Goal: Task Accomplishment & Management: Complete application form

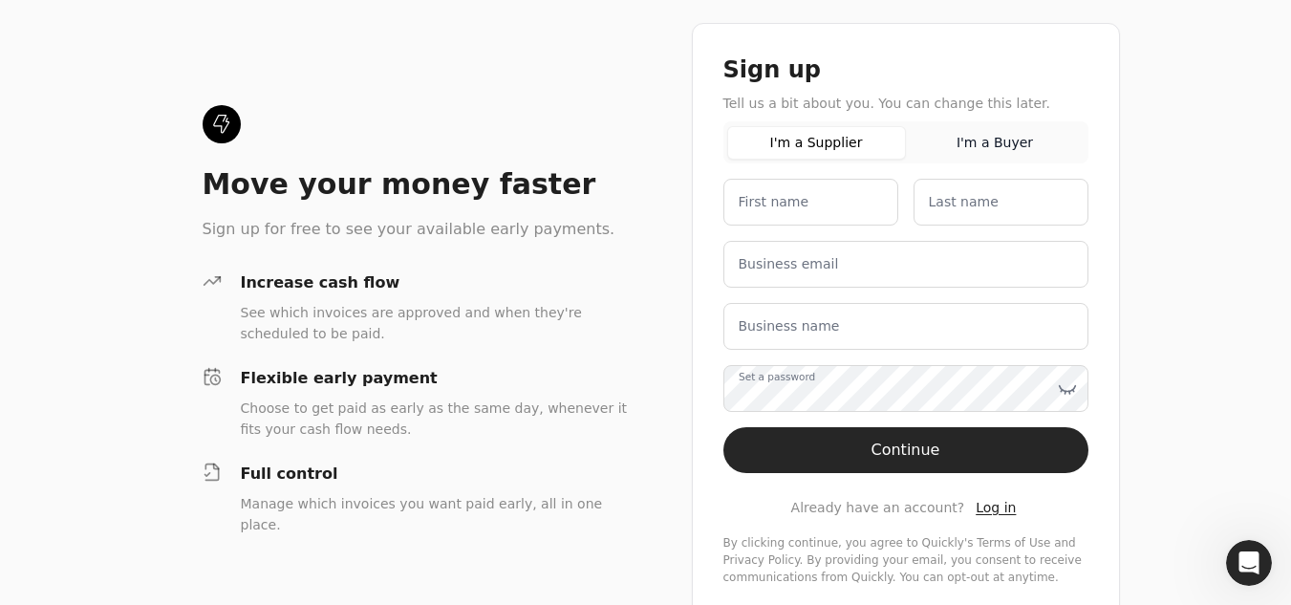
click at [991, 146] on button "I'm a Buyer" at bounding box center [995, 142] width 179 height 33
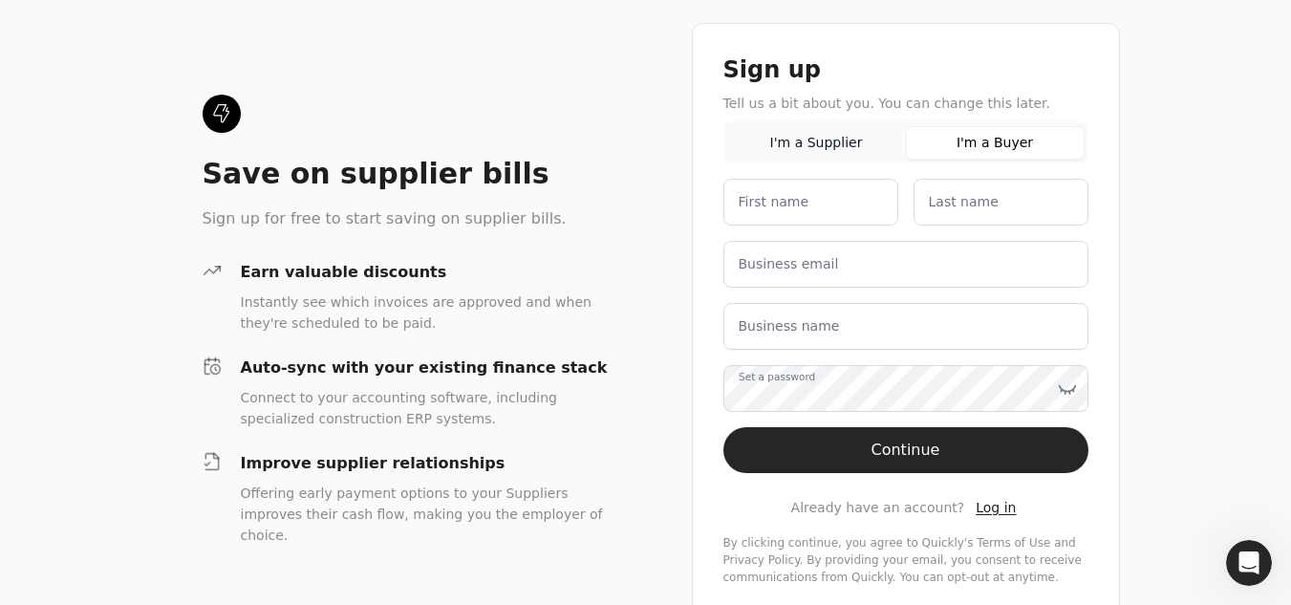
click at [842, 141] on button "I'm a Supplier" at bounding box center [816, 142] width 179 height 33
click at [987, 140] on button "I'm a Buyer" at bounding box center [995, 142] width 179 height 33
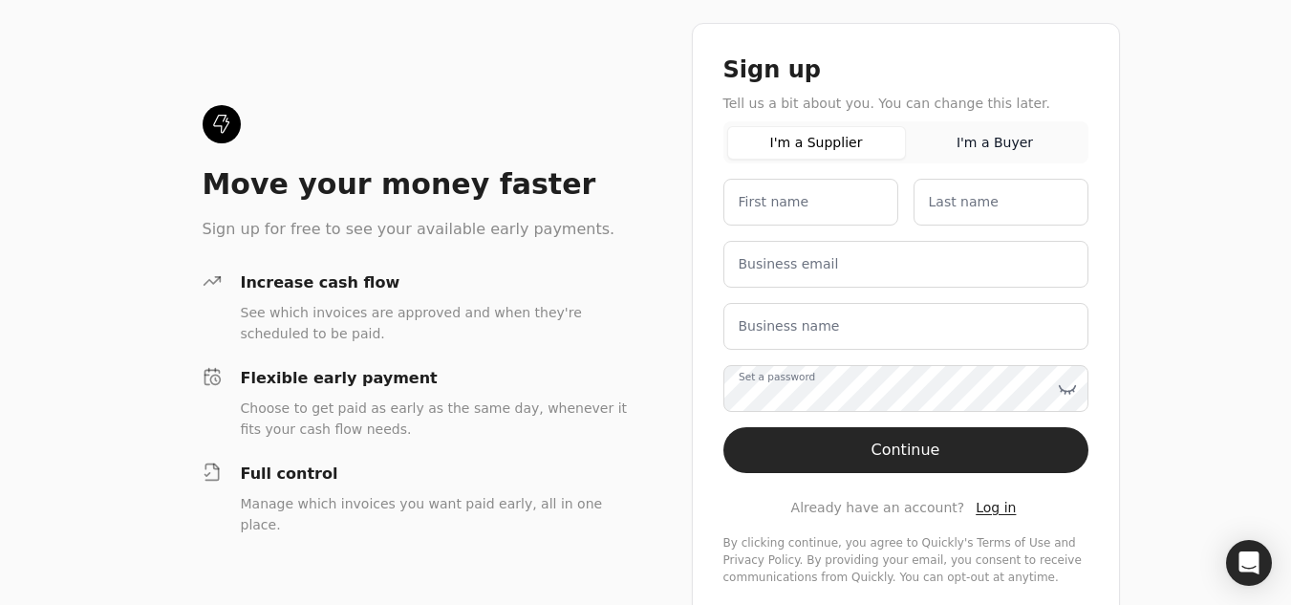
click at [1019, 142] on button "I'm a Buyer" at bounding box center [995, 142] width 179 height 33
click at [833, 145] on button "I'm a Supplier" at bounding box center [816, 142] width 179 height 33
click at [815, 198] on name "First name" at bounding box center [810, 202] width 175 height 47
type name "Tracy"
type name "Fournier"
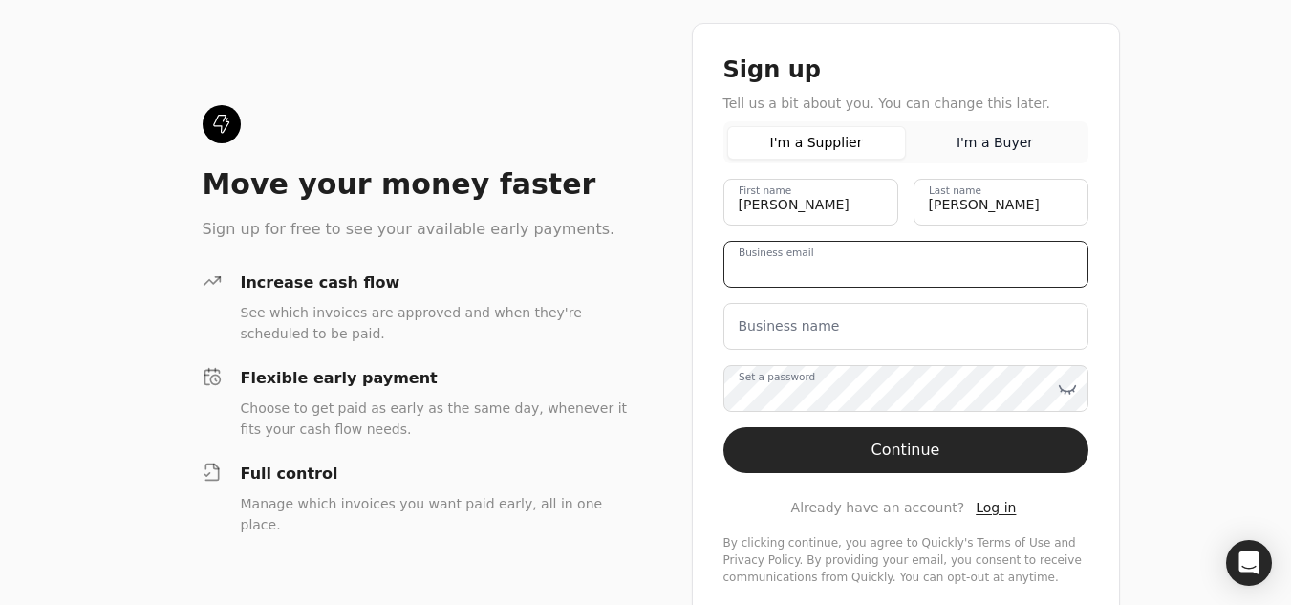
type email "spinninconcrete@gmail.com"
click at [819, 330] on label "Business name" at bounding box center [789, 326] width 101 height 20
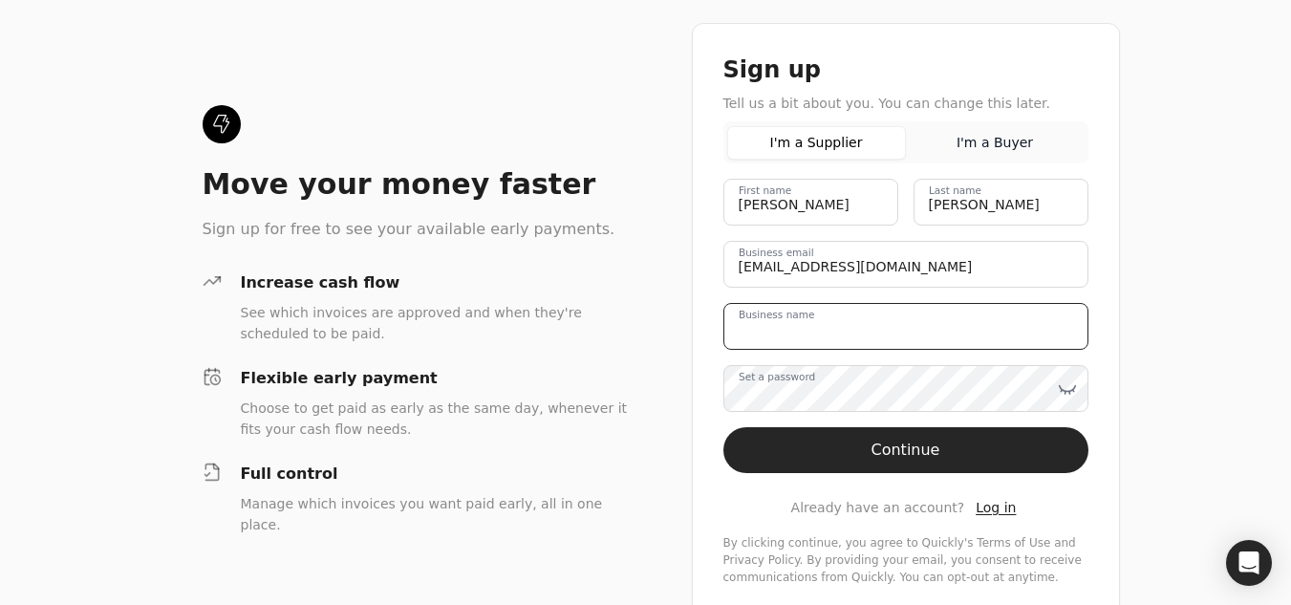
click at [819, 330] on name "Business name" at bounding box center [905, 326] width 365 height 47
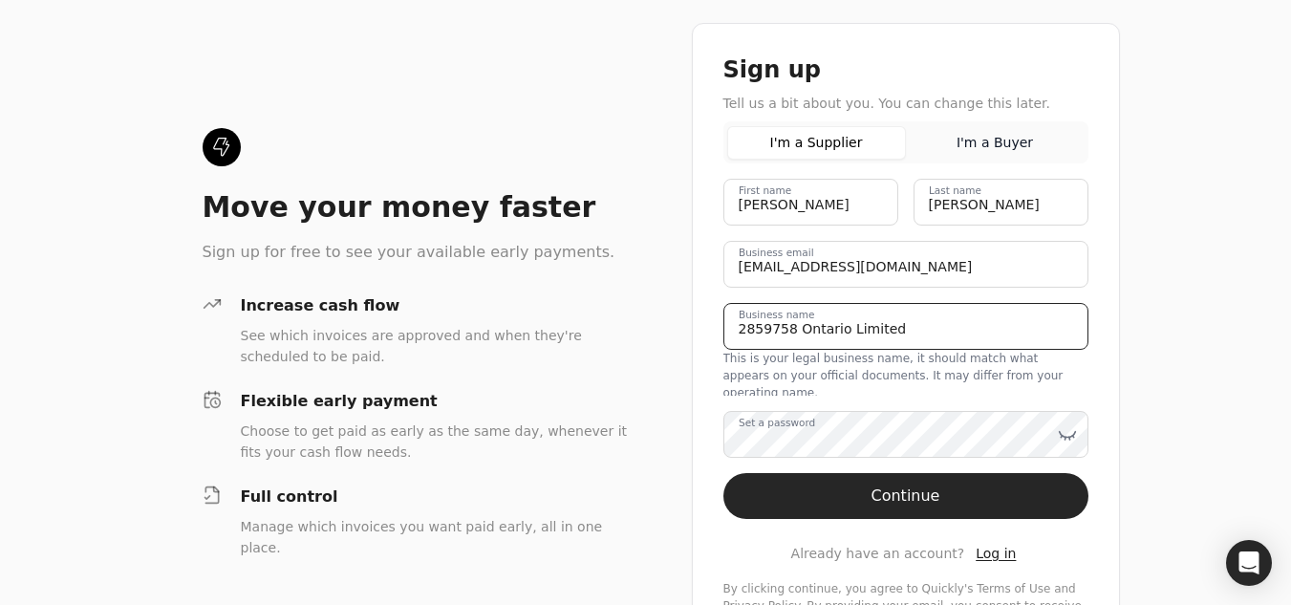
type name "2859758 Ontario Limited"
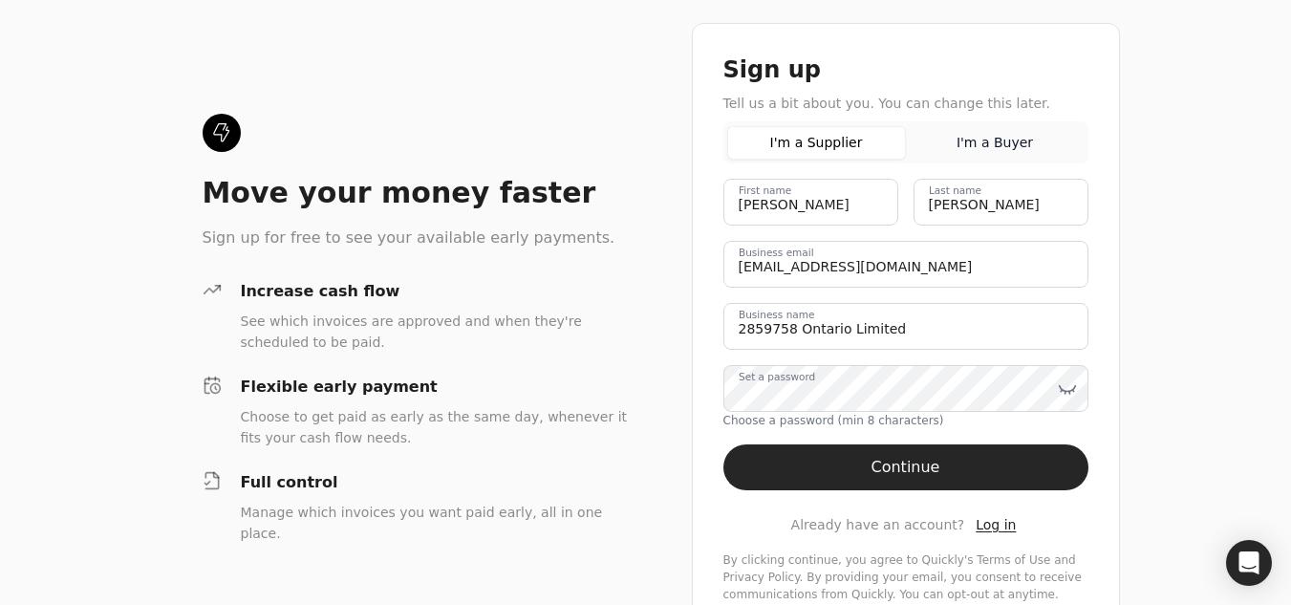
click at [882, 468] on button "Continue" at bounding box center [905, 467] width 365 height 46
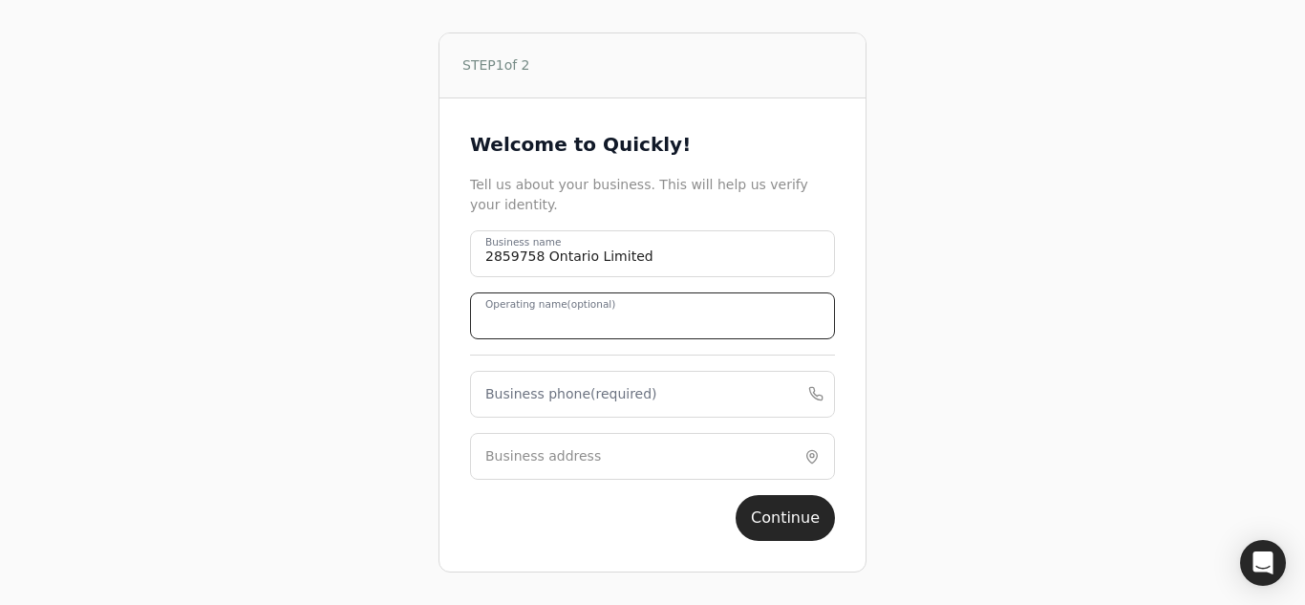
click at [607, 301] on div "Operating name (optional)" at bounding box center [652, 315] width 365 height 47
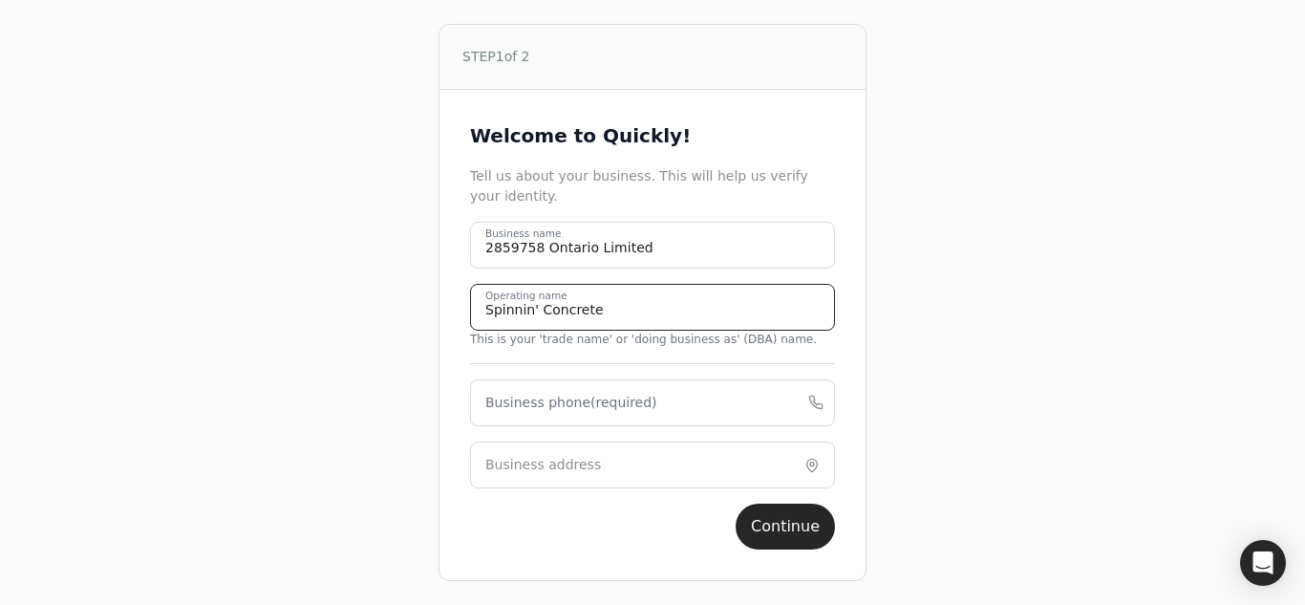
type name "Spinnin' Concrete"
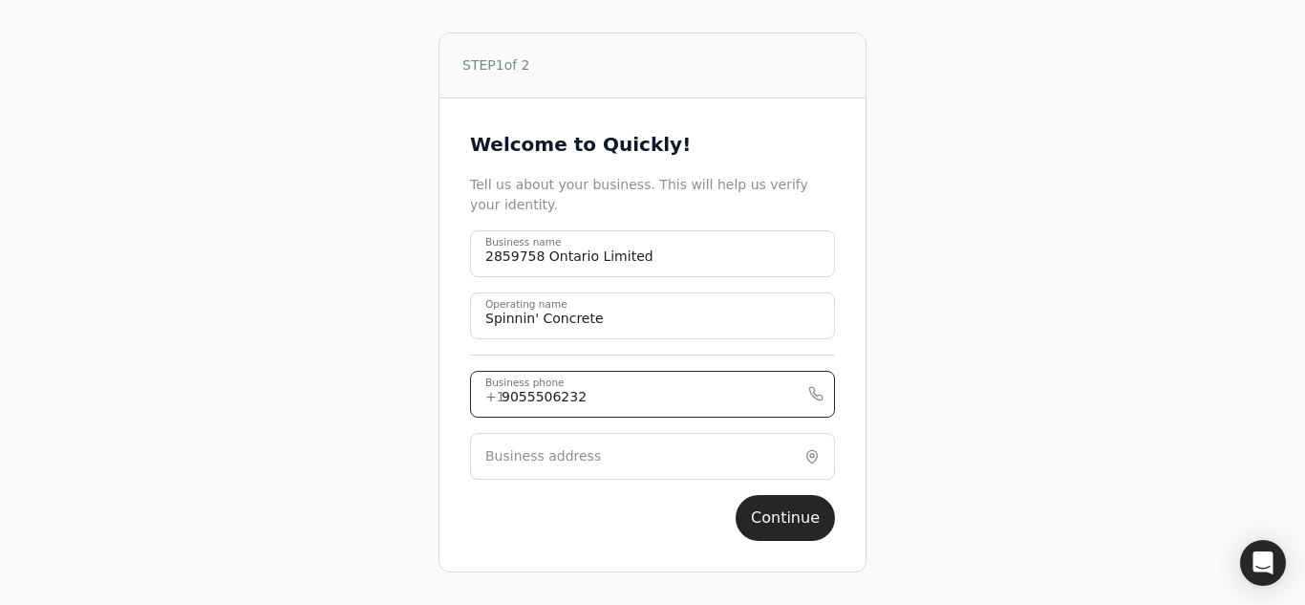
type phone "9055506232"
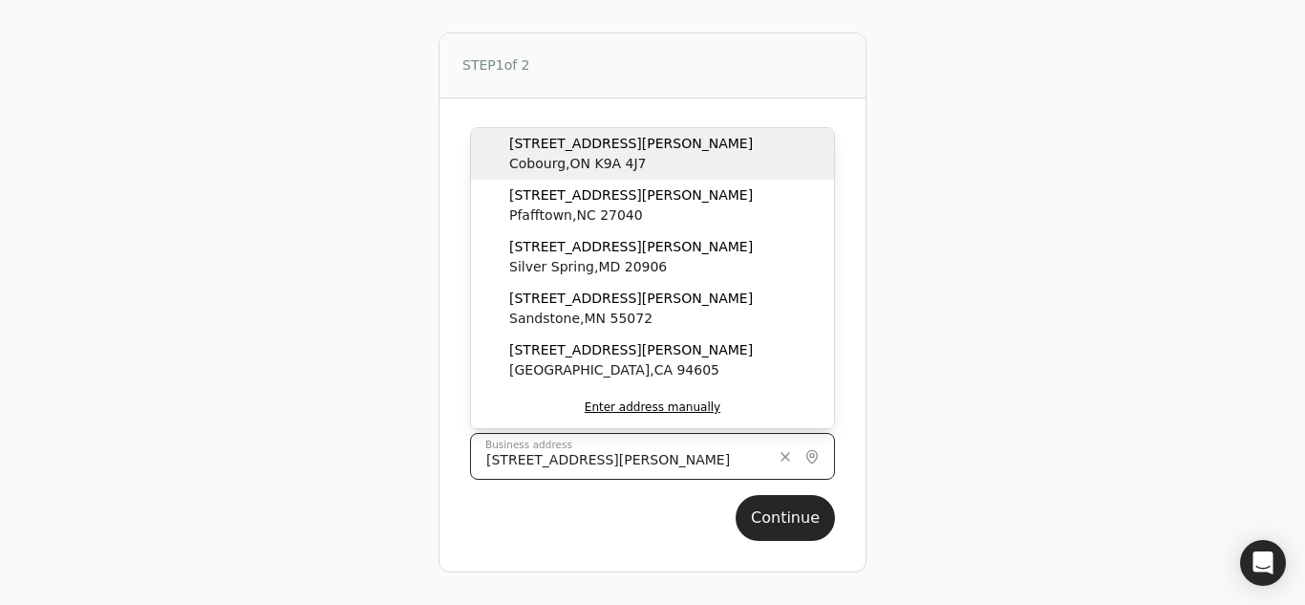
type input "[STREET_ADDRESS][PERSON_NAME]"
click at [627, 145] on span "[STREET_ADDRESS][PERSON_NAME]" at bounding box center [631, 144] width 244 height 20
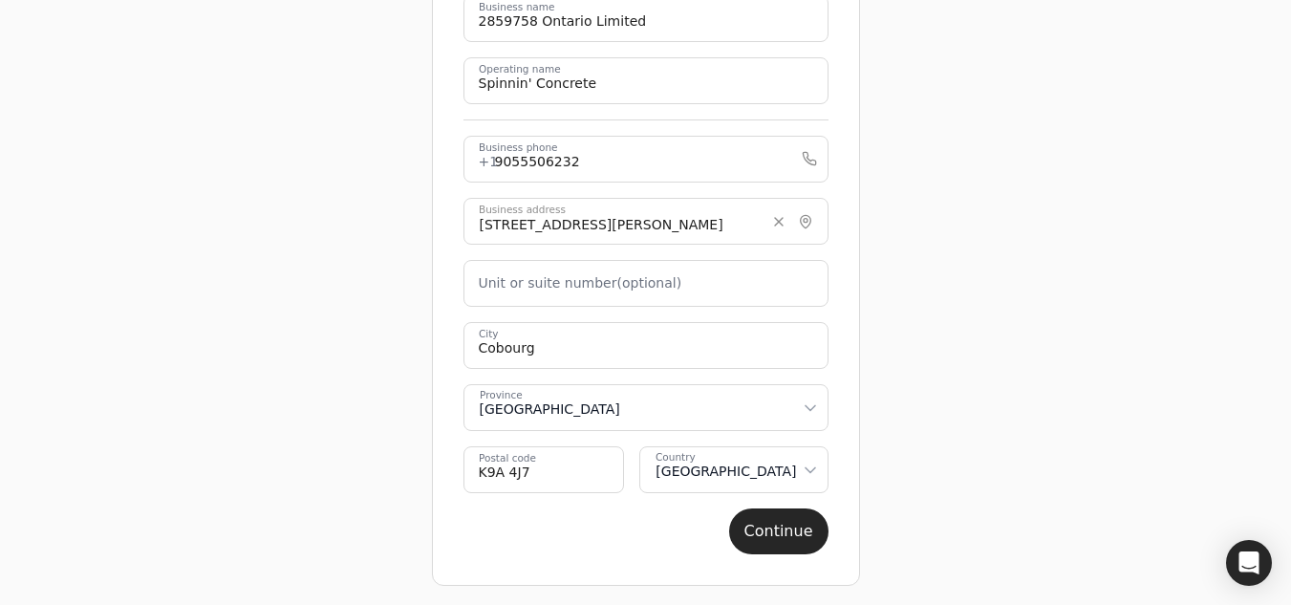
scroll to position [229, 0]
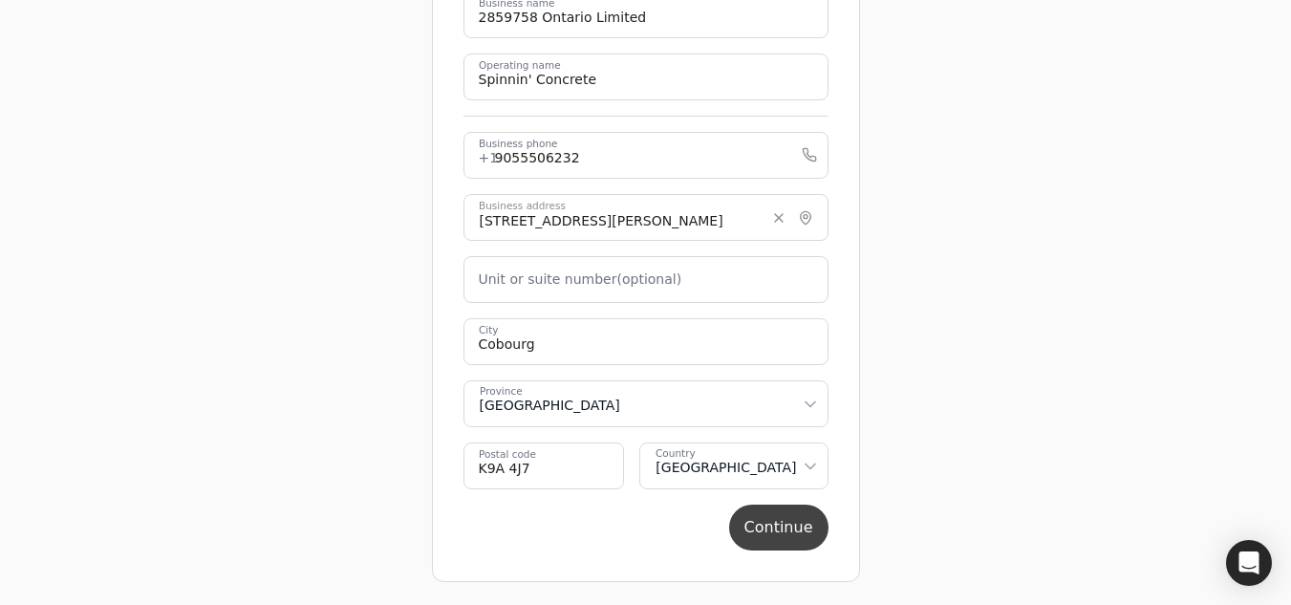
click at [805, 532] on button "Continue" at bounding box center [778, 527] width 99 height 46
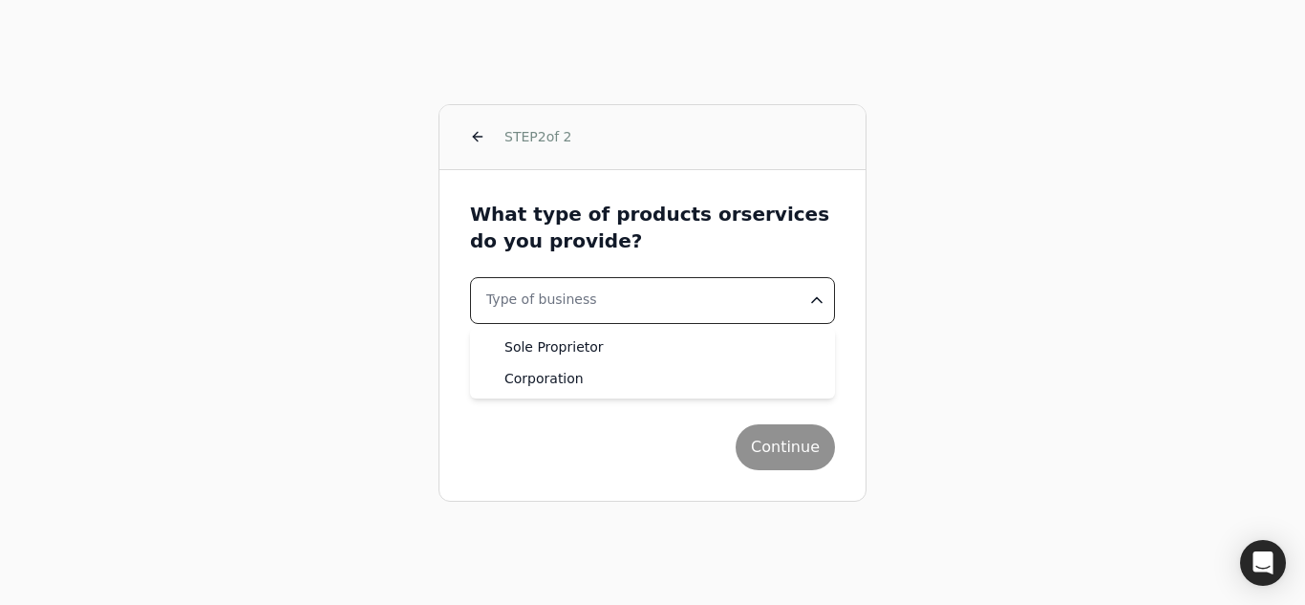
click at [615, 294] on html "STEP 2 of 2 What type of products or services do you provide? Type of business …" at bounding box center [652, 302] width 1305 height 605
select select "corporation"
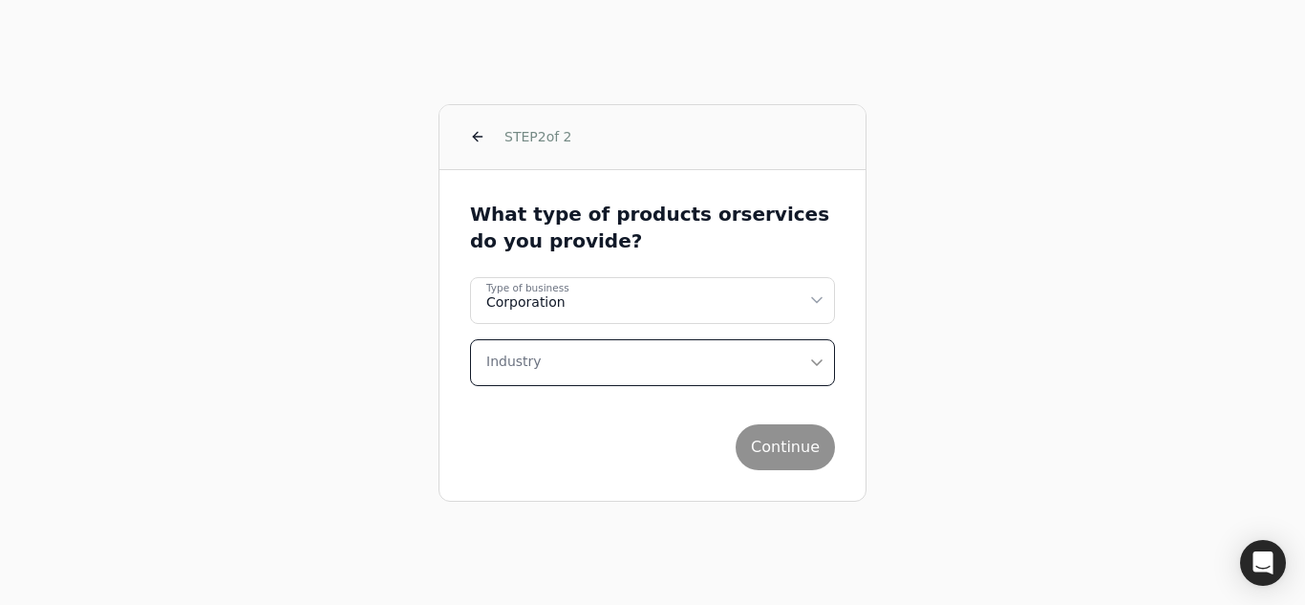
click at [584, 362] on button "Industry" at bounding box center [652, 362] width 365 height 47
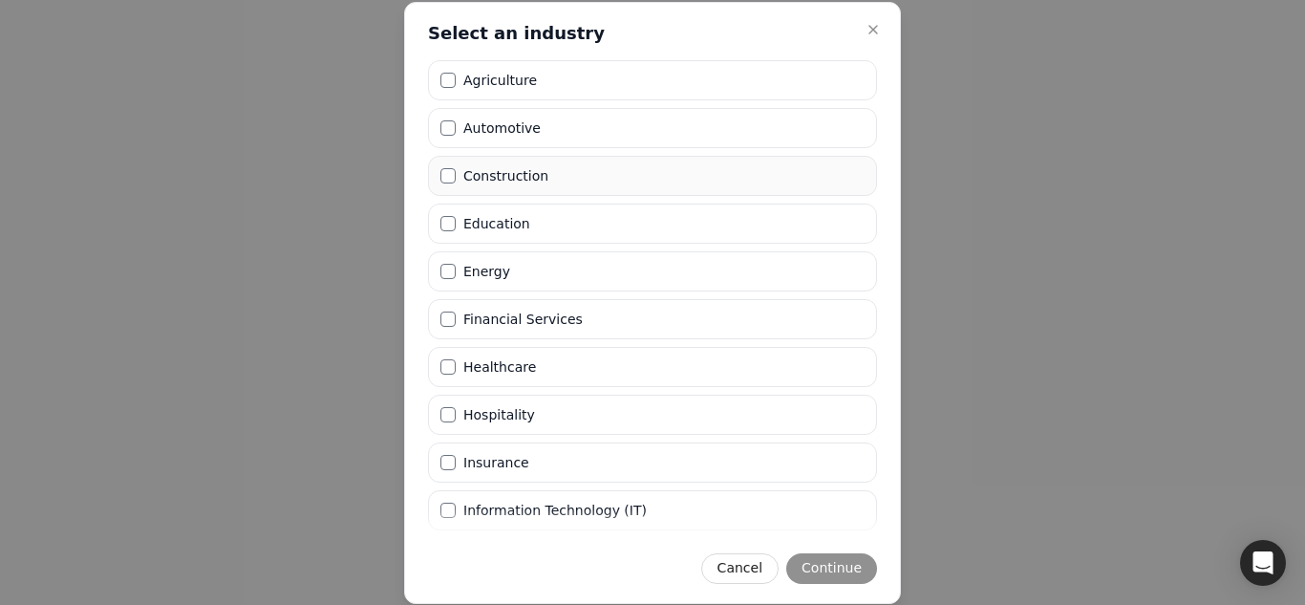
click at [555, 182] on li "Construction" at bounding box center [652, 176] width 449 height 40
click at [845, 567] on button "Continue" at bounding box center [831, 568] width 91 height 31
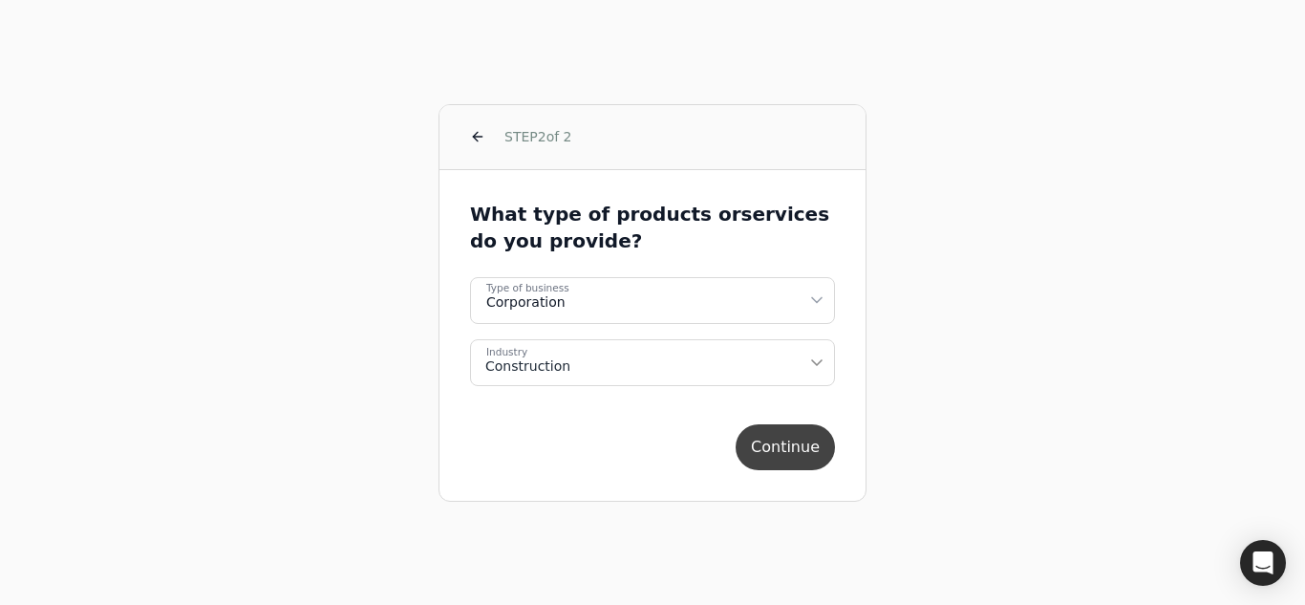
click at [764, 451] on button "Continue" at bounding box center [785, 447] width 99 height 46
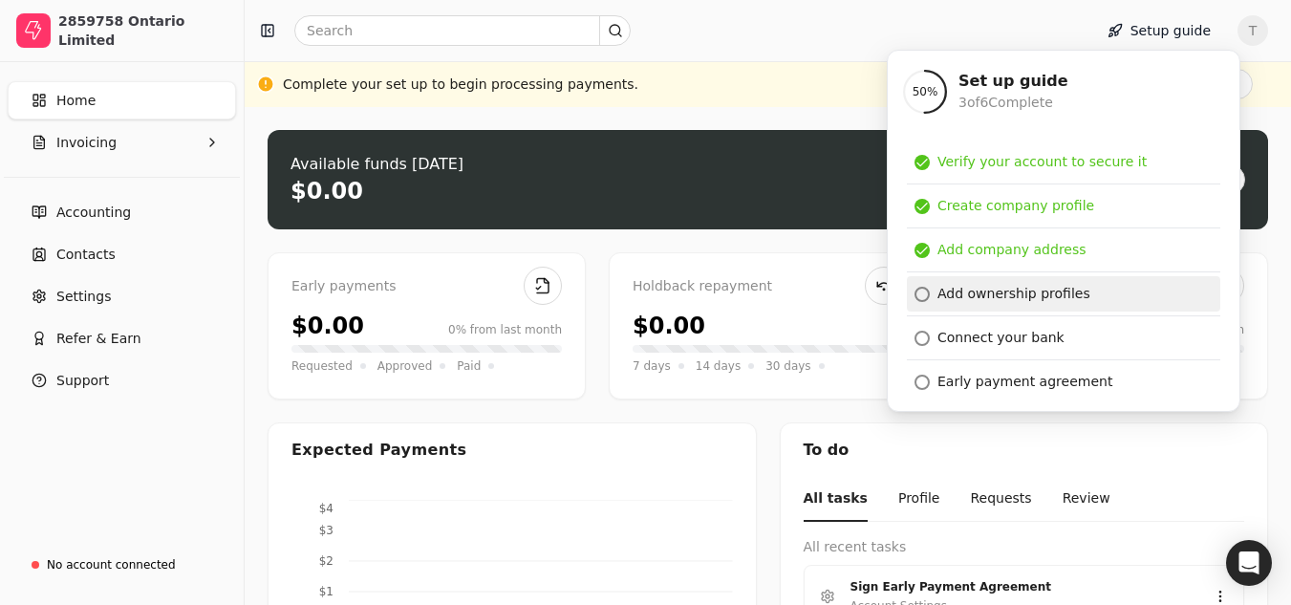
click at [1006, 299] on div "Add ownership profiles" at bounding box center [1013, 294] width 153 height 20
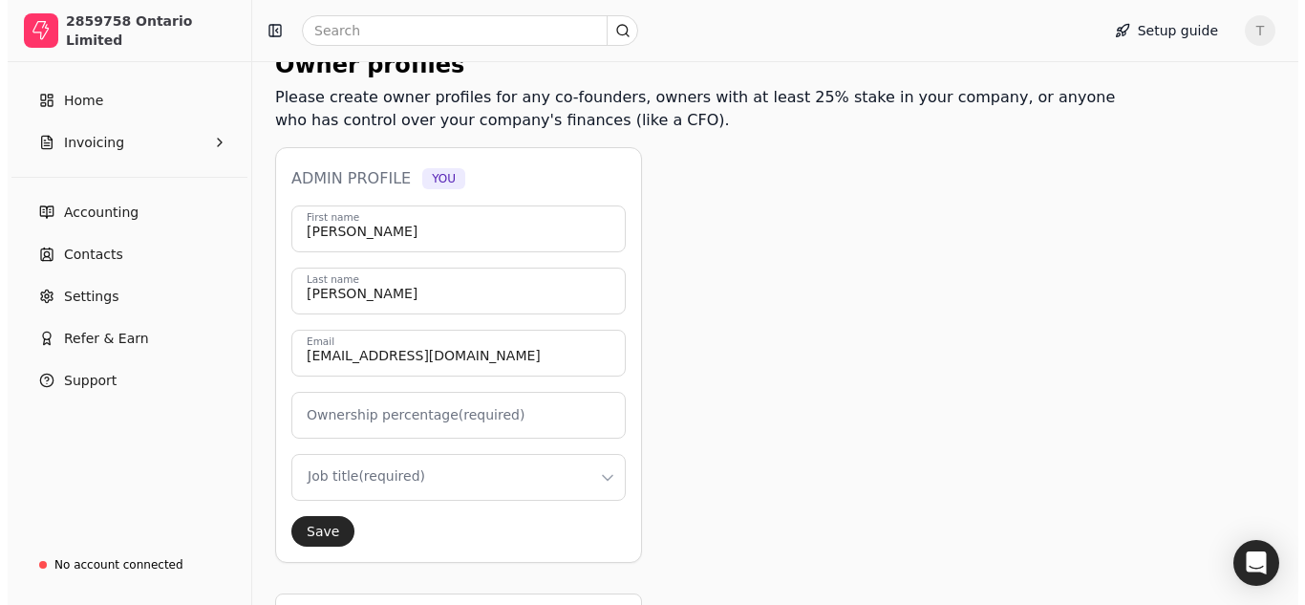
scroll to position [287, 0]
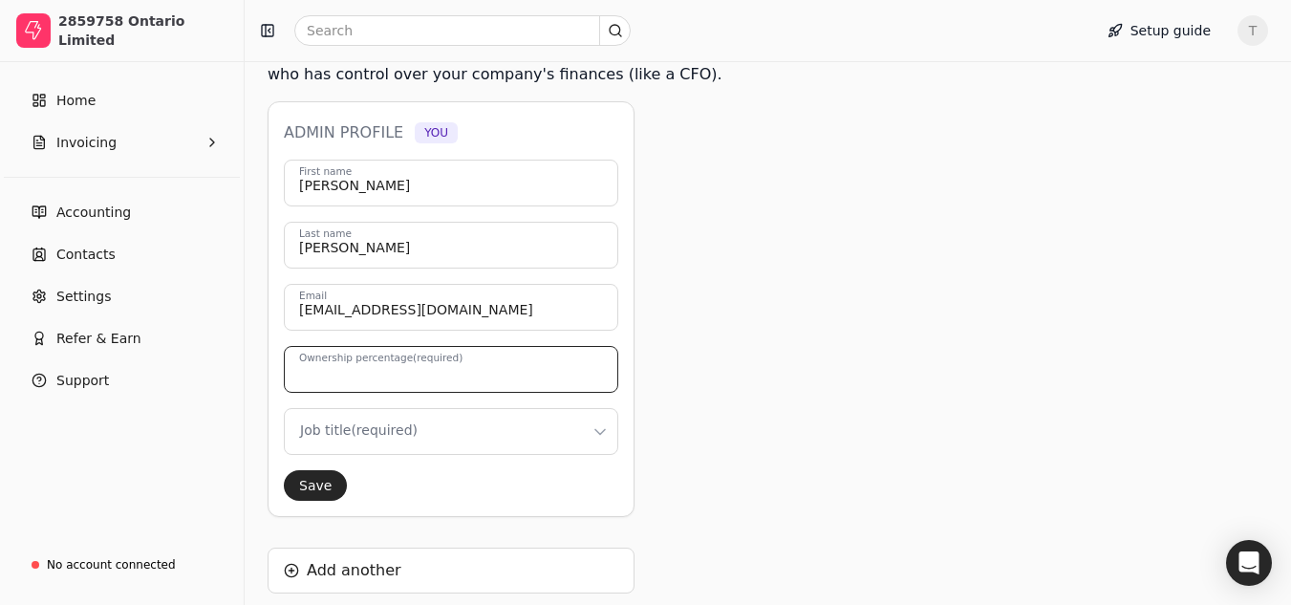
click at [504, 346] on input "Ownership percentage (required)" at bounding box center [451, 369] width 334 height 47
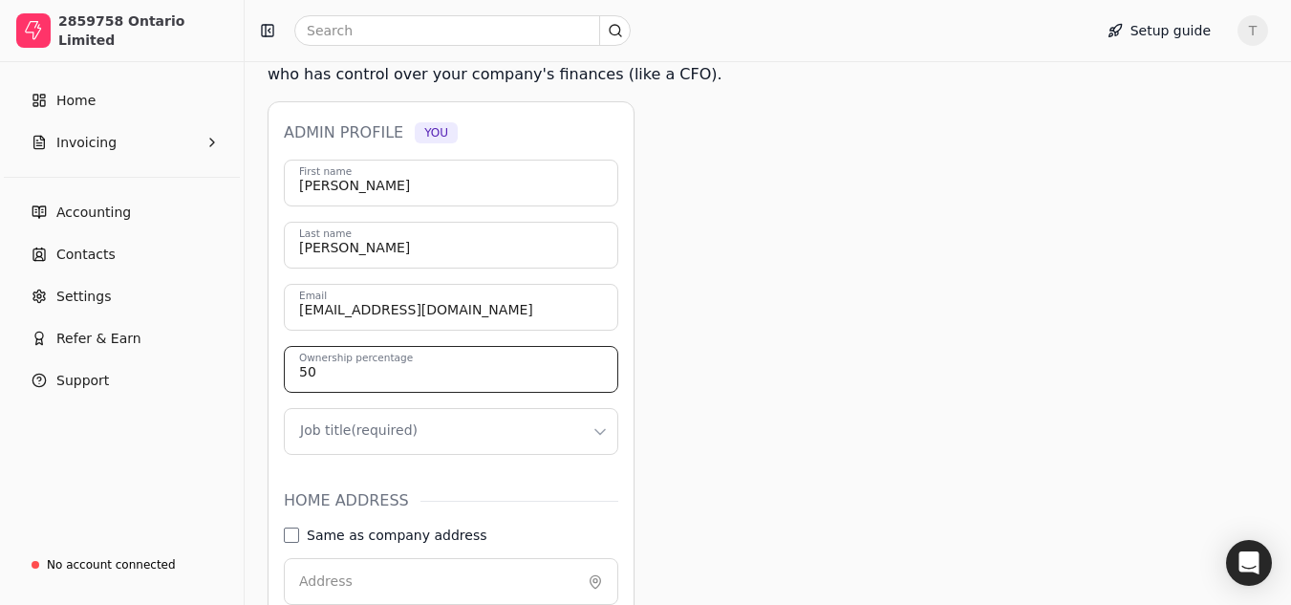
type input "50"
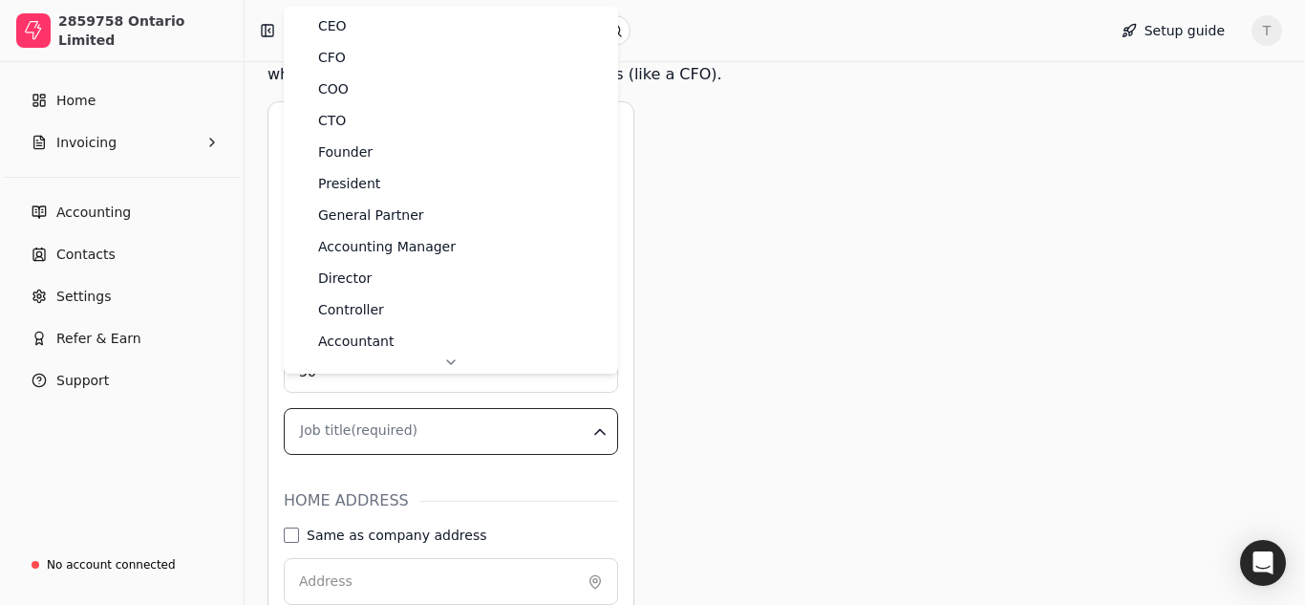
click at [462, 405] on html "2859758 Ontario Limited Home Invoicing Accounting Contacts Settings Refer & Ear…" at bounding box center [652, 320] width 1305 height 1215
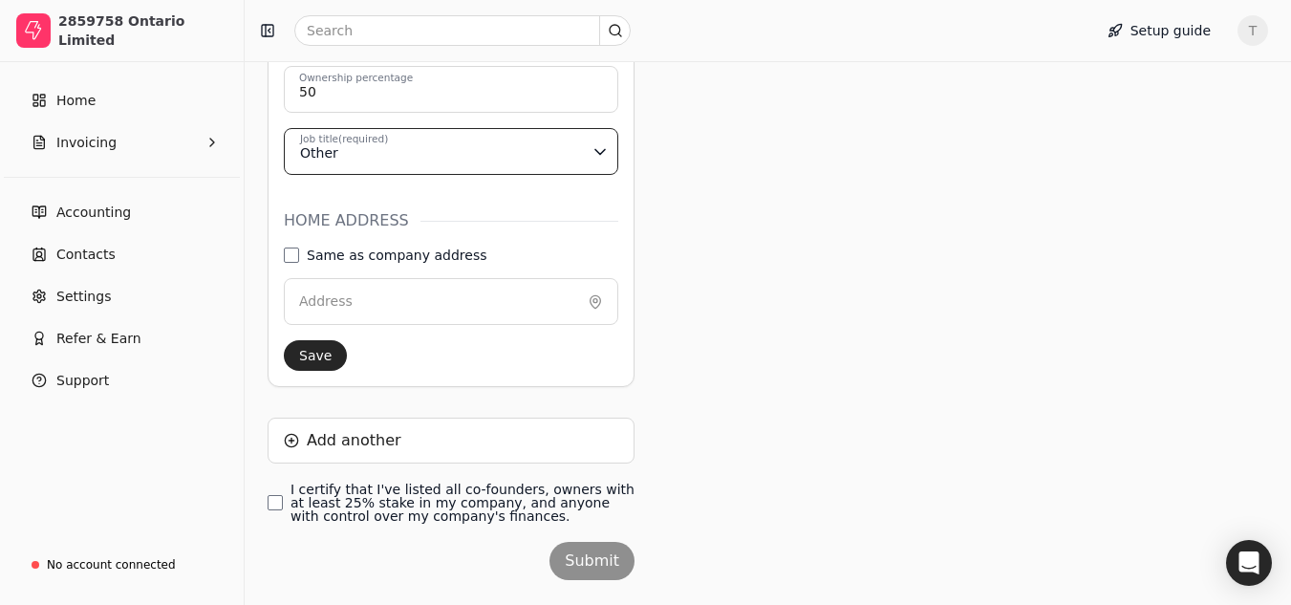
scroll to position [573, 0]
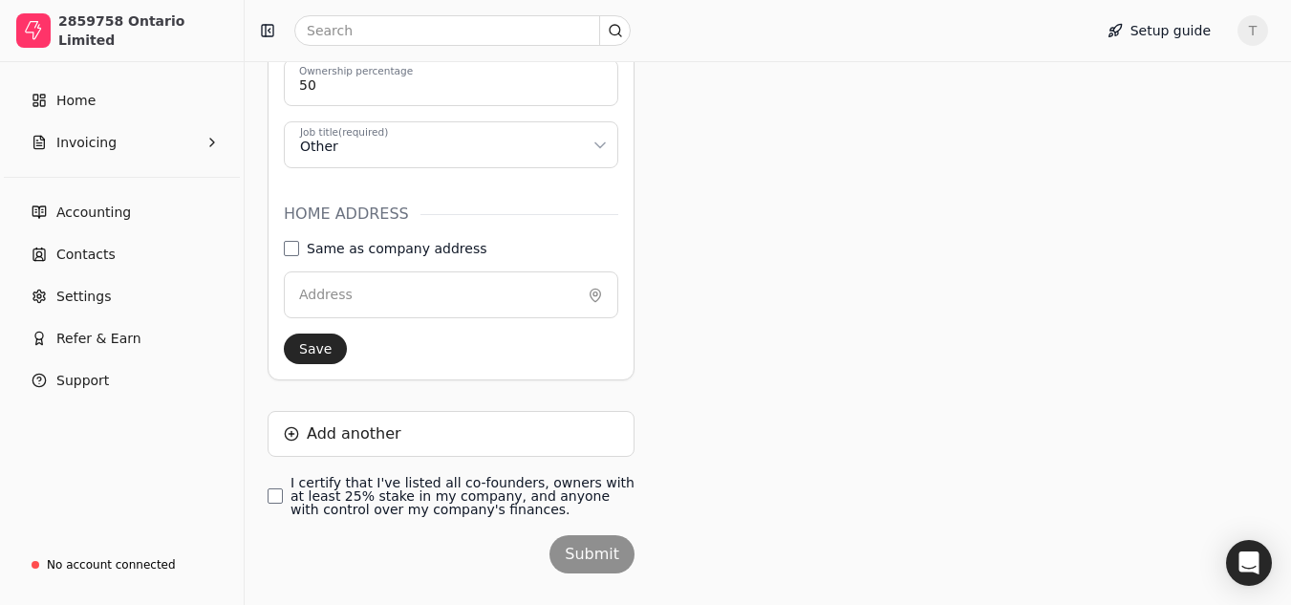
click at [298, 207] on div "[PERSON_NAME] First name [PERSON_NAME] Last name [EMAIL_ADDRESS][DOMAIN_NAME] E…" at bounding box center [451, 118] width 334 height 491
click at [289, 241] on address "Same as company address" at bounding box center [291, 248] width 15 height 15
type input "[STREET_ADDRESS][PERSON_NAME]"
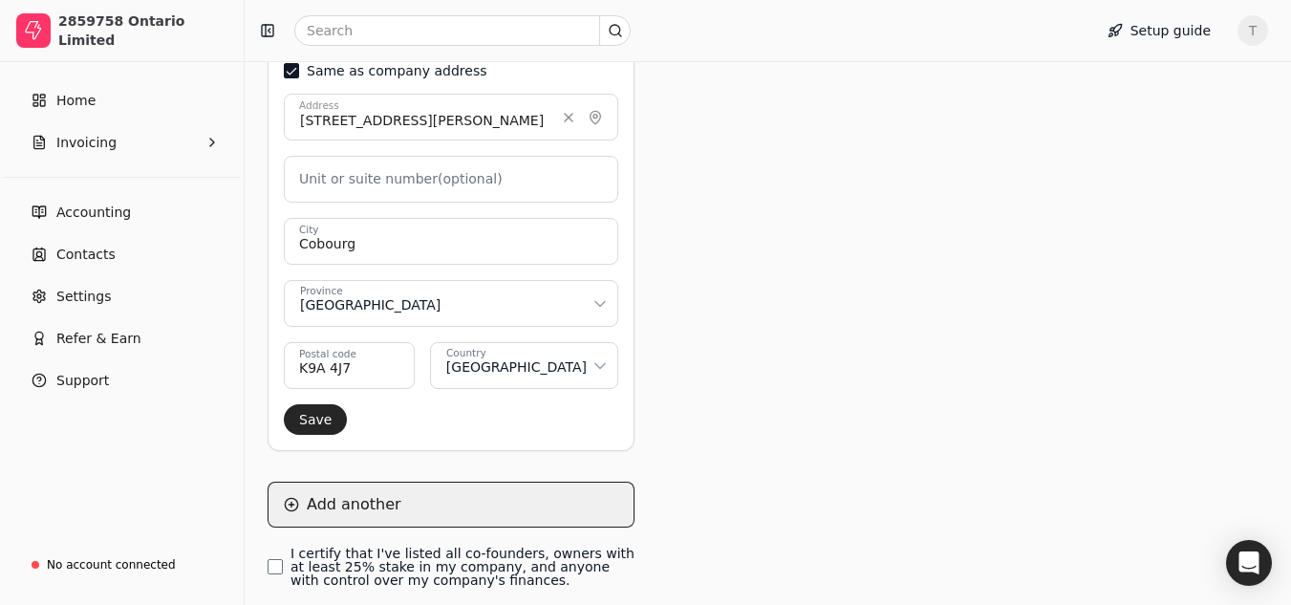
scroll to position [828, 0]
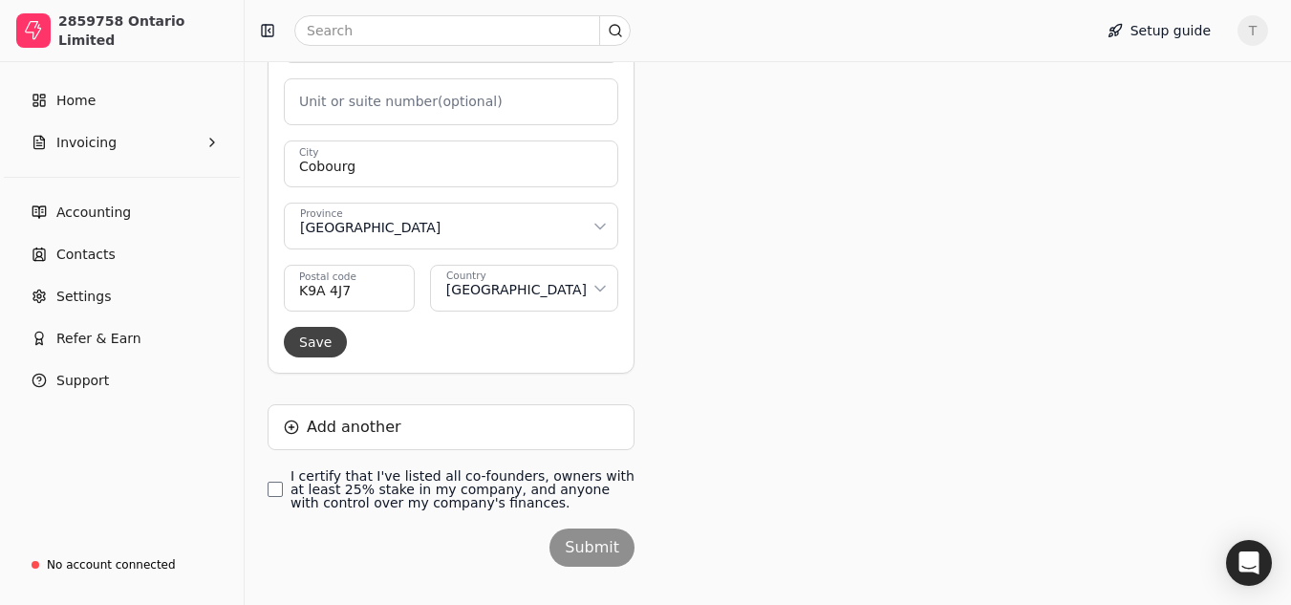
click at [321, 327] on button "Save" at bounding box center [315, 342] width 63 height 31
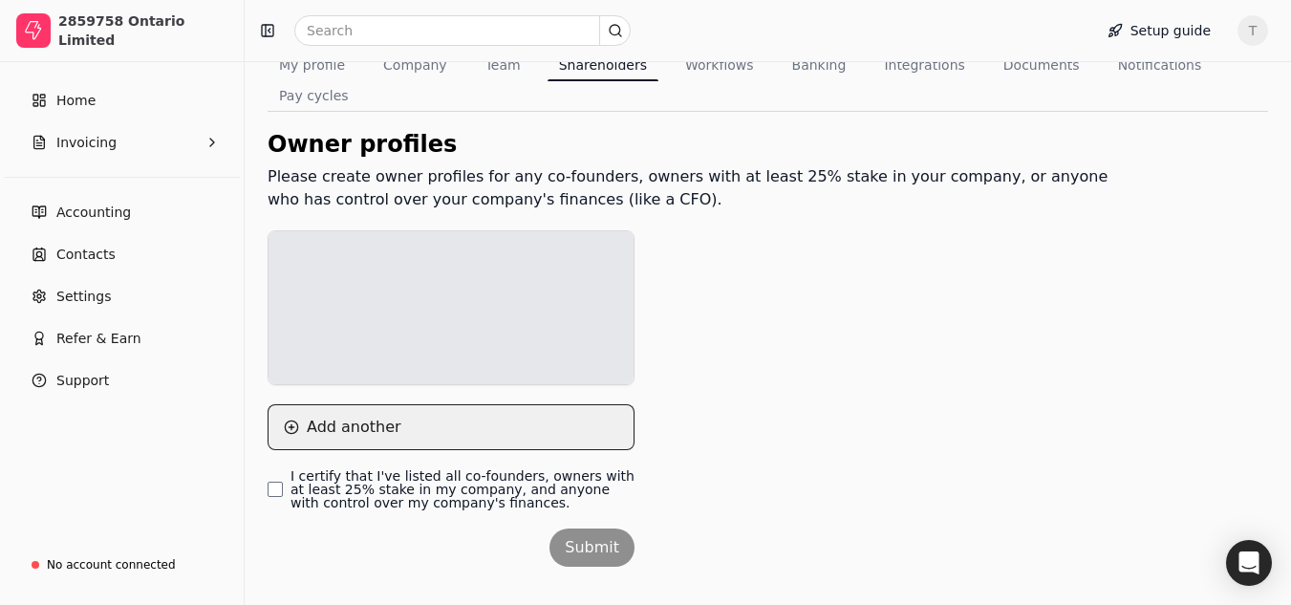
scroll to position [177, 0]
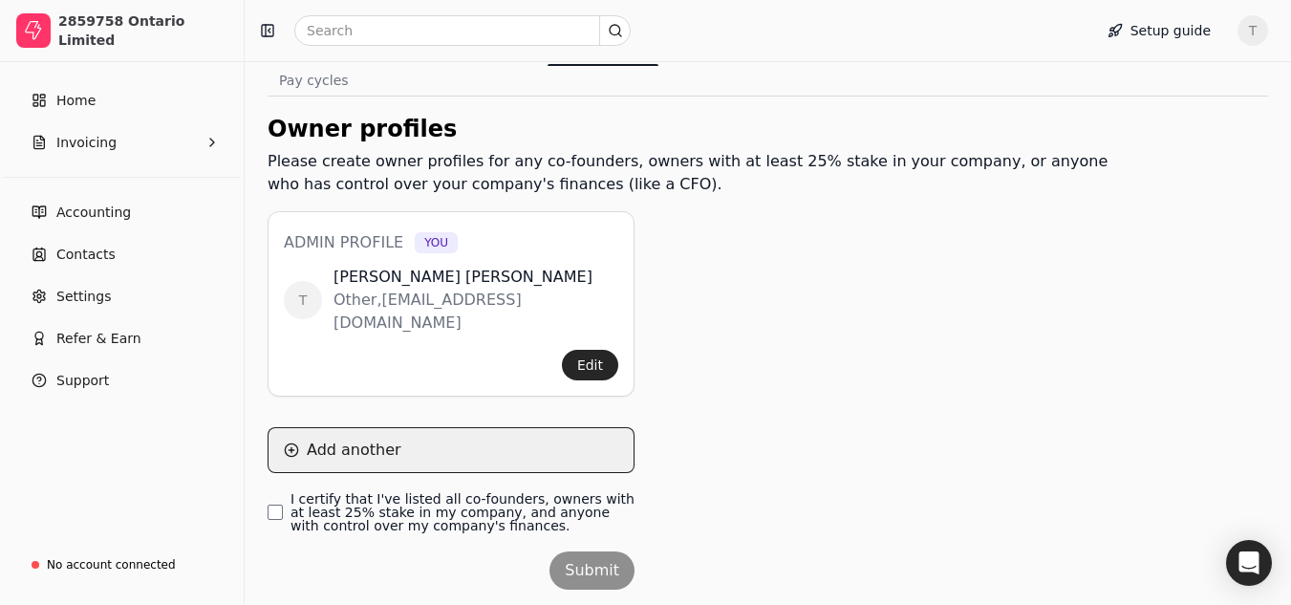
click at [354, 427] on button "Add another" at bounding box center [451, 450] width 367 height 46
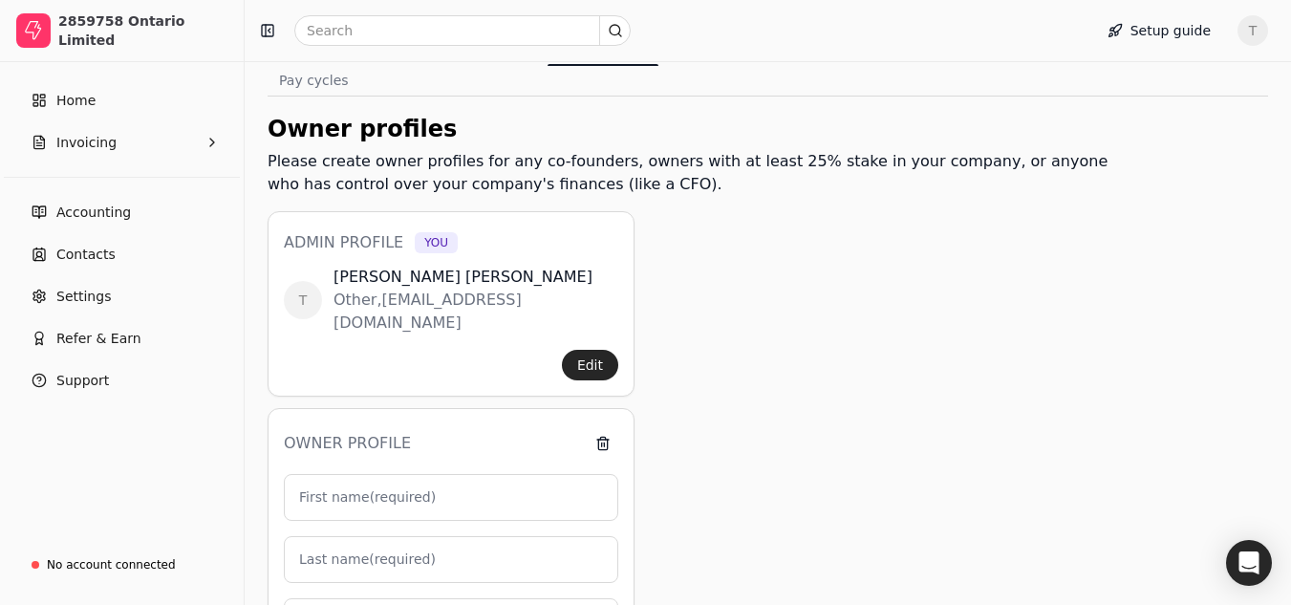
click at [404, 487] on label "First name (required)" at bounding box center [367, 497] width 137 height 20
click at [404, 474] on input "First name (required)" at bounding box center [451, 497] width 334 height 47
type input "M"
type input "0"
type input "[PERSON_NAME]"
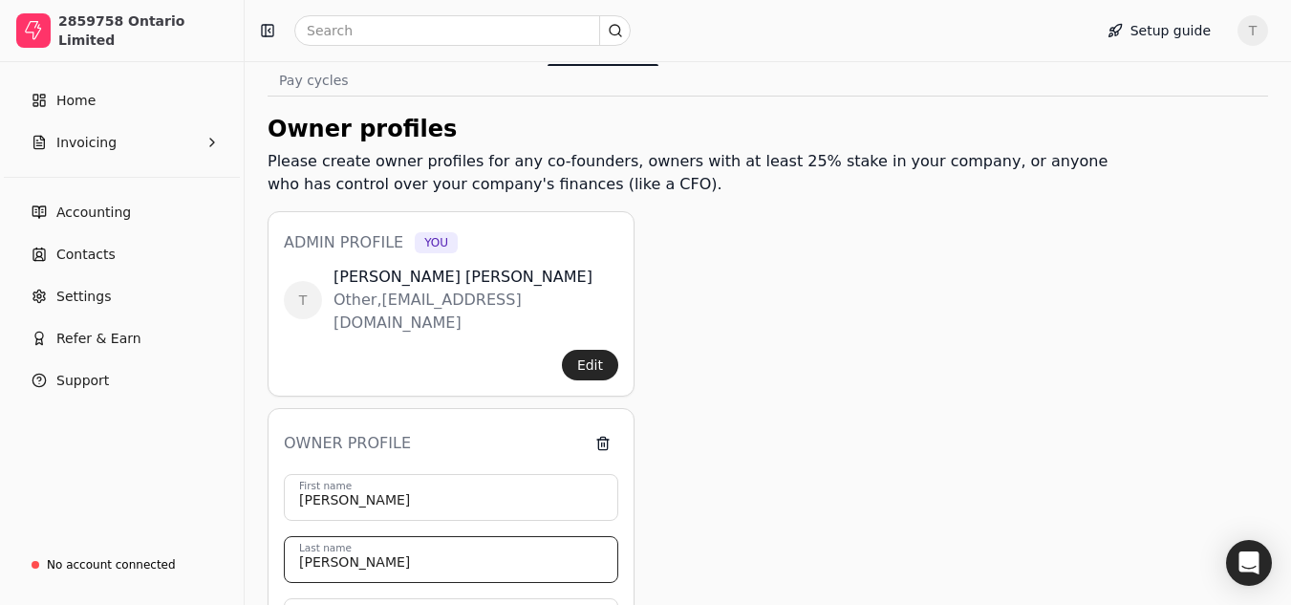
type input "[PERSON_NAME]"
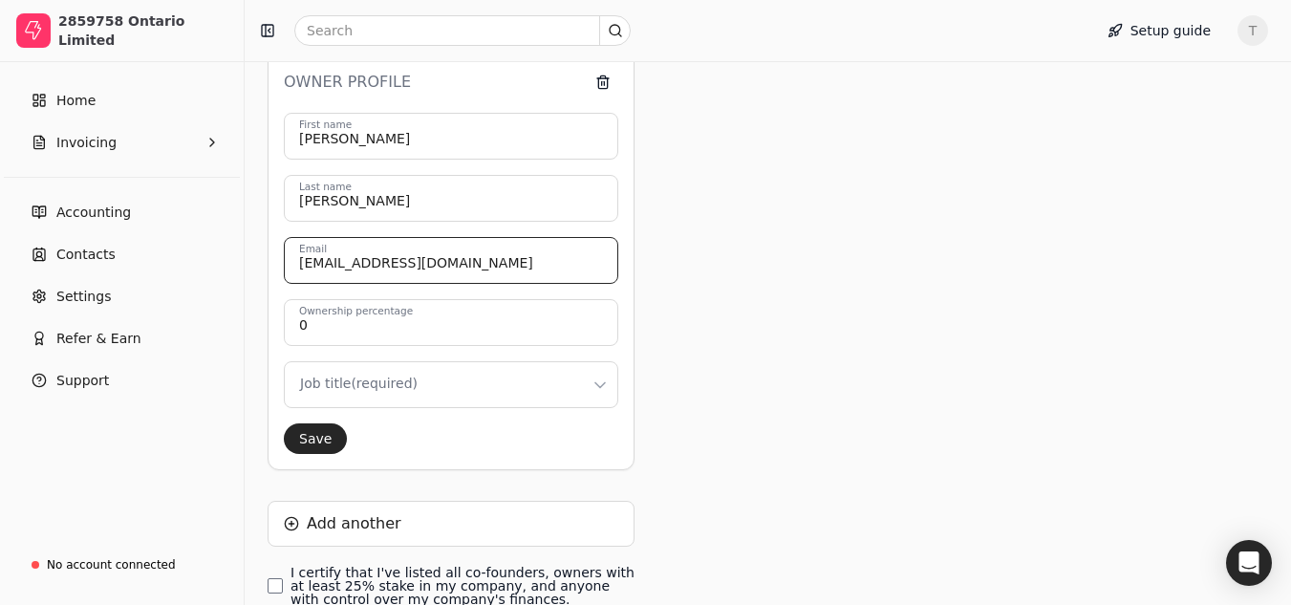
scroll to position [559, 0]
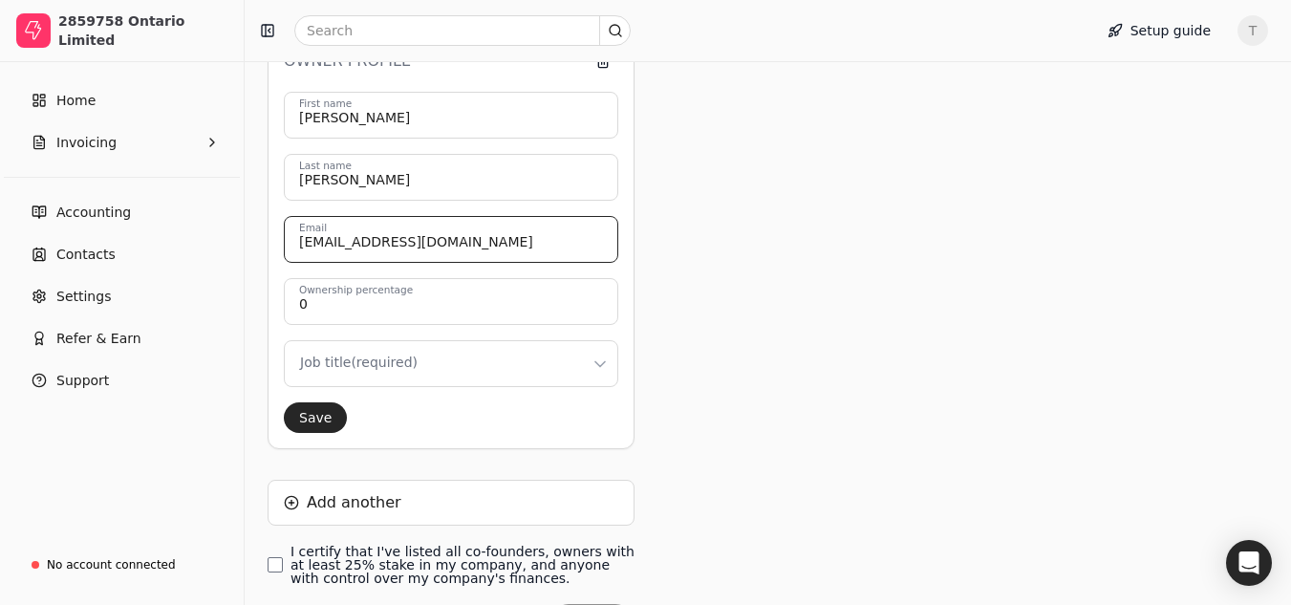
type input "[EMAIL_ADDRESS][DOMAIN_NAME]"
click at [349, 278] on input "0" at bounding box center [451, 301] width 334 height 47
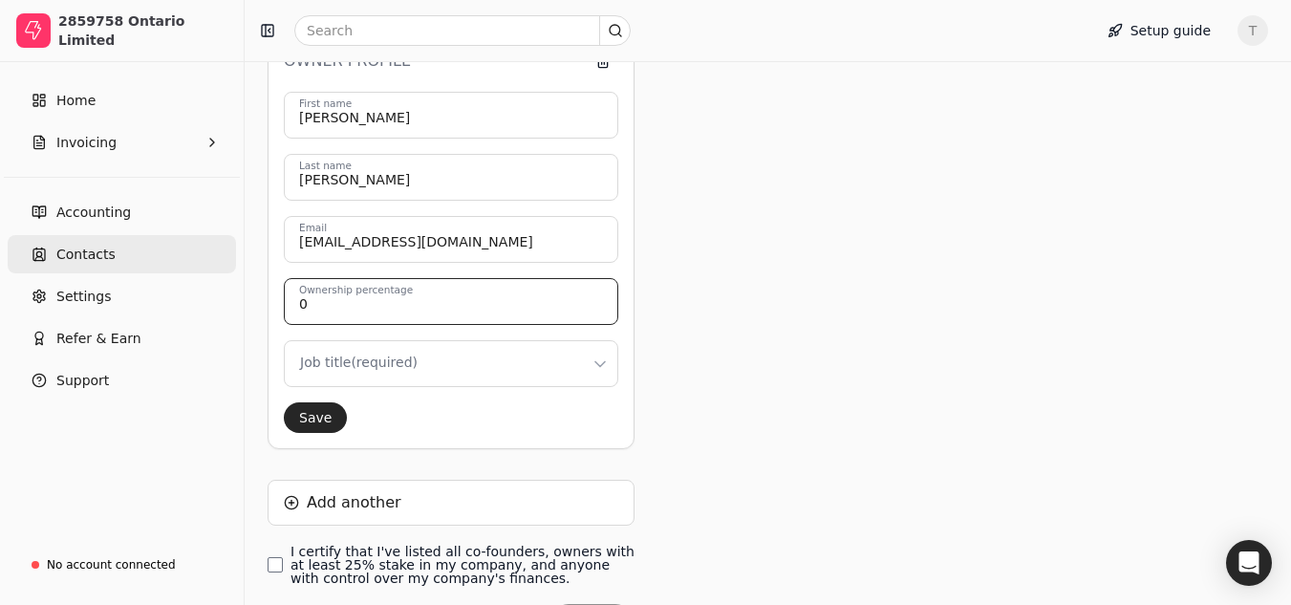
drag, startPoint x: 349, startPoint y: 253, endPoint x: 148, endPoint y: 250, distance: 200.7
click at [148, 250] on div "2859758 Ontario Limited Home Invoicing Accounting Contacts Settings Refer & Ear…" at bounding box center [645, 76] width 1291 height 1270
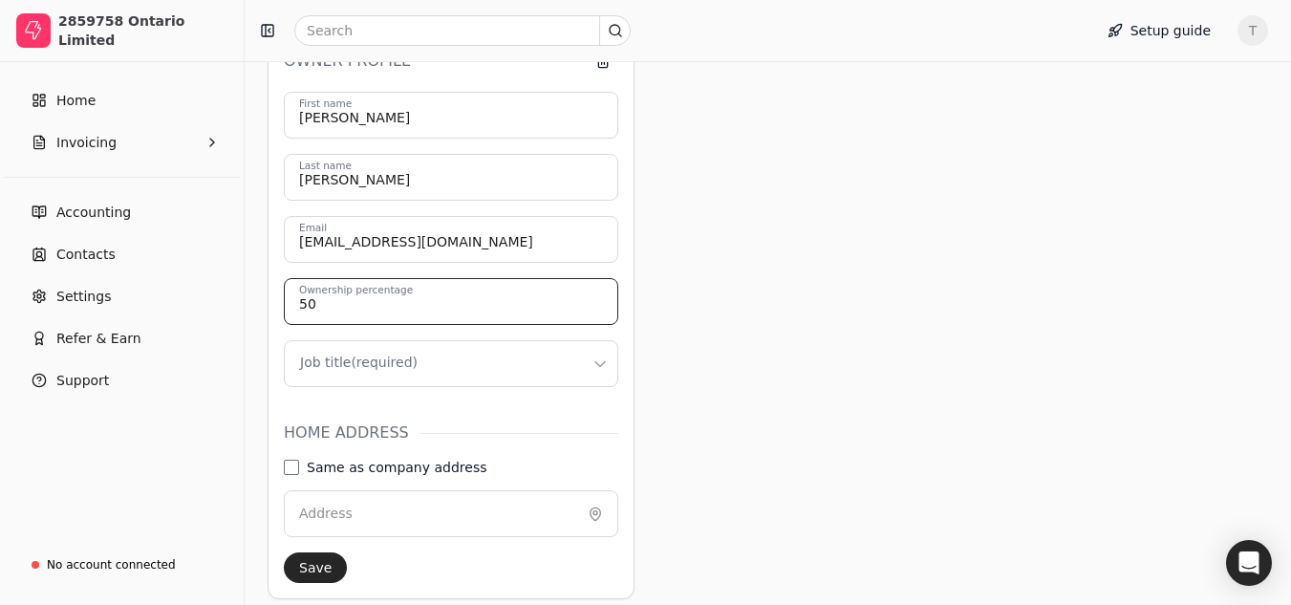
type input "50"
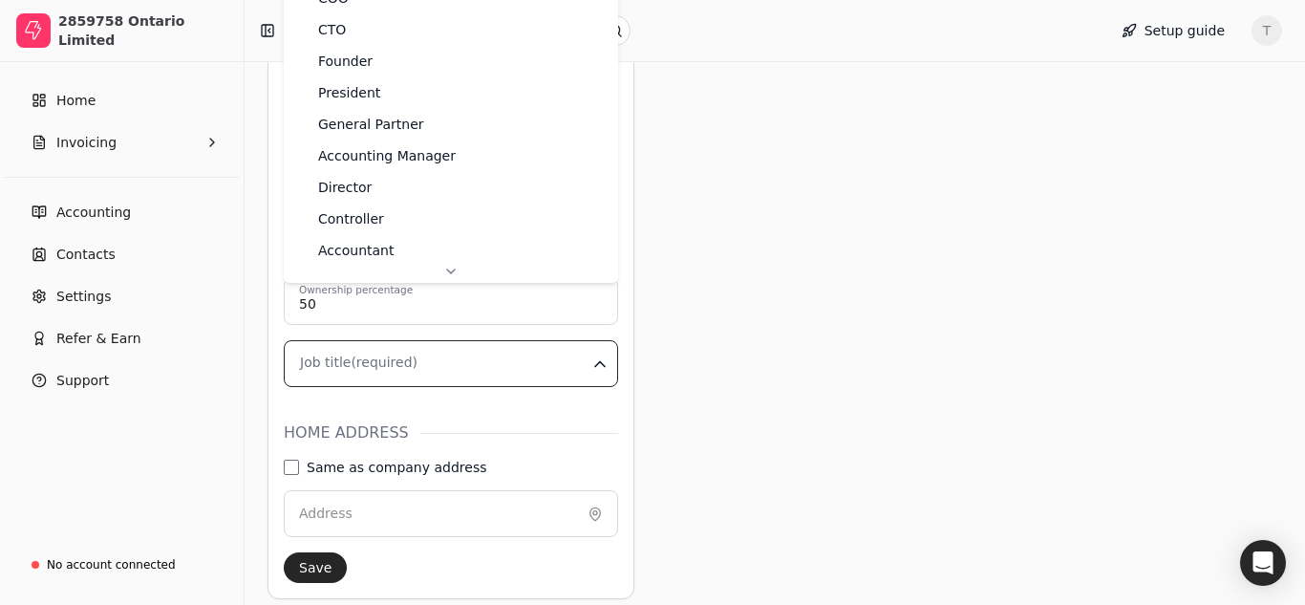
click at [484, 306] on html "2859758 Ontario Limited Home Invoicing Accounting Contacts Settings Refer & Ear…" at bounding box center [652, 151] width 1305 height 1420
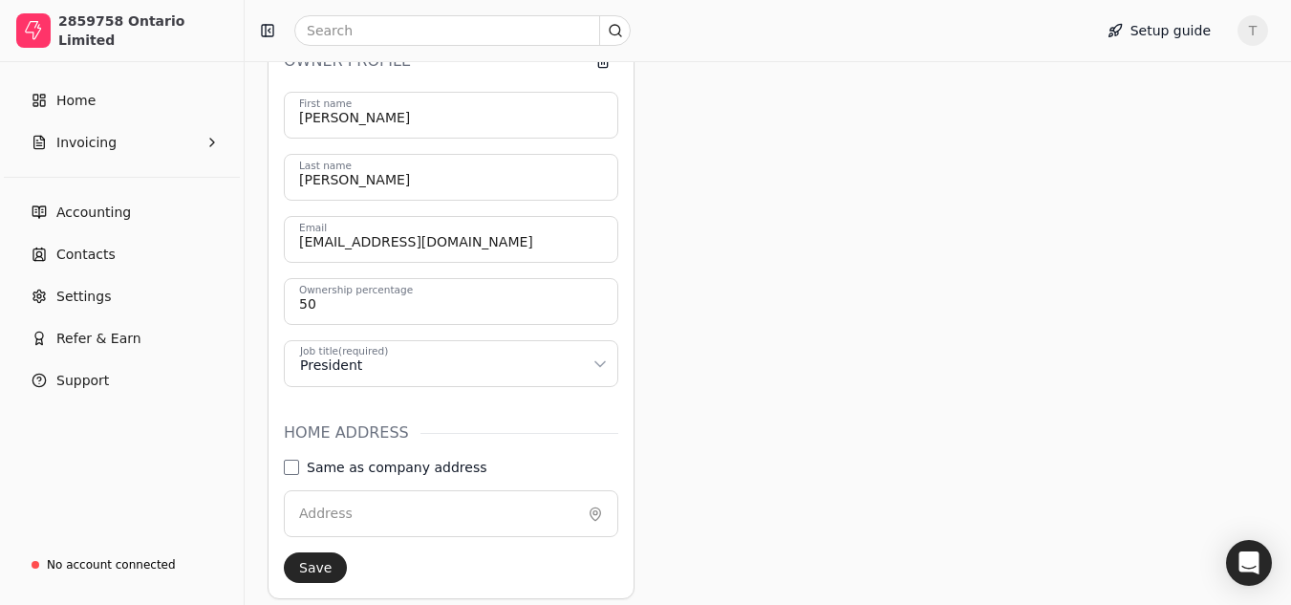
click at [396, 461] on label "Same as company address" at bounding box center [397, 467] width 180 height 13
click at [299, 460] on address "Same as company address" at bounding box center [291, 467] width 15 height 15
type input "[STREET_ADDRESS][PERSON_NAME]"
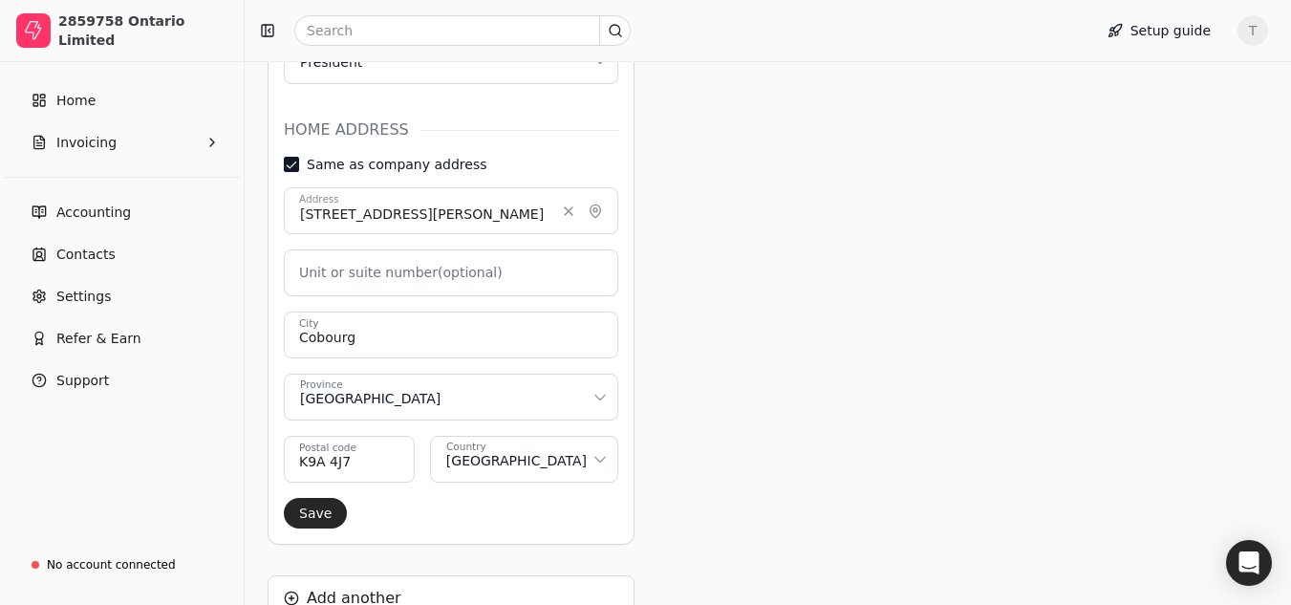
scroll to position [1010, 0]
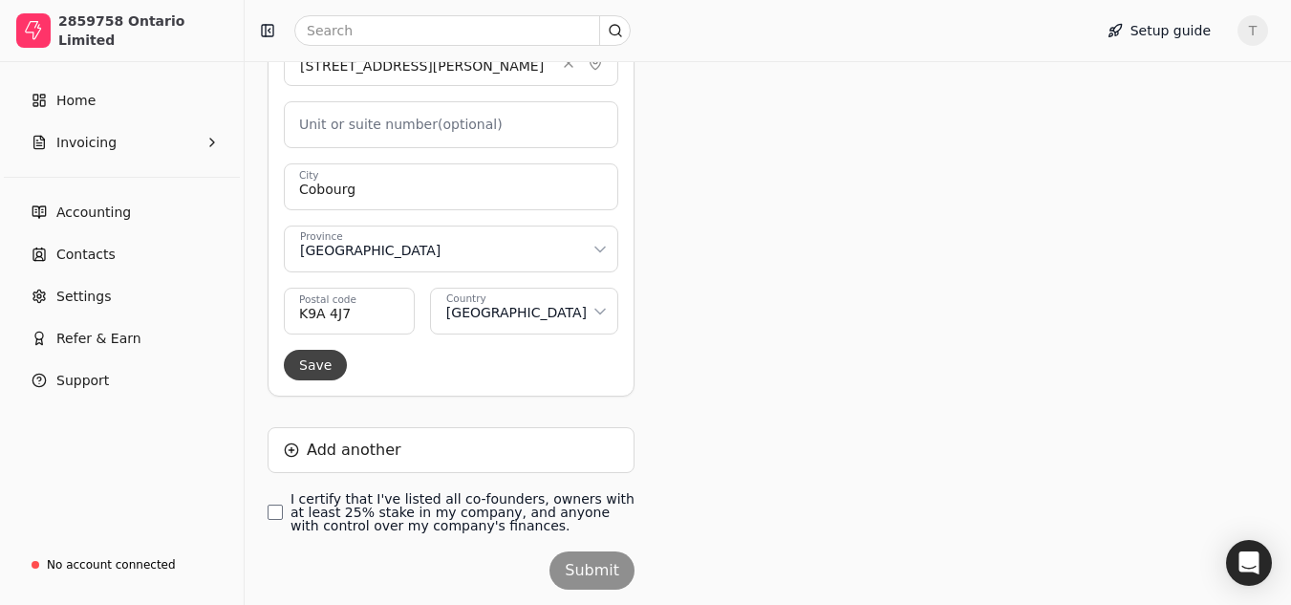
click at [315, 350] on button "Save" at bounding box center [315, 365] width 63 height 31
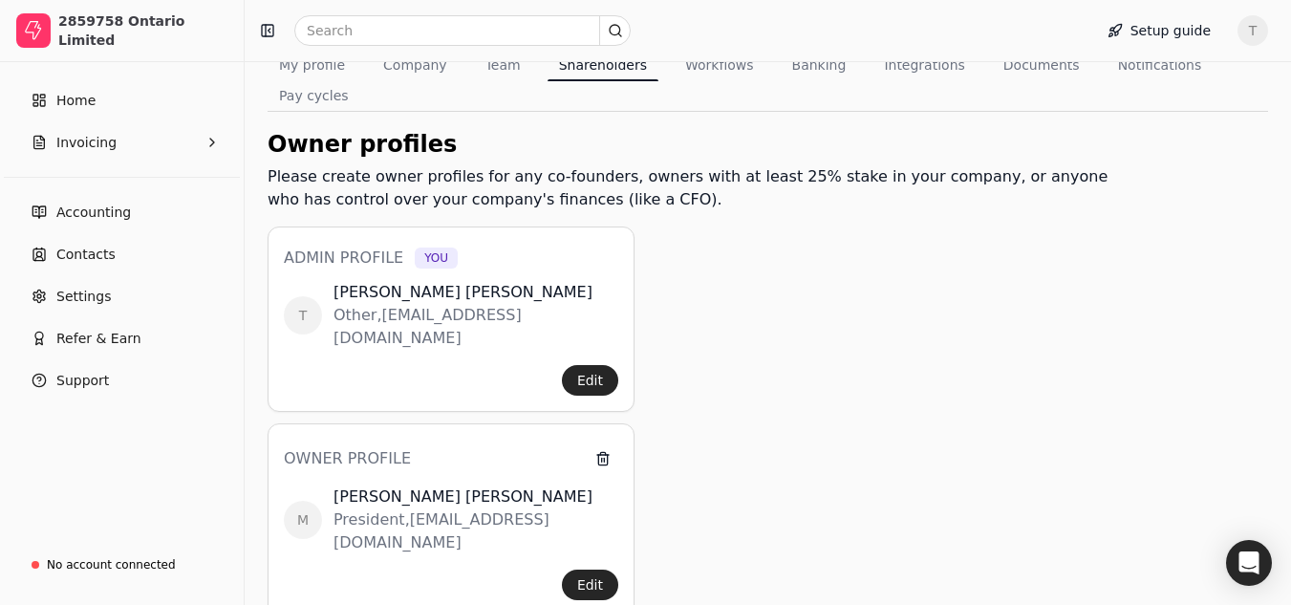
scroll to position [358, 0]
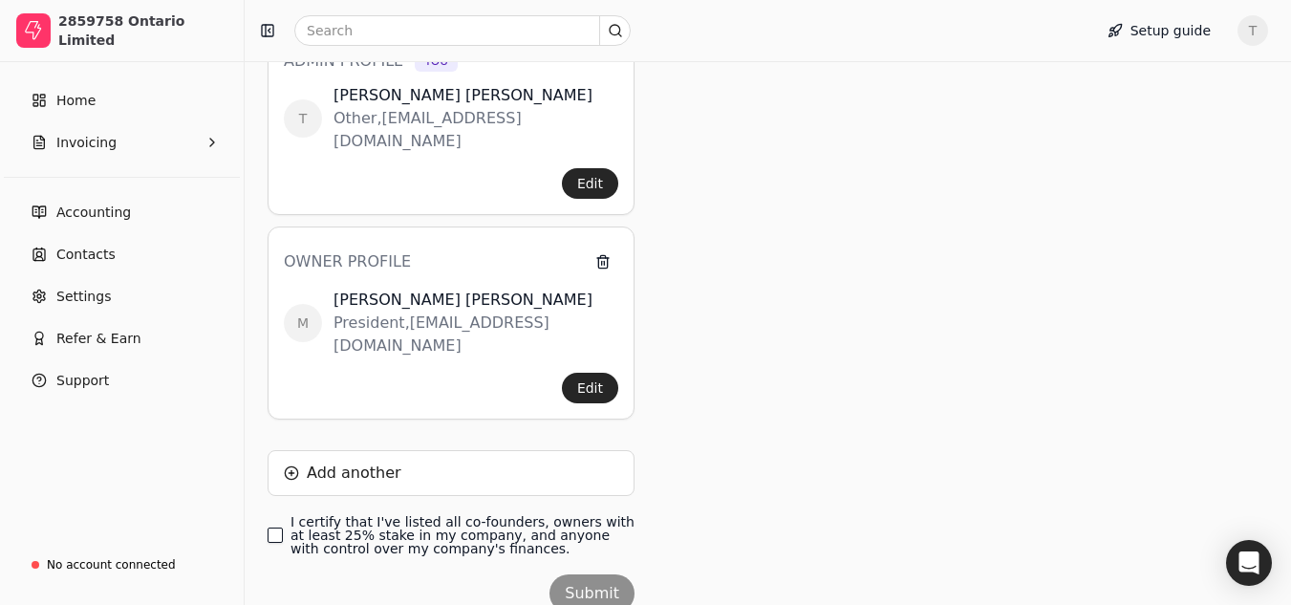
click at [278, 527] on finances\ "I certify that I've listed all co-founders, owners with at least 25% stake in m…" at bounding box center [275, 534] width 15 height 15
click at [600, 496] on div "Admin profile You T [PERSON_NAME] Other , [EMAIL_ADDRESS][DOMAIN_NAME] Edit Own…" at bounding box center [451, 329] width 367 height 598
click at [600, 574] on button "Submit" at bounding box center [591, 593] width 85 height 38
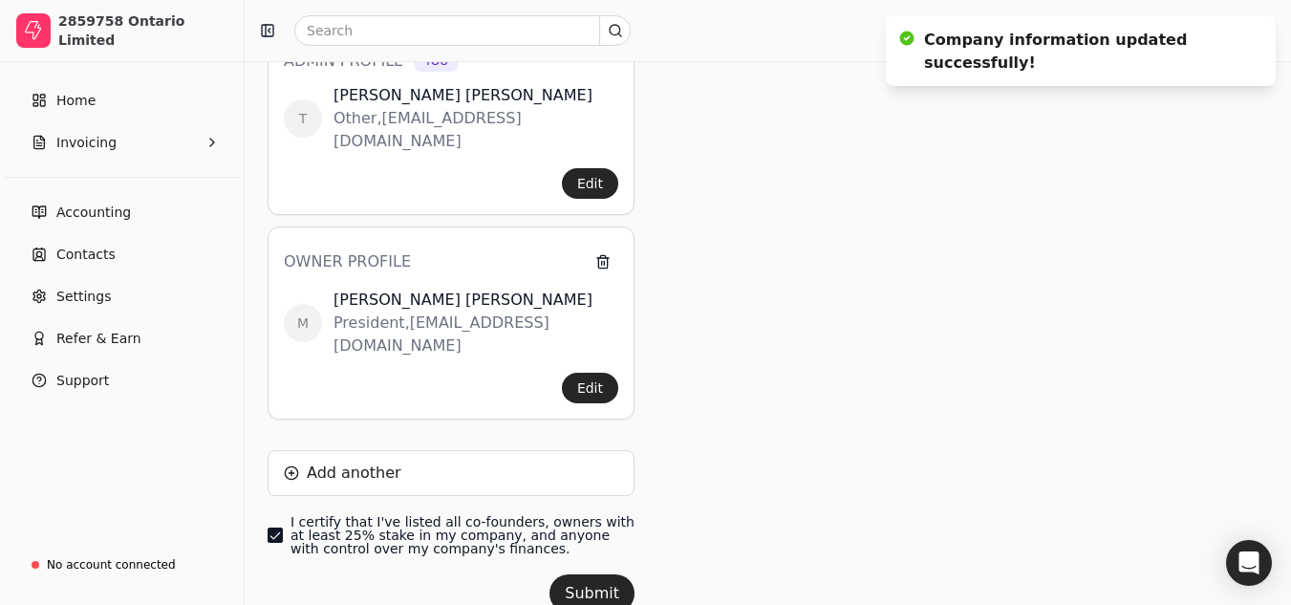
scroll to position [0, 0]
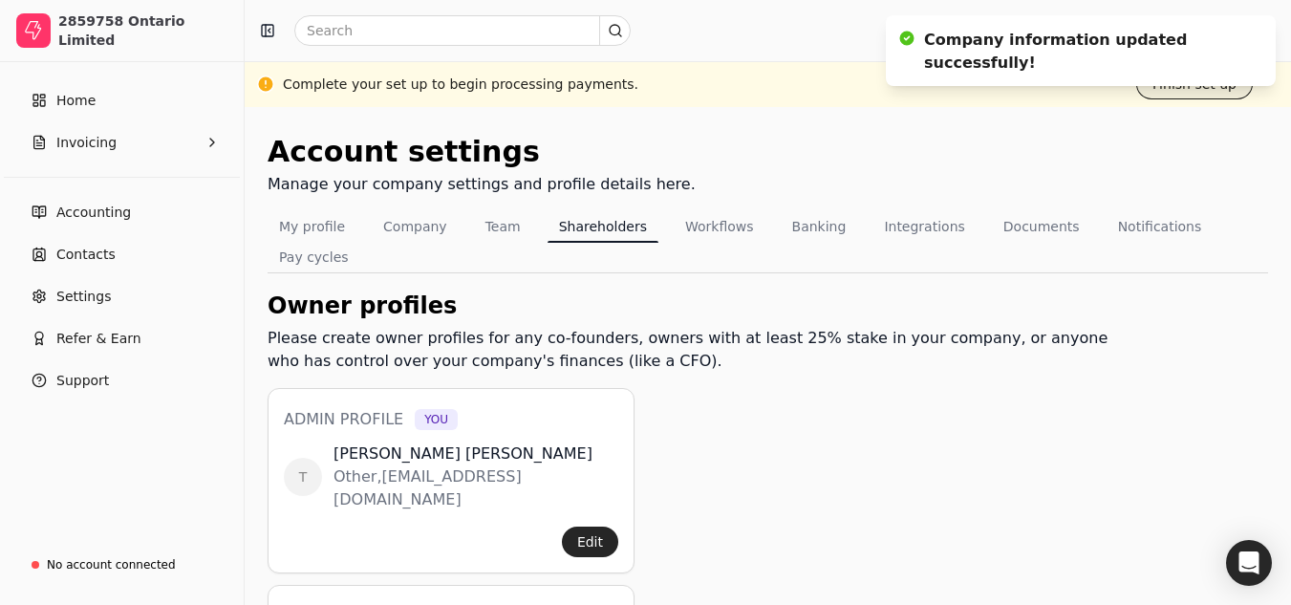
click at [1187, 92] on button "Finish set up" at bounding box center [1194, 84] width 117 height 31
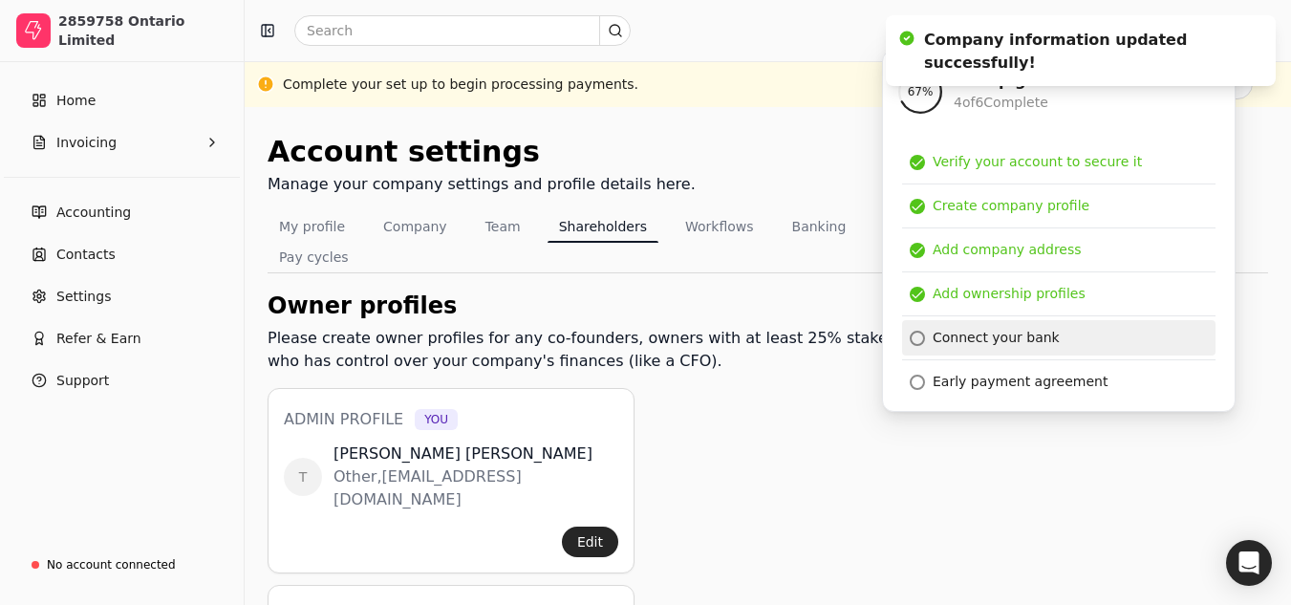
click at [1000, 351] on link "Connect your bank" at bounding box center [1058, 337] width 313 height 35
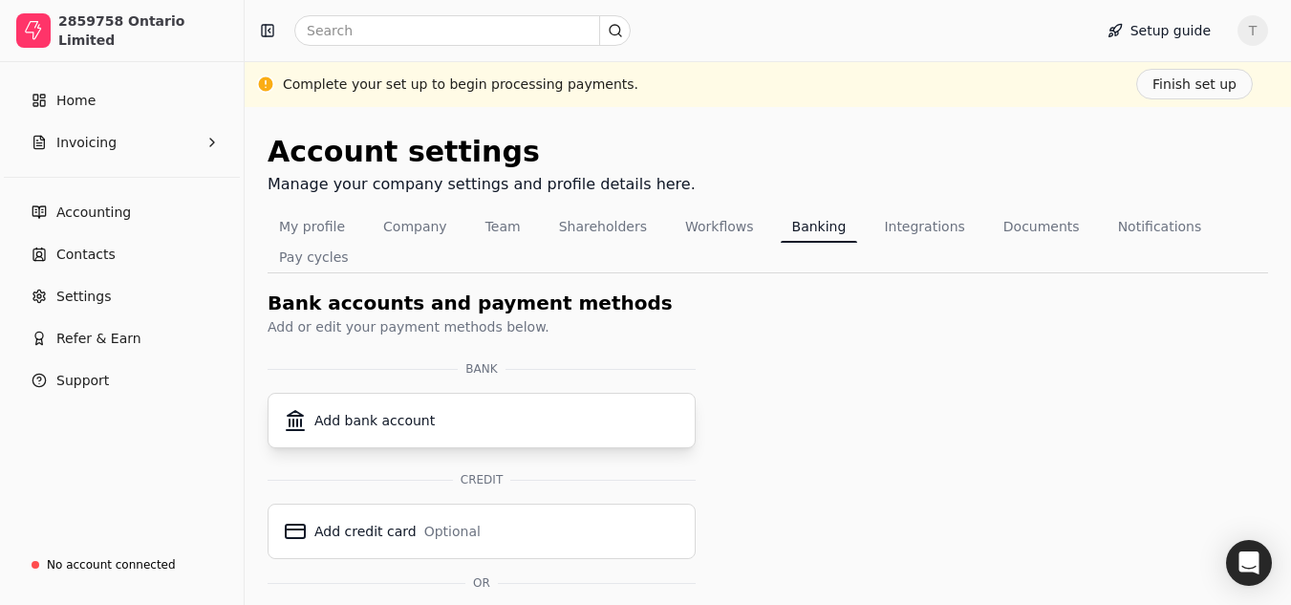
click at [390, 411] on div "Add bank account" at bounding box center [374, 421] width 120 height 20
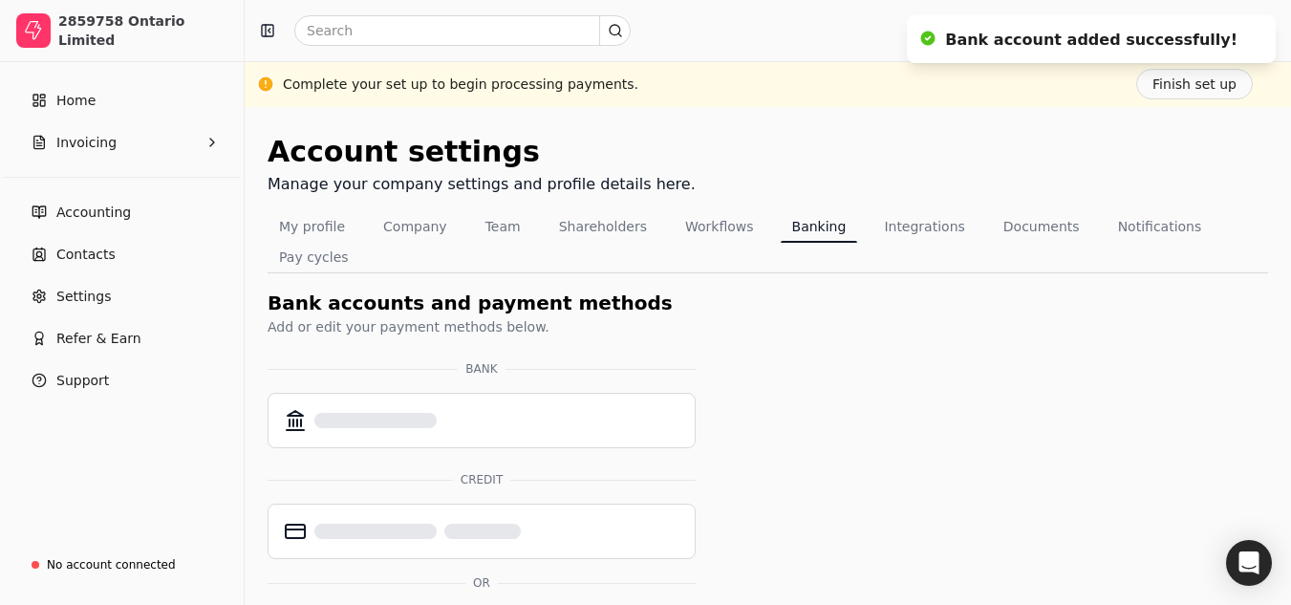
click at [1196, 74] on ol "Bank account added successfully!" at bounding box center [1090, 39] width 399 height 78
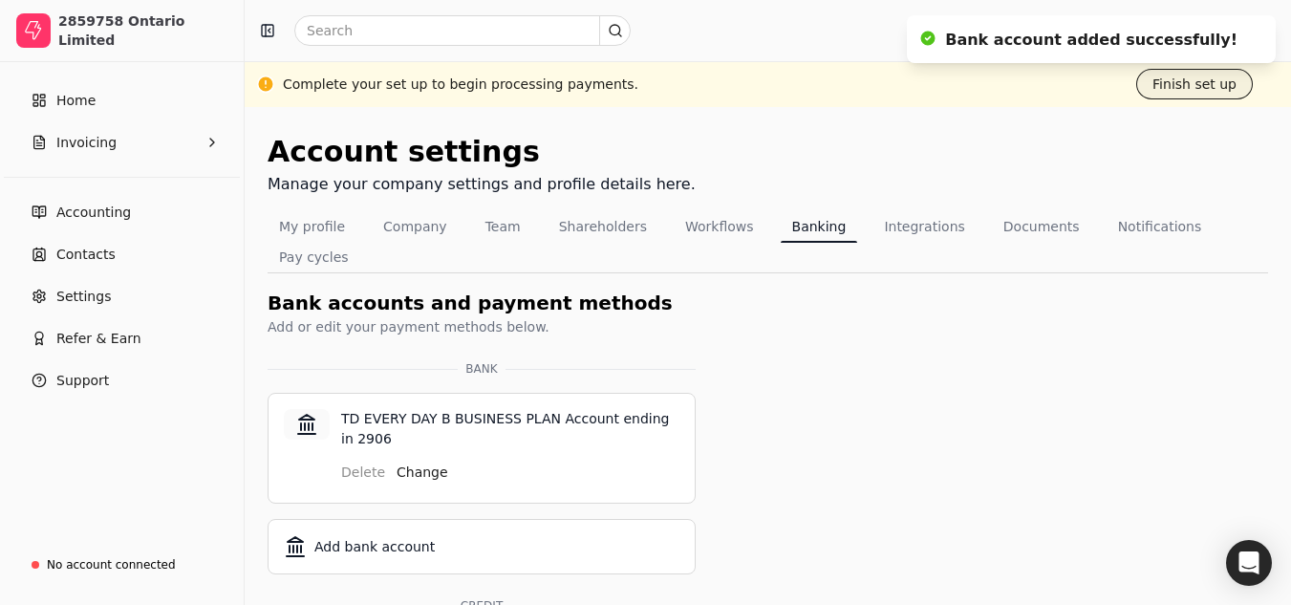
click at [1196, 89] on button "Finish set up" at bounding box center [1194, 84] width 117 height 31
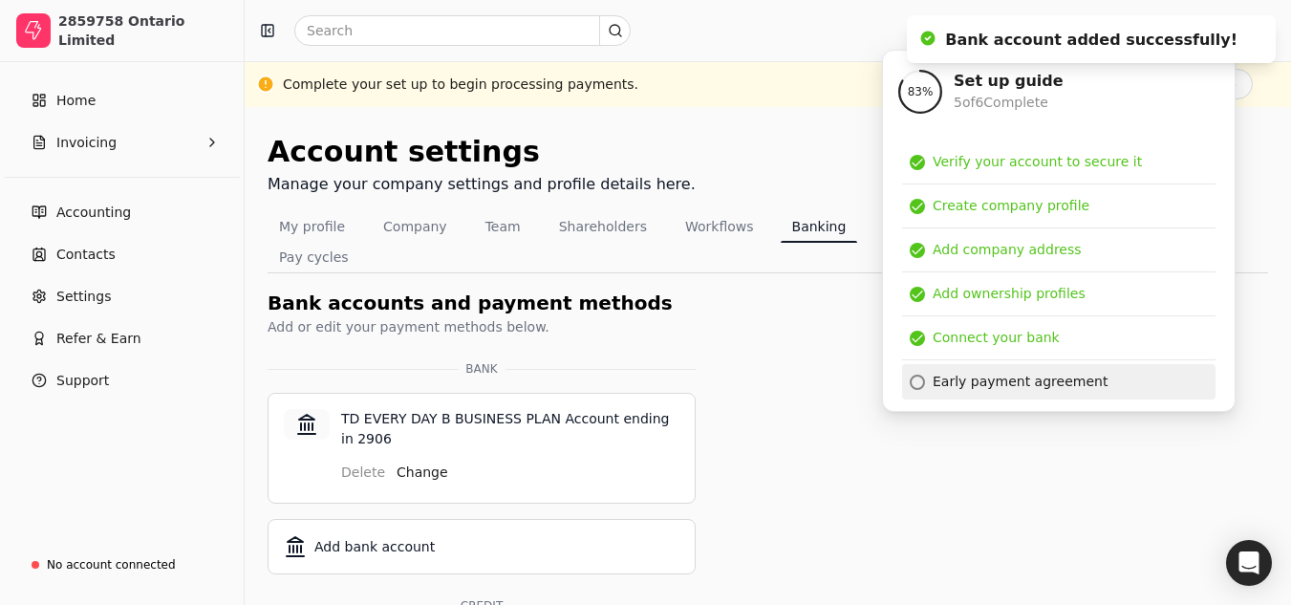
click at [995, 382] on div "Early payment agreement" at bounding box center [1020, 382] width 175 height 20
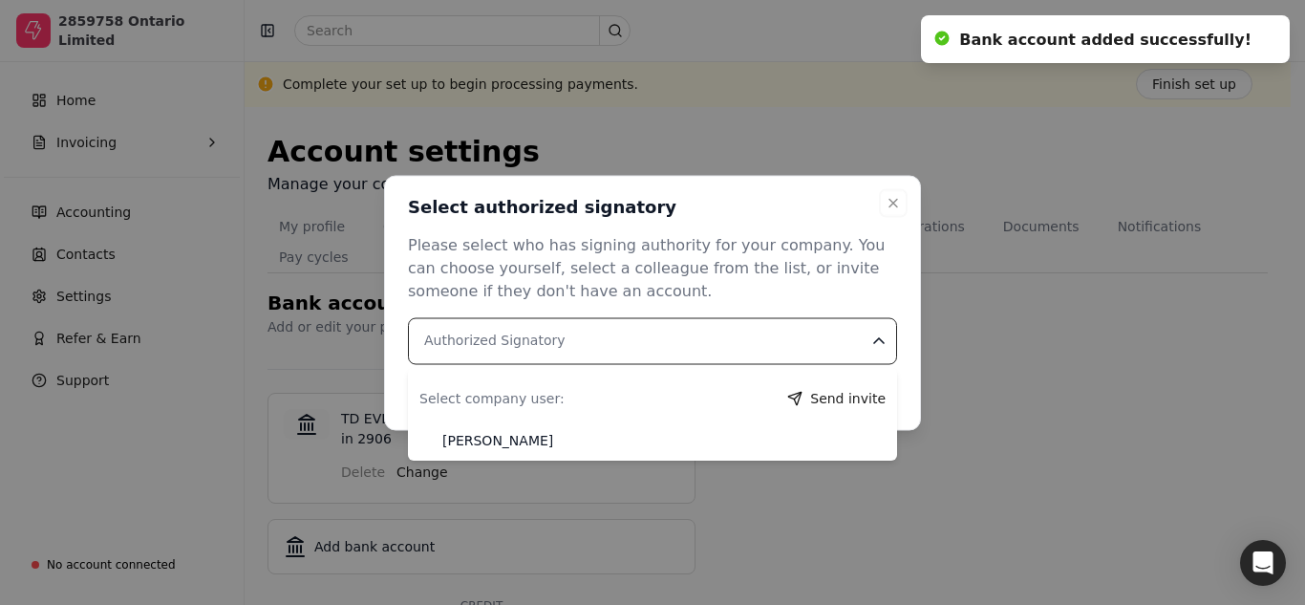
click at [647, 346] on Signatory "Authorized Signatory" at bounding box center [652, 340] width 489 height 47
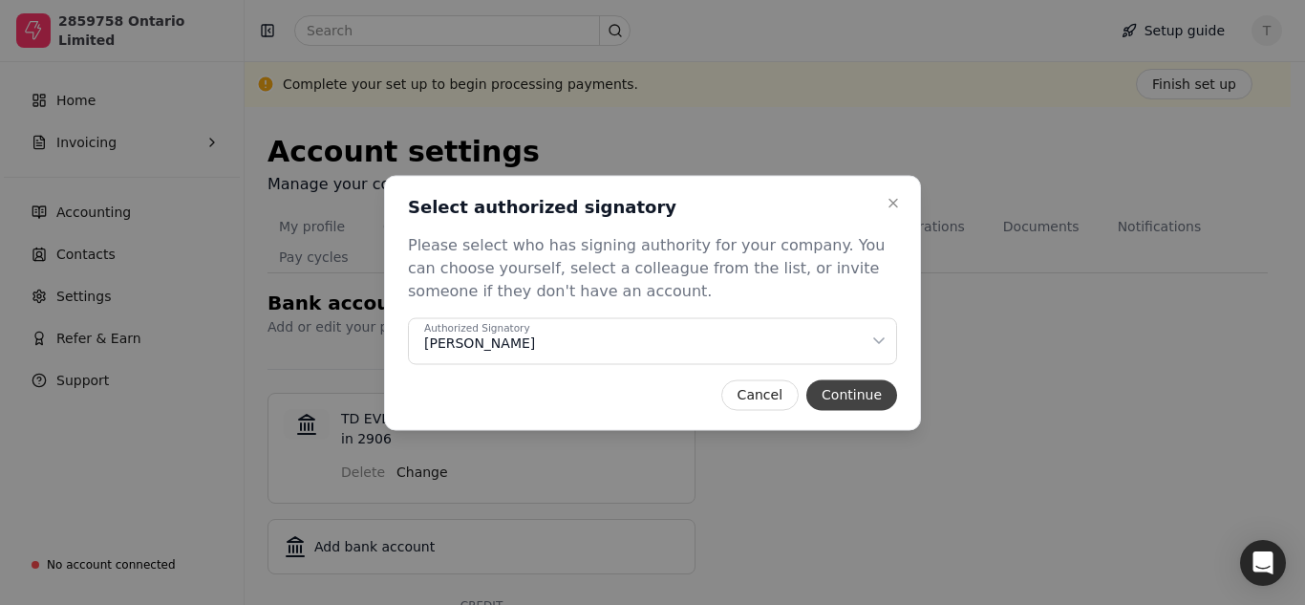
click at [877, 397] on button "Continue" at bounding box center [851, 394] width 91 height 31
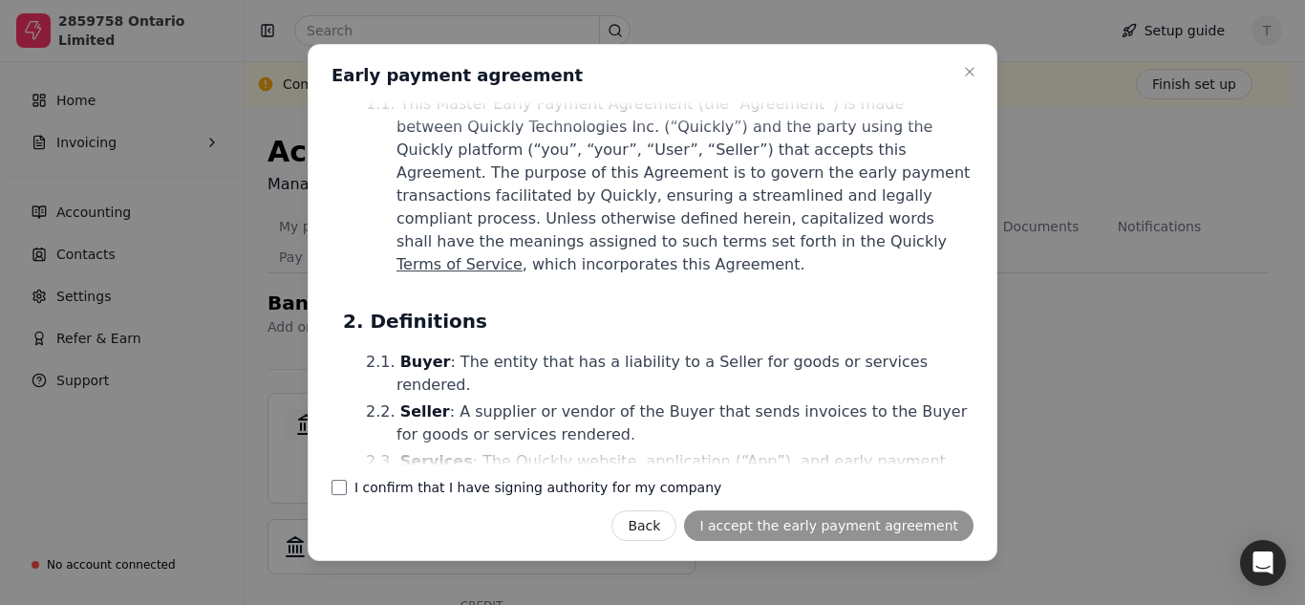
scroll to position [287, 0]
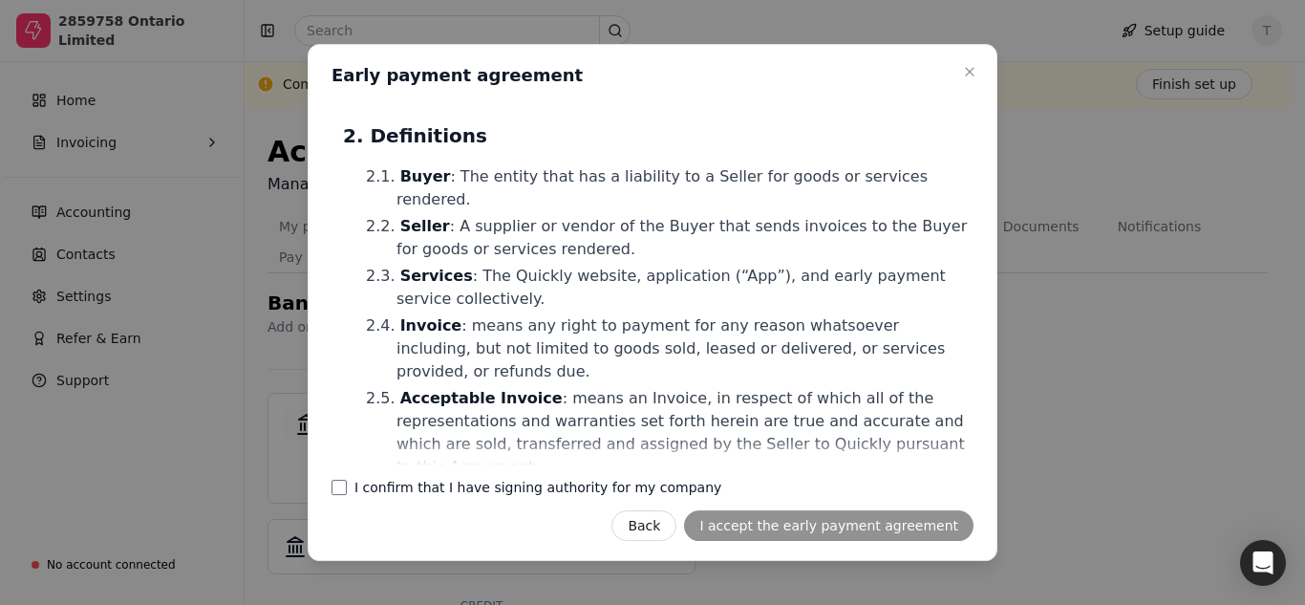
click at [537, 485] on label "I confirm that I have signing authority for my company" at bounding box center [537, 487] width 367 height 13
click at [347, 485] on company "I confirm that I have signing authority for my company" at bounding box center [339, 487] width 15 height 15
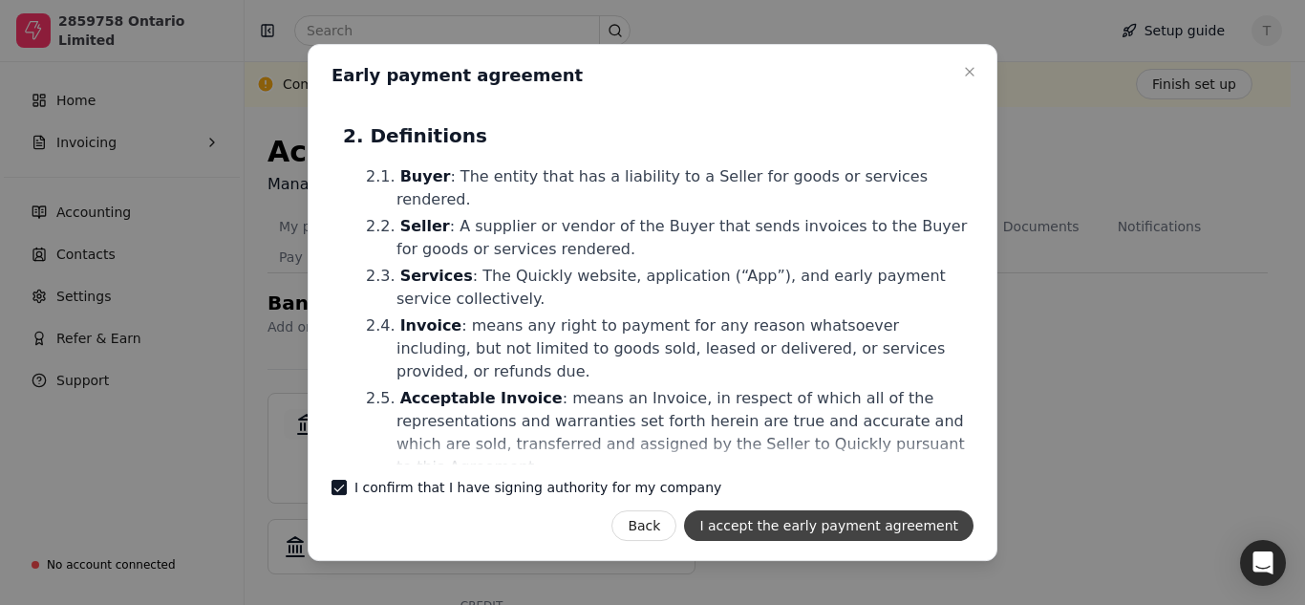
click at [830, 528] on button "I accept the early payment agreement" at bounding box center [829, 525] width 290 height 31
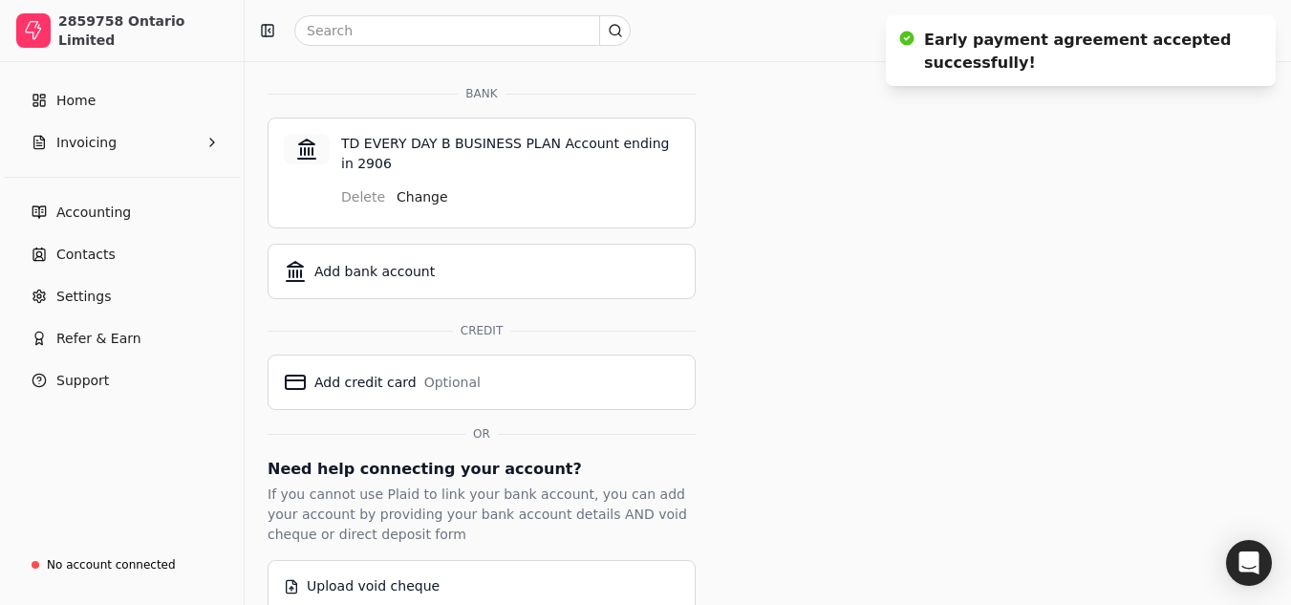
scroll to position [0, 0]
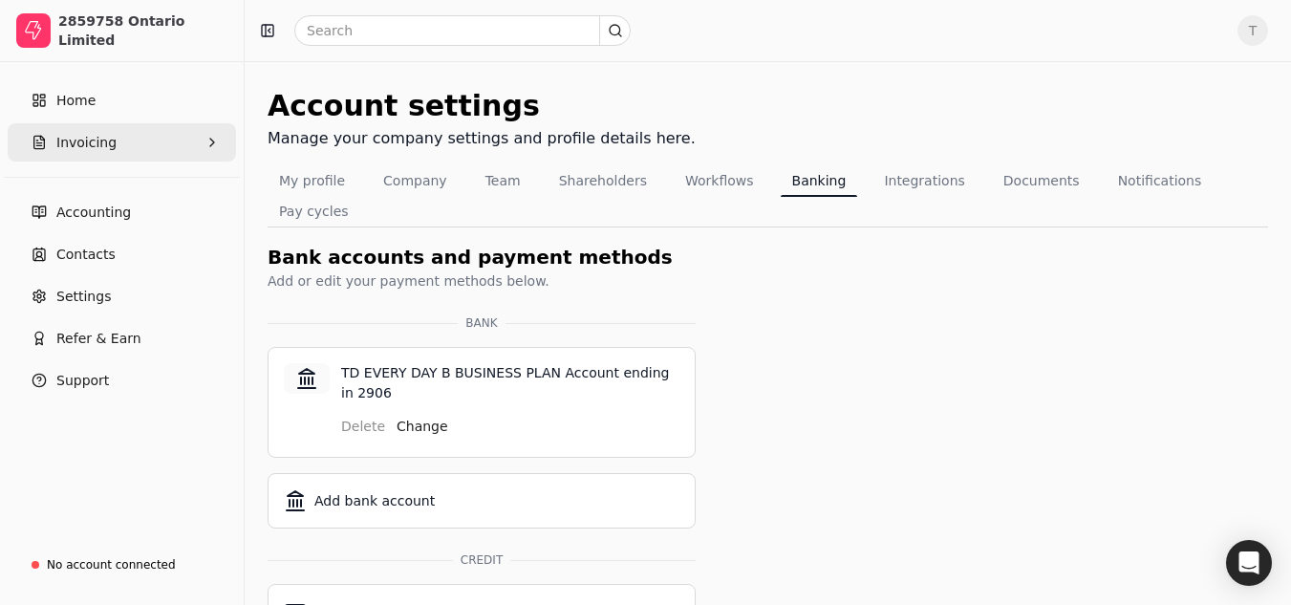
click at [166, 153] on button "Invoicing" at bounding box center [122, 142] width 228 height 38
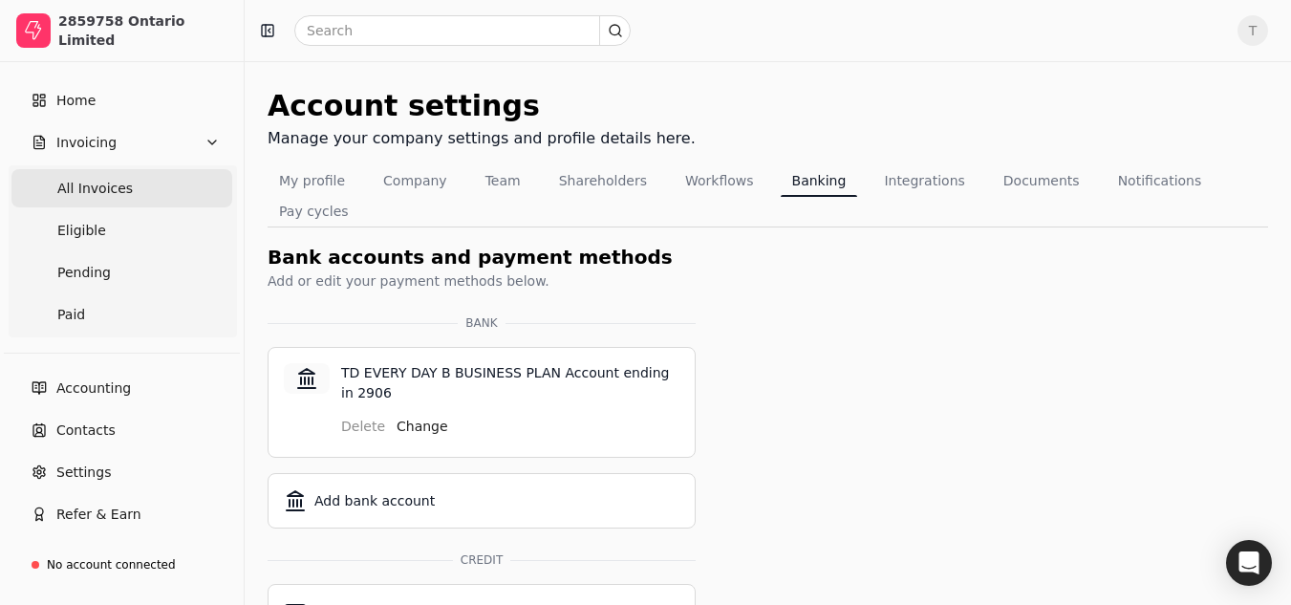
click at [143, 196] on Invoices "All Invoices" at bounding box center [121, 188] width 221 height 38
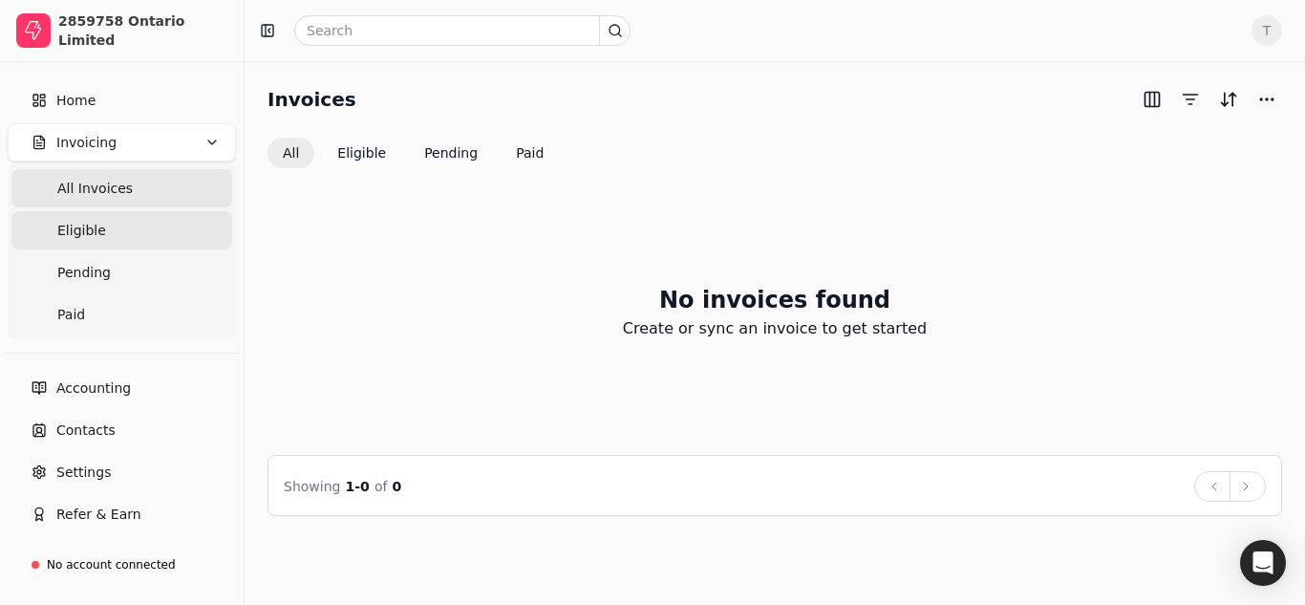
click at [118, 234] on link "Eligible" at bounding box center [121, 230] width 221 height 38
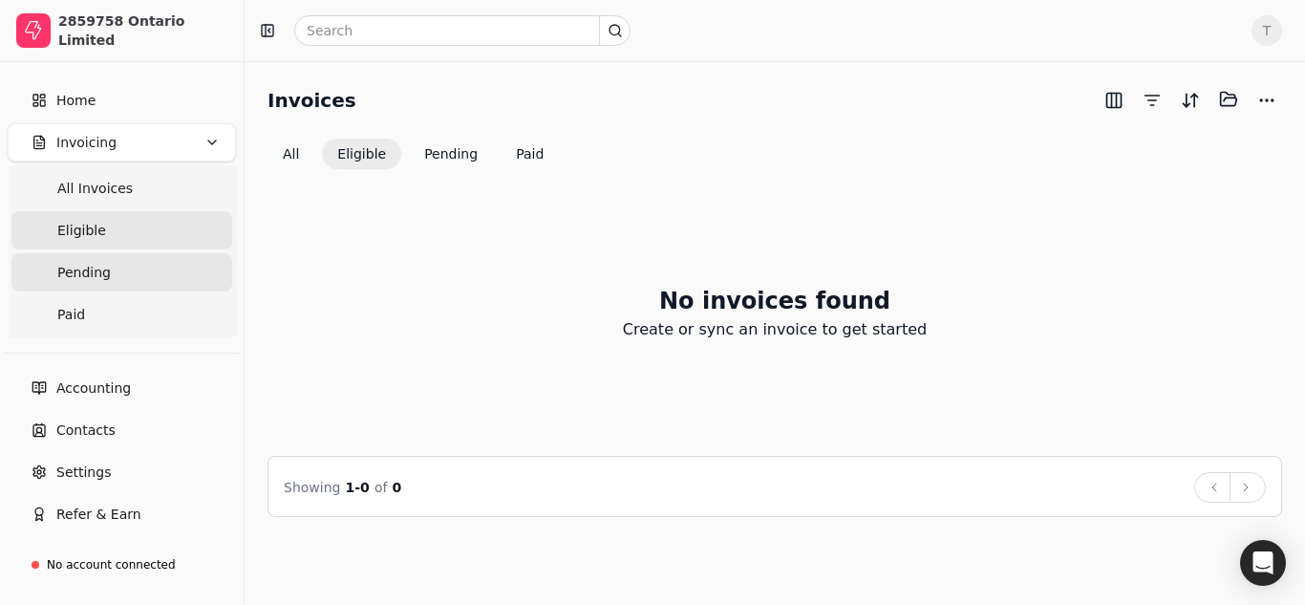
click at [122, 290] on link "Pending" at bounding box center [121, 272] width 221 height 38
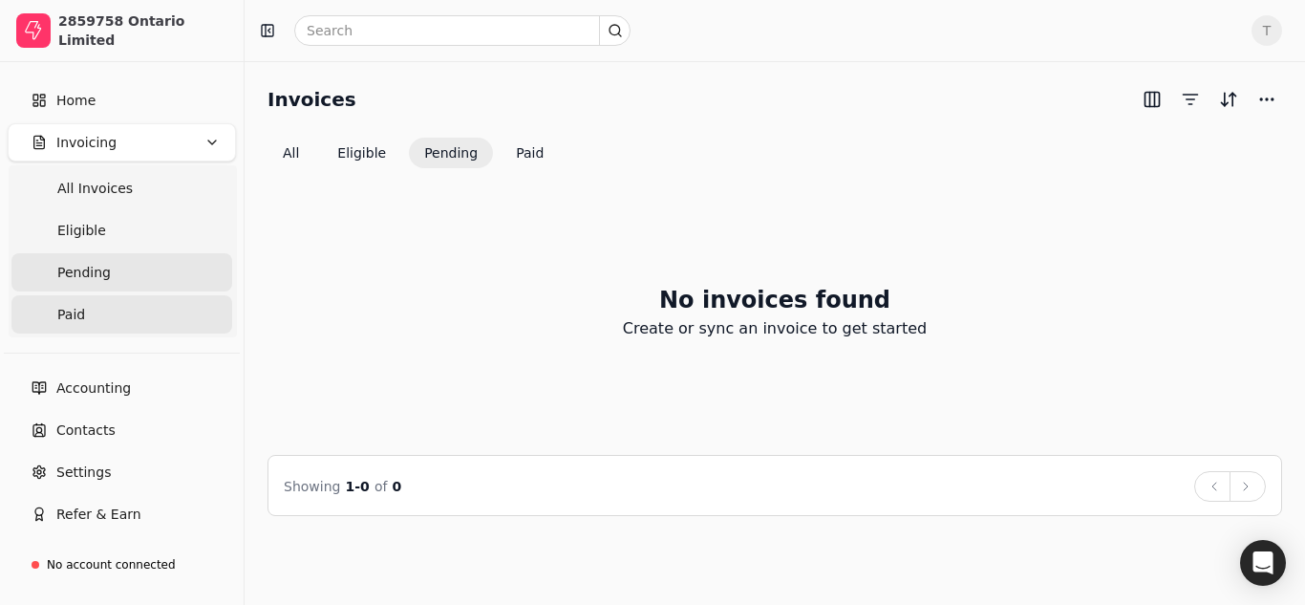
click at [122, 324] on link "Paid" at bounding box center [121, 314] width 221 height 38
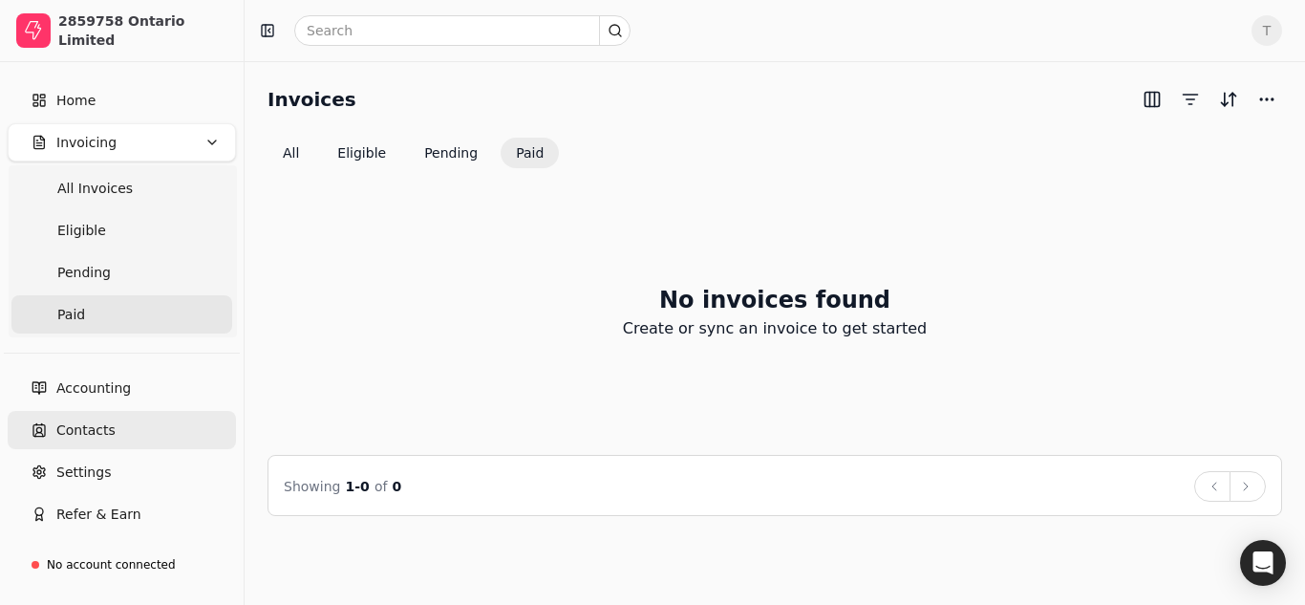
click at [116, 433] on link "Contacts" at bounding box center [122, 430] width 228 height 38
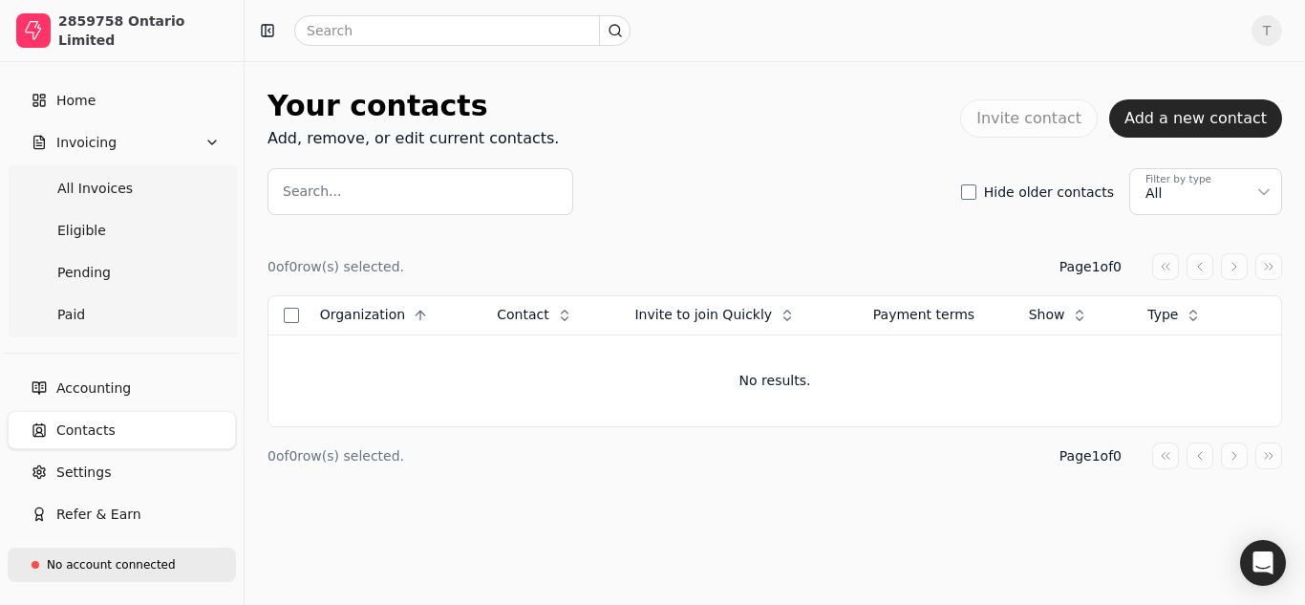
click at [90, 559] on div "No account connected" at bounding box center [111, 564] width 129 height 17
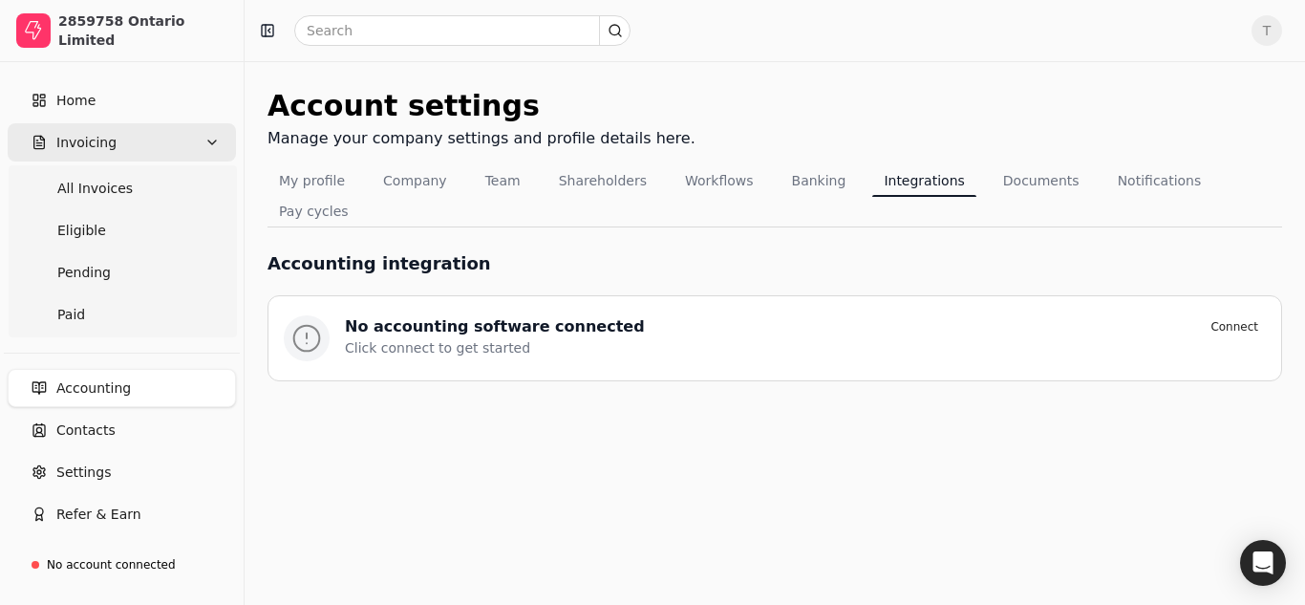
click at [182, 133] on button "Invoicing" at bounding box center [122, 142] width 228 height 38
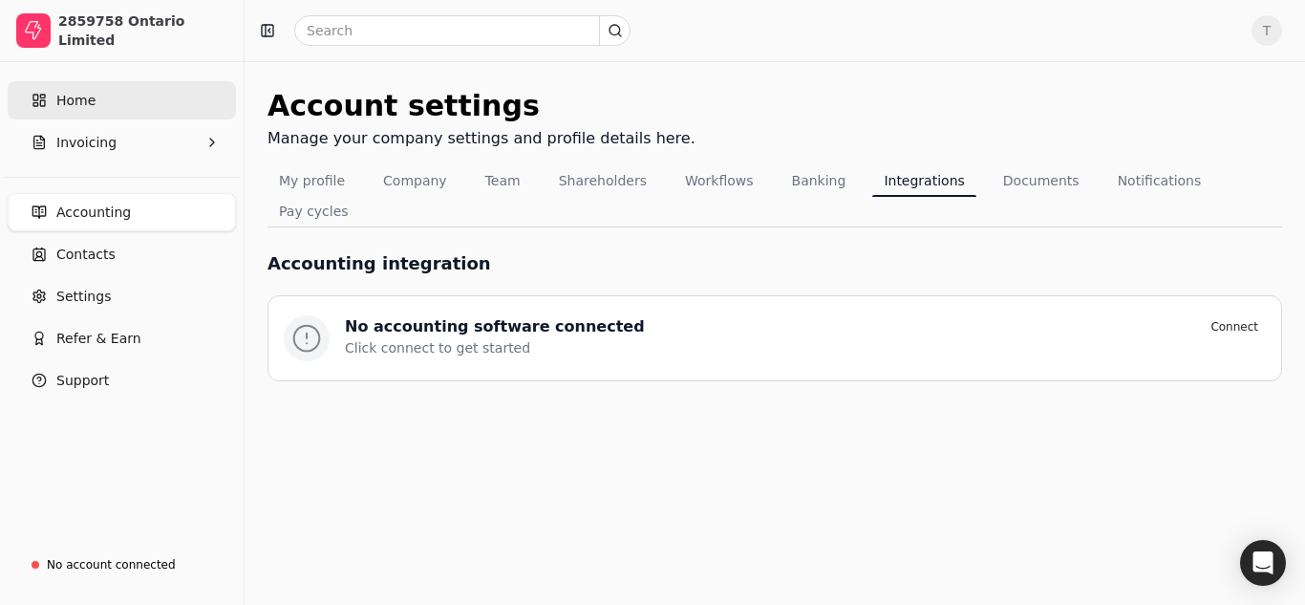
click at [113, 102] on link "Home" at bounding box center [122, 100] width 228 height 38
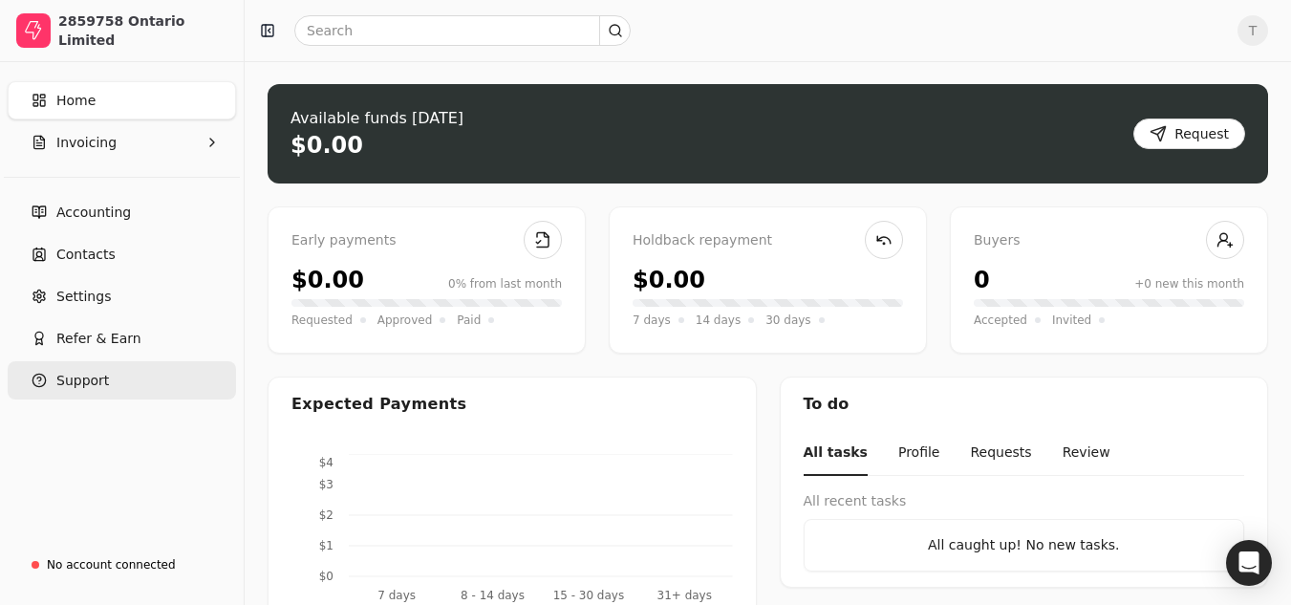
click at [137, 386] on button "Support" at bounding box center [122, 380] width 228 height 38
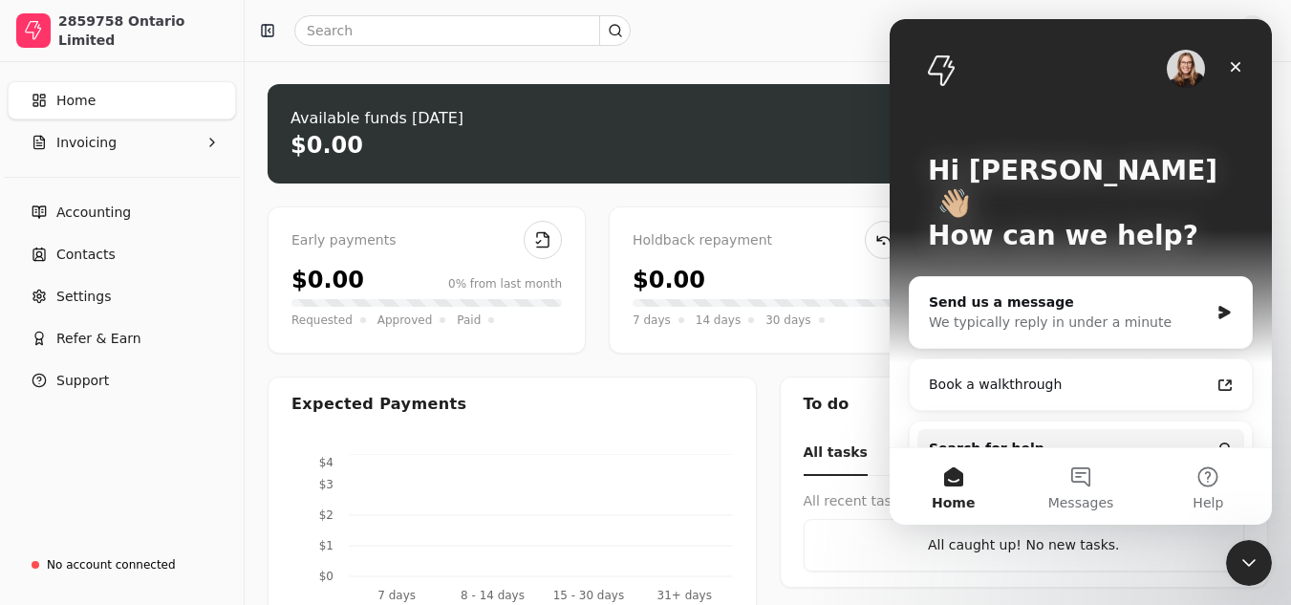
scroll to position [155, 0]
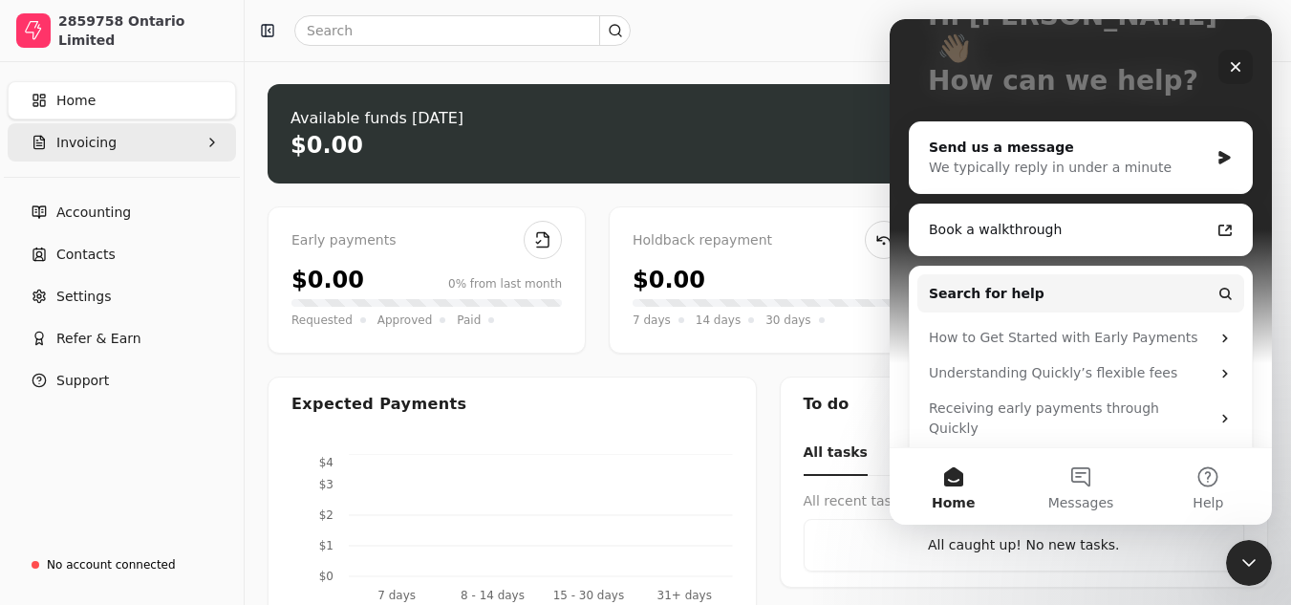
click at [108, 135] on span "Invoicing" at bounding box center [86, 143] width 60 height 20
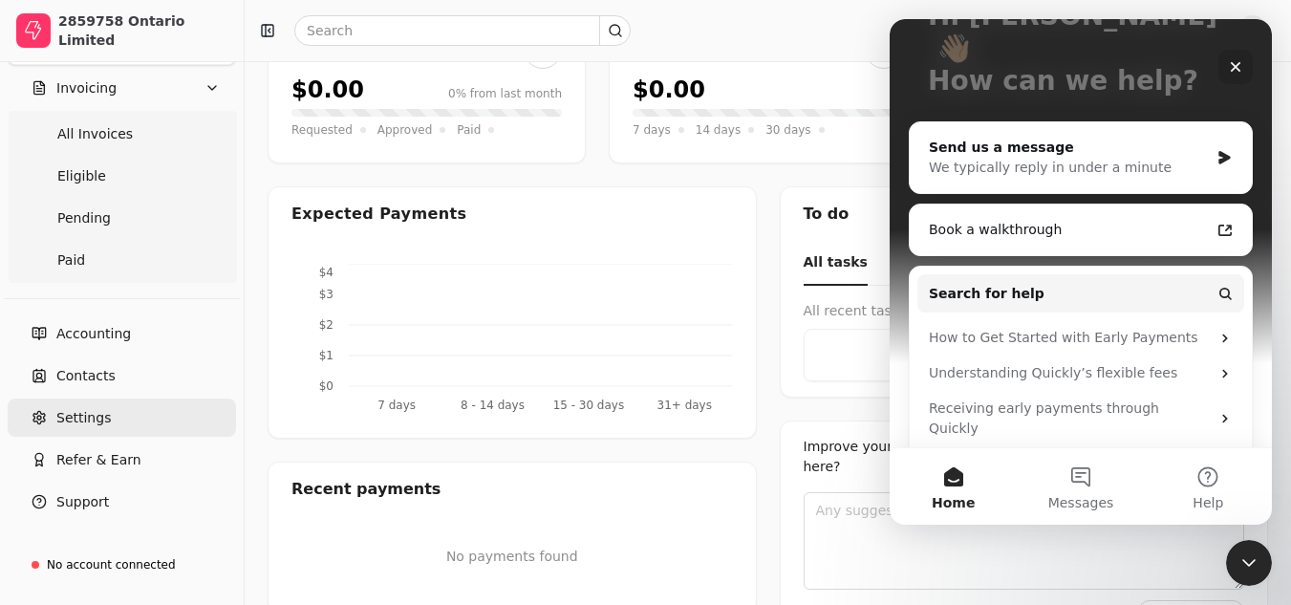
scroll to position [191, 0]
click at [169, 425] on link "Settings" at bounding box center [122, 417] width 228 height 38
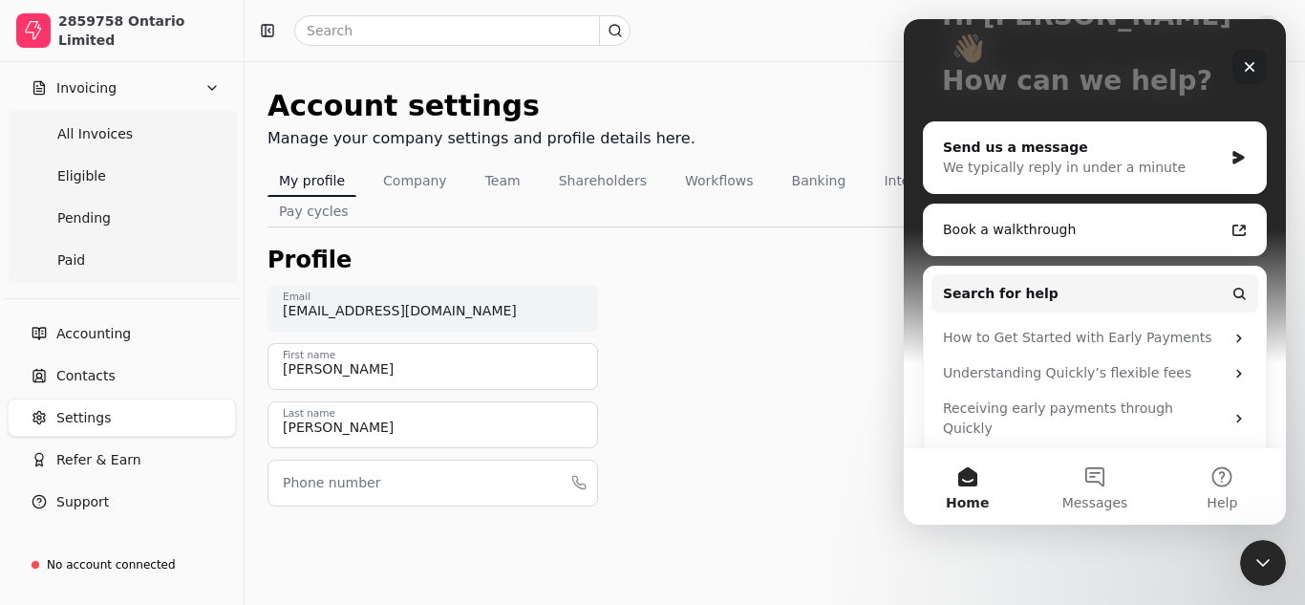
click at [1242, 68] on icon "Close" at bounding box center [1249, 66] width 15 height 15
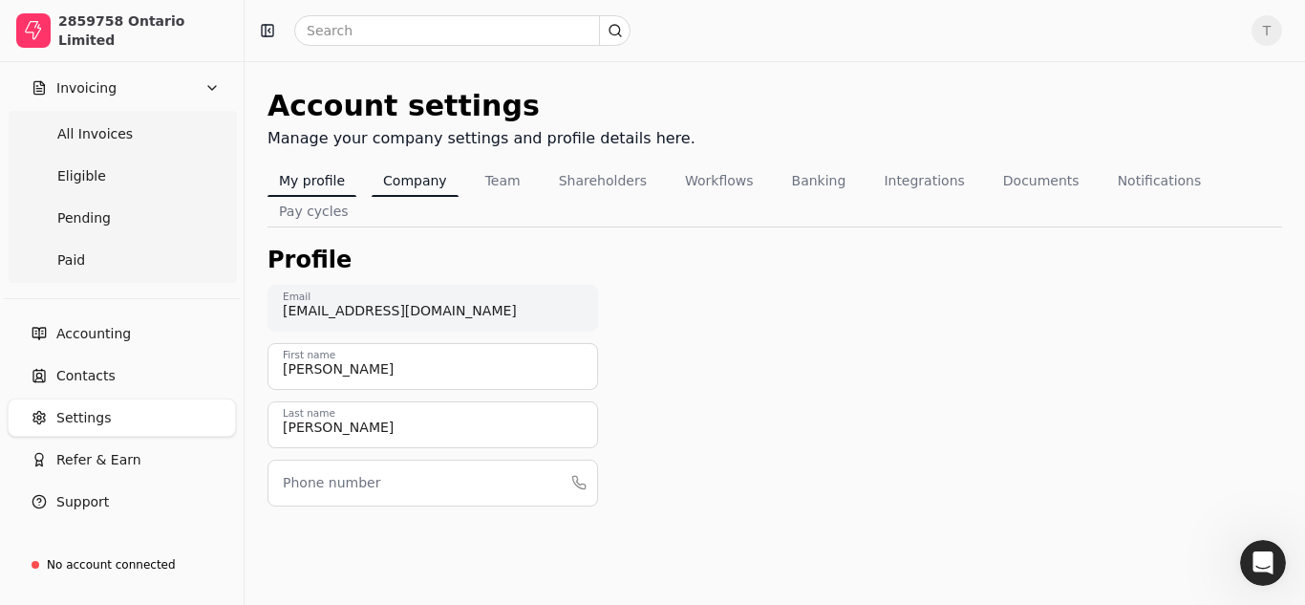
click at [424, 182] on button "Company" at bounding box center [415, 180] width 87 height 31
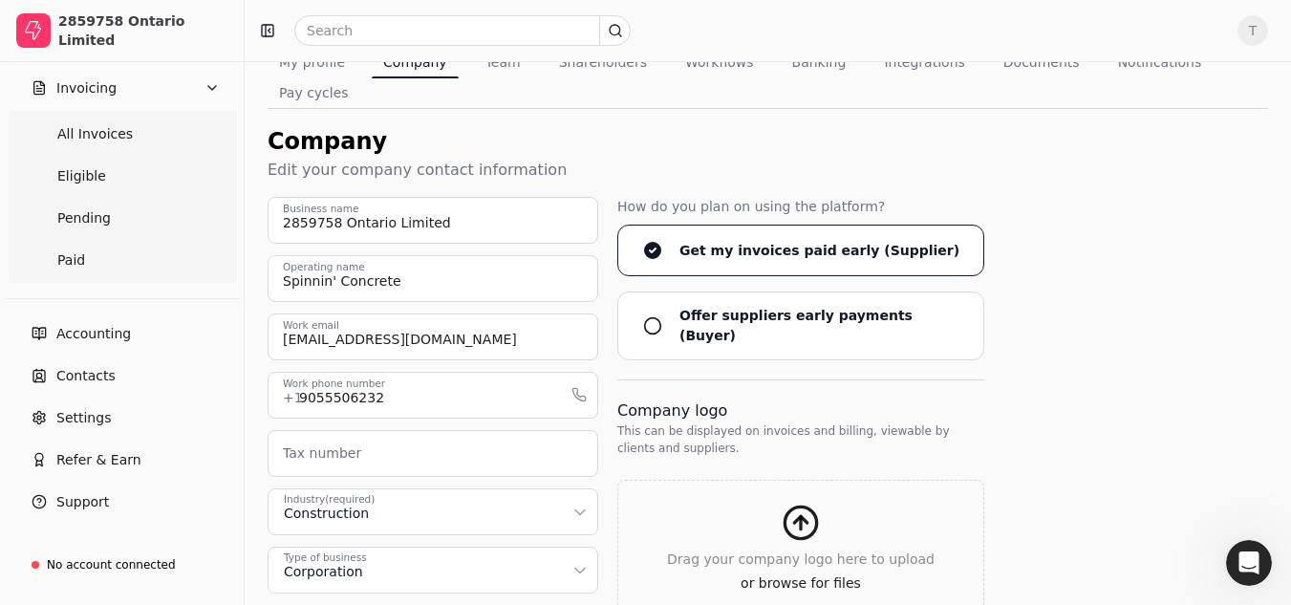
scroll to position [191, 0]
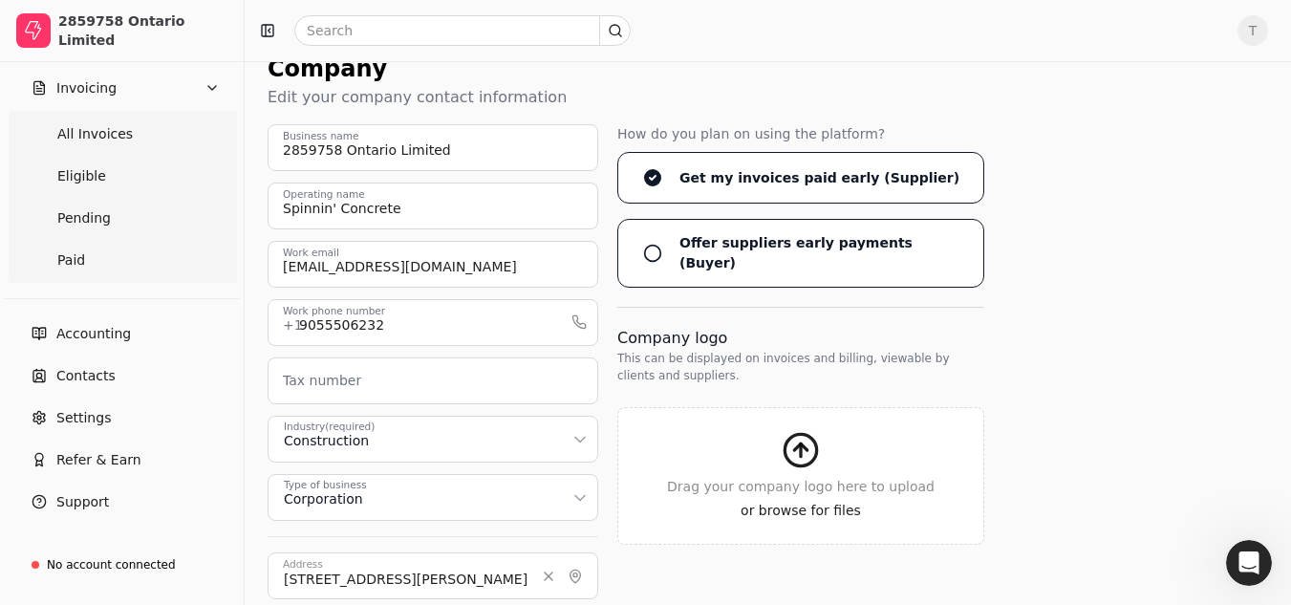
click at [672, 233] on div "Offer suppliers early payments (Buyer)" at bounding box center [816, 253] width 289 height 40
click at [0, 0] on \(Buyer\) "Offer suppliers early payments (Buyer)" at bounding box center [0, 0] width 0 height 0
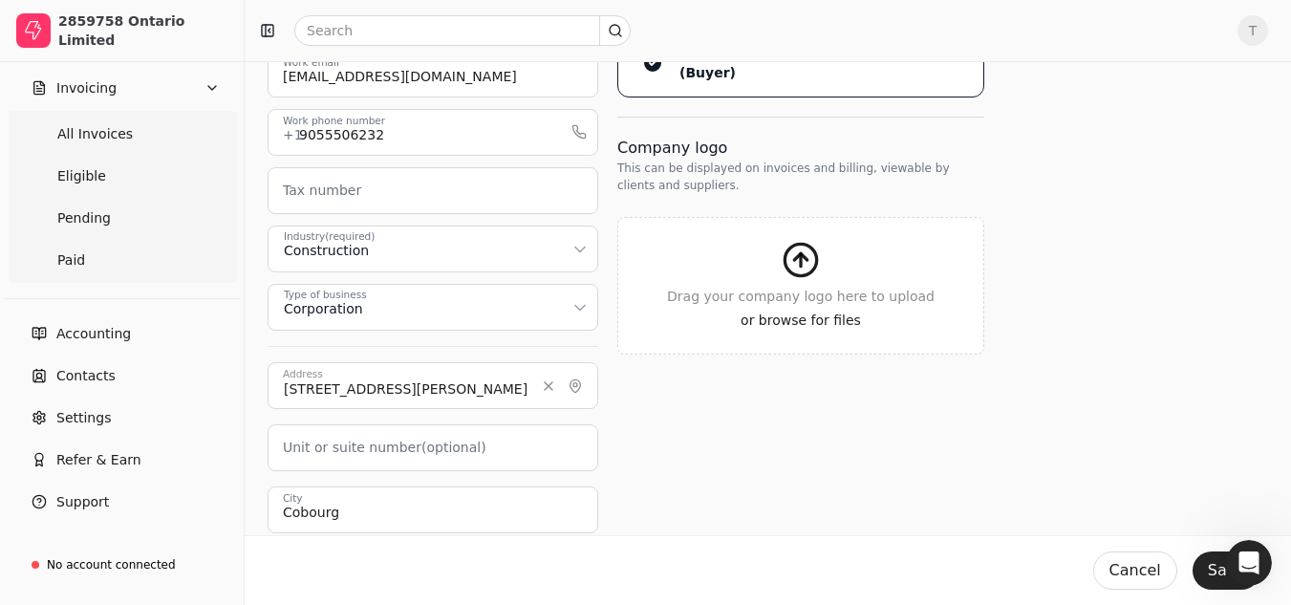
scroll to position [382, 0]
click at [1211, 566] on button "Save" at bounding box center [1226, 570] width 68 height 38
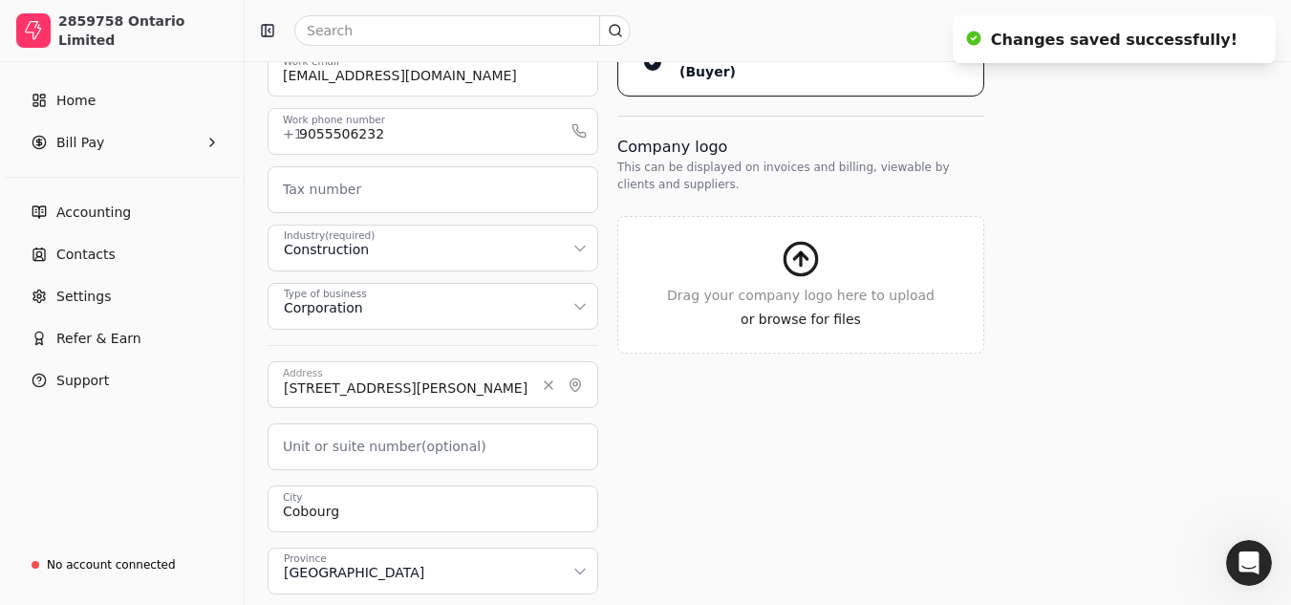
scroll to position [0, 0]
click at [132, 214] on link "Accounting" at bounding box center [122, 212] width 228 height 38
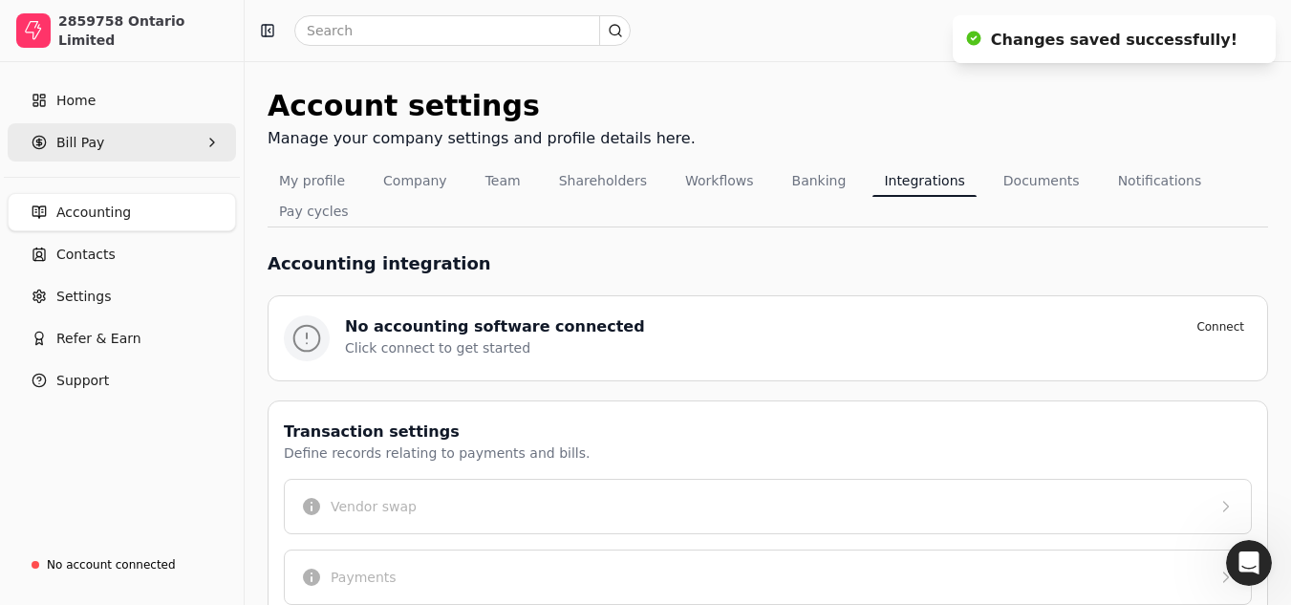
click at [102, 150] on Pay "Bill Pay" at bounding box center [122, 142] width 228 height 38
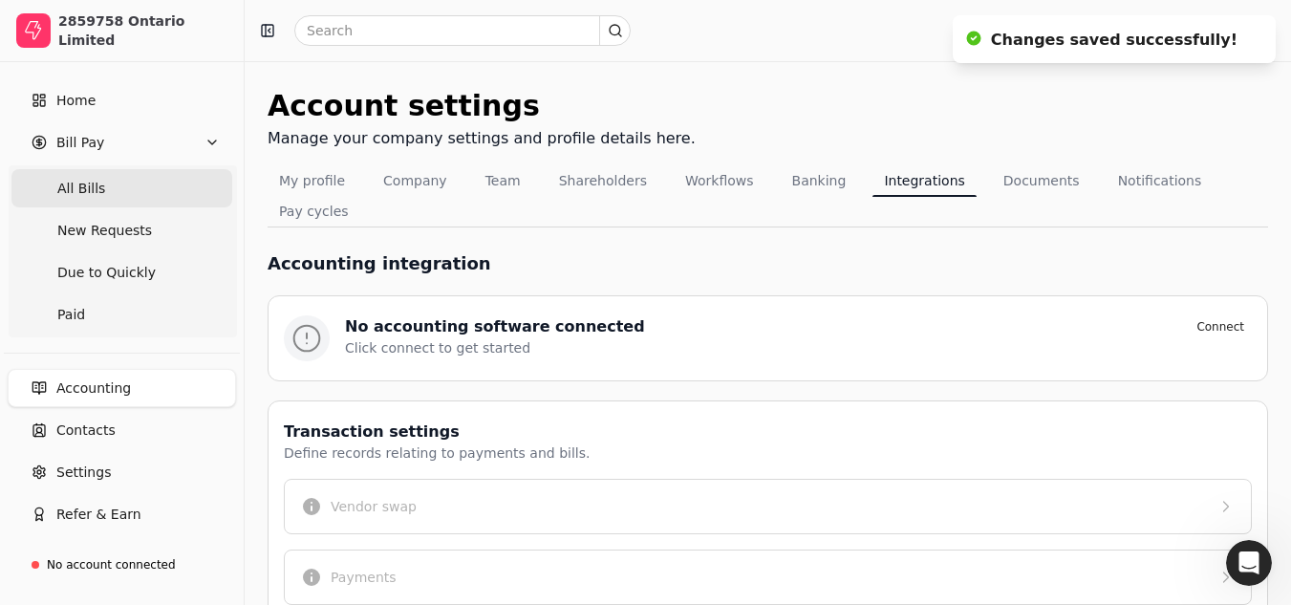
click at [112, 184] on Bills "All Bills" at bounding box center [121, 188] width 221 height 38
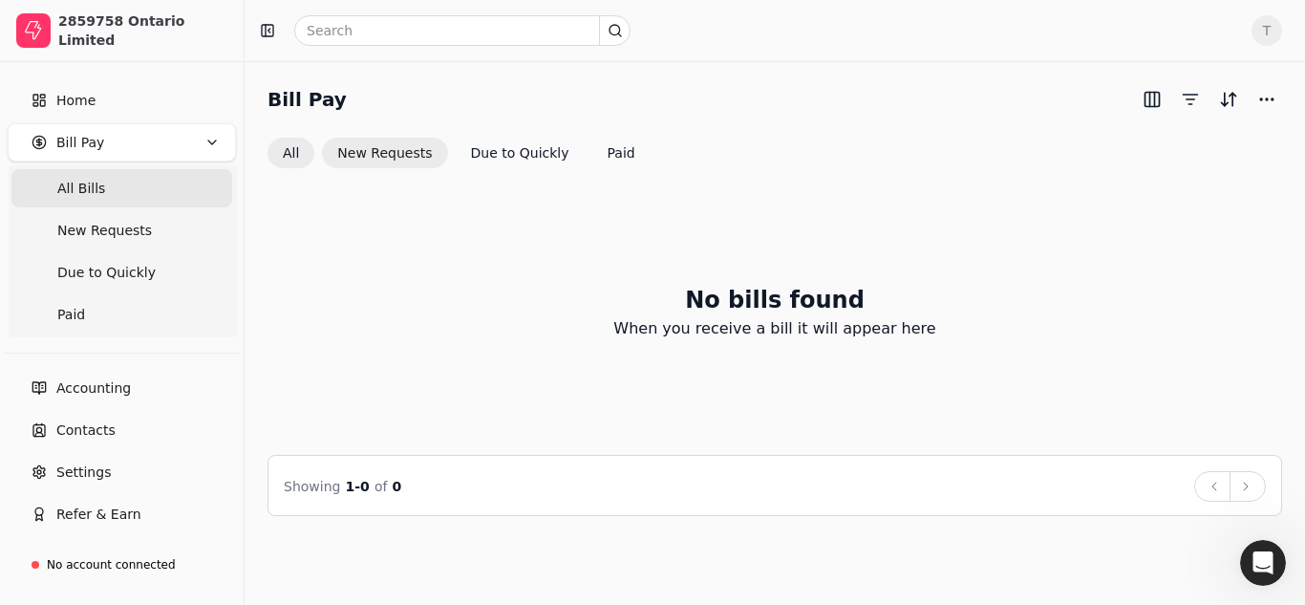
click at [383, 161] on button "New Requests" at bounding box center [384, 153] width 125 height 31
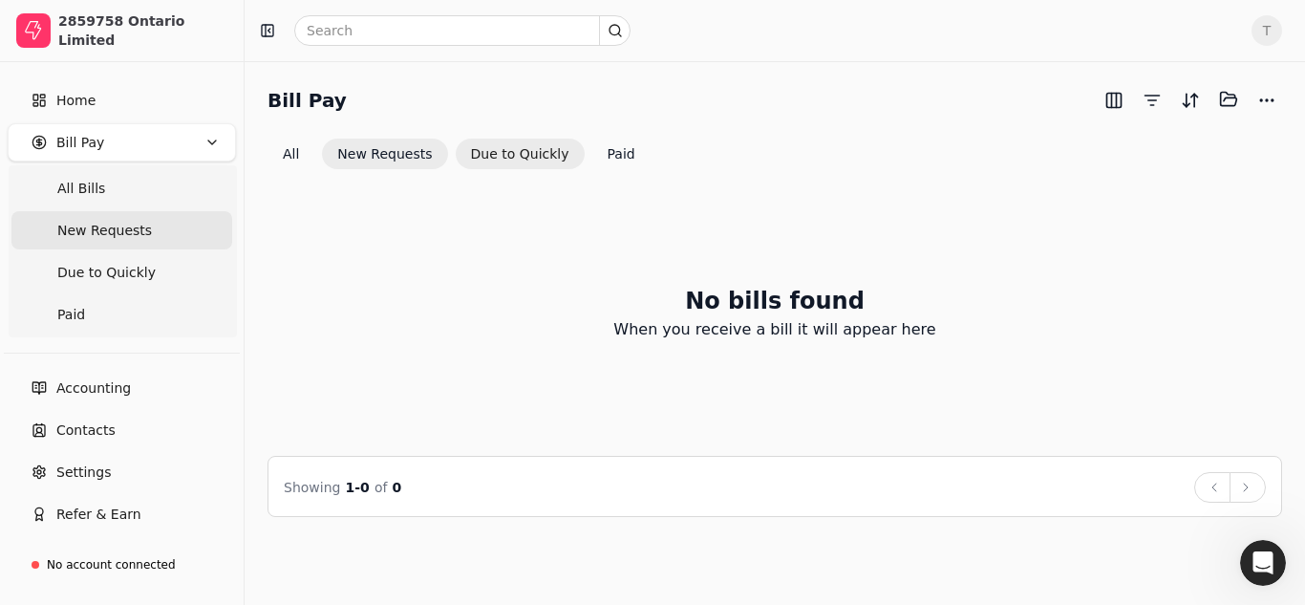
click at [520, 167] on button "Due to Quickly" at bounding box center [520, 154] width 129 height 31
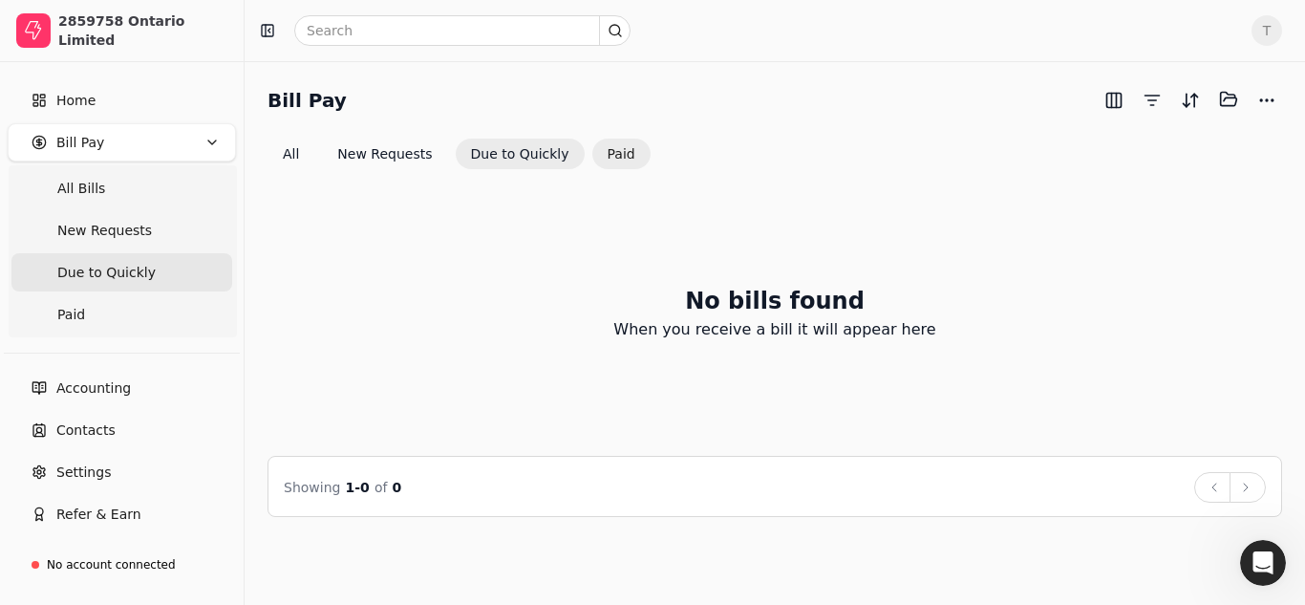
click at [614, 165] on button "Paid" at bounding box center [621, 154] width 58 height 31
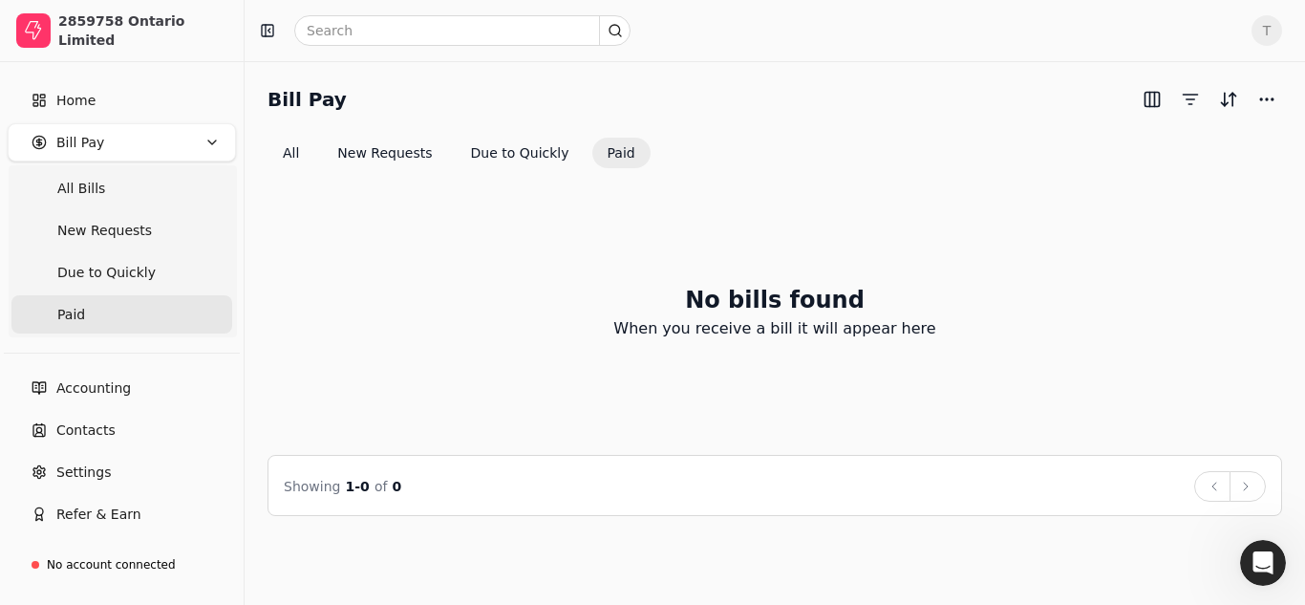
click at [116, 147] on Pay "Bill Pay" at bounding box center [122, 142] width 228 height 38
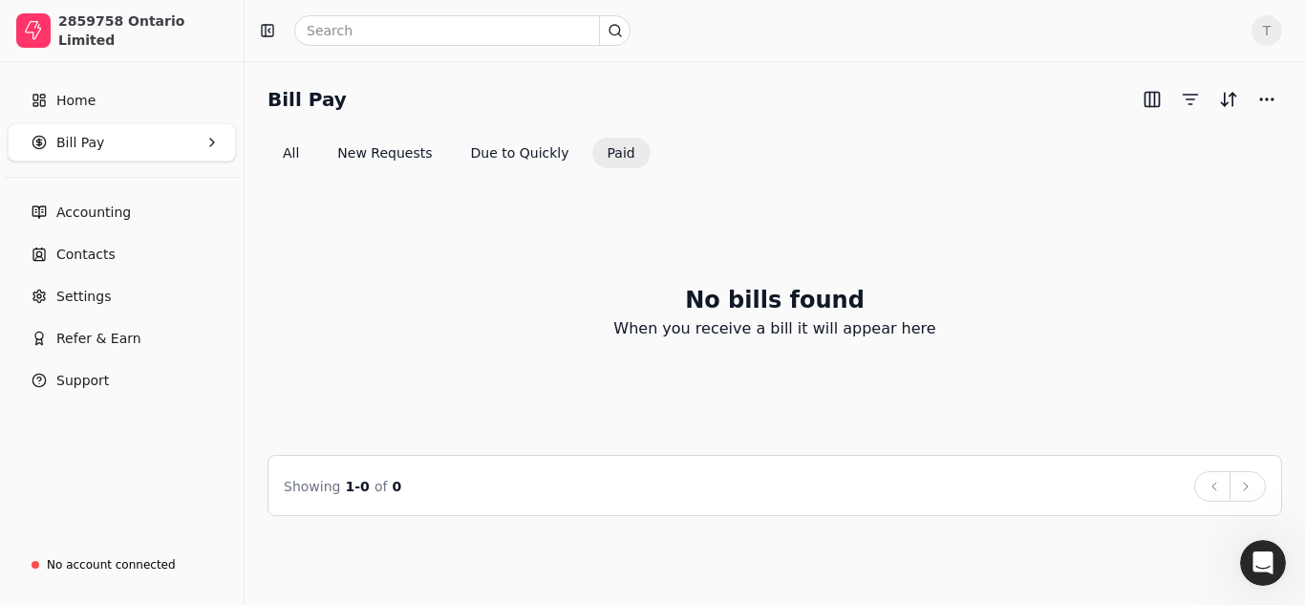
click at [208, 148] on icon "button" at bounding box center [211, 142] width 15 height 15
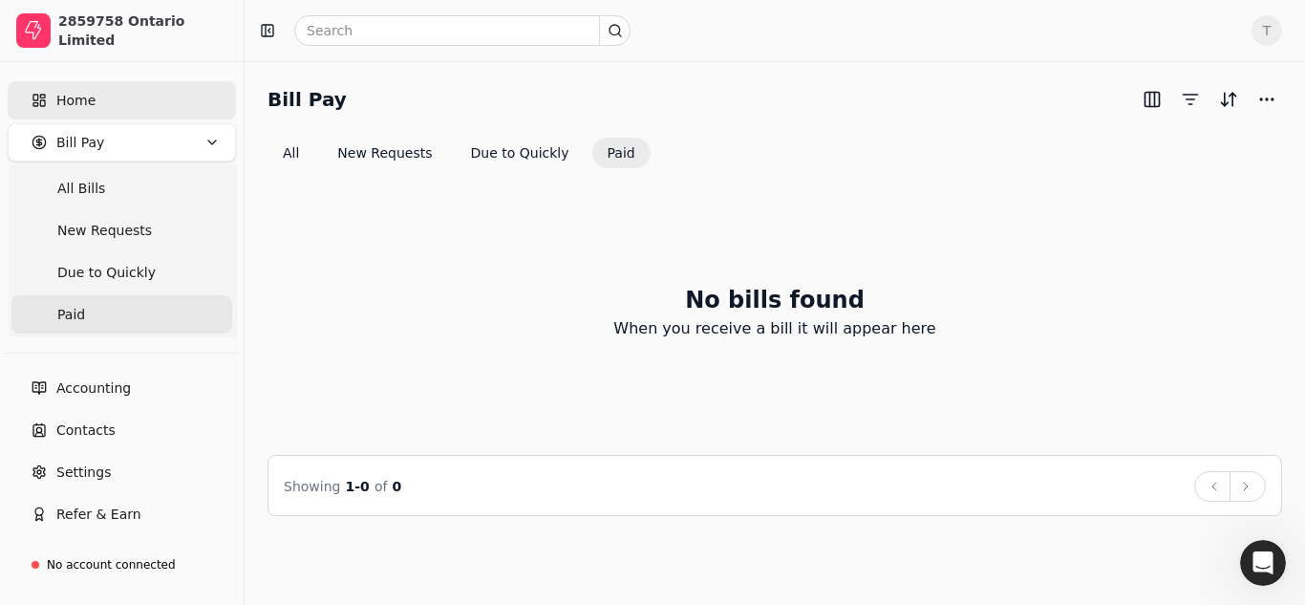
click at [102, 110] on link "Home" at bounding box center [122, 100] width 228 height 38
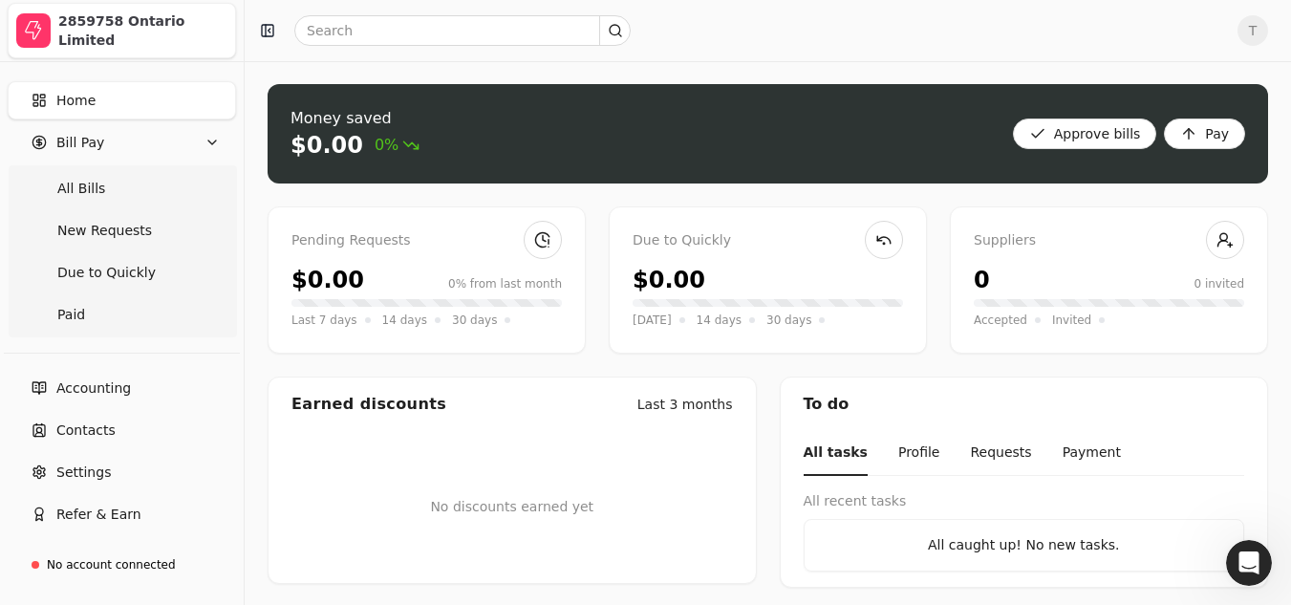
click at [147, 24] on div "2859758 Ontario Limited" at bounding box center [142, 30] width 169 height 38
click at [1268, 32] on span "T" at bounding box center [1252, 30] width 31 height 31
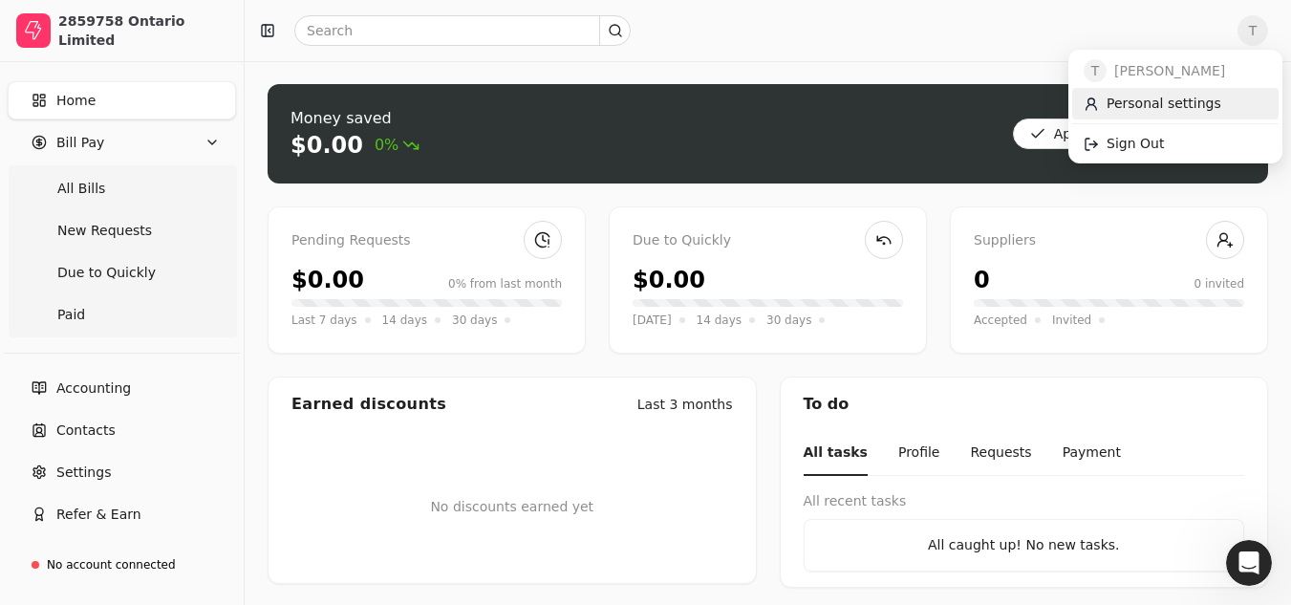
click at [1131, 106] on span "Personal settings" at bounding box center [1163, 104] width 115 height 20
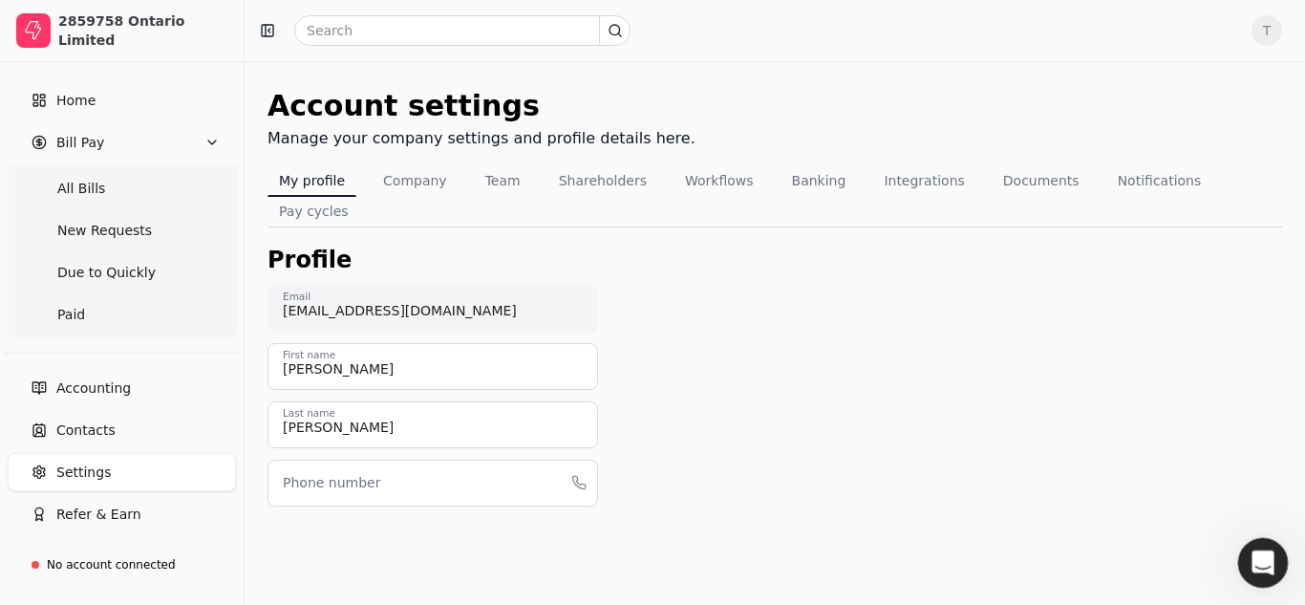
click at [1245, 553] on div "Open Intercom Messenger" at bounding box center [1260, 559] width 63 height 63
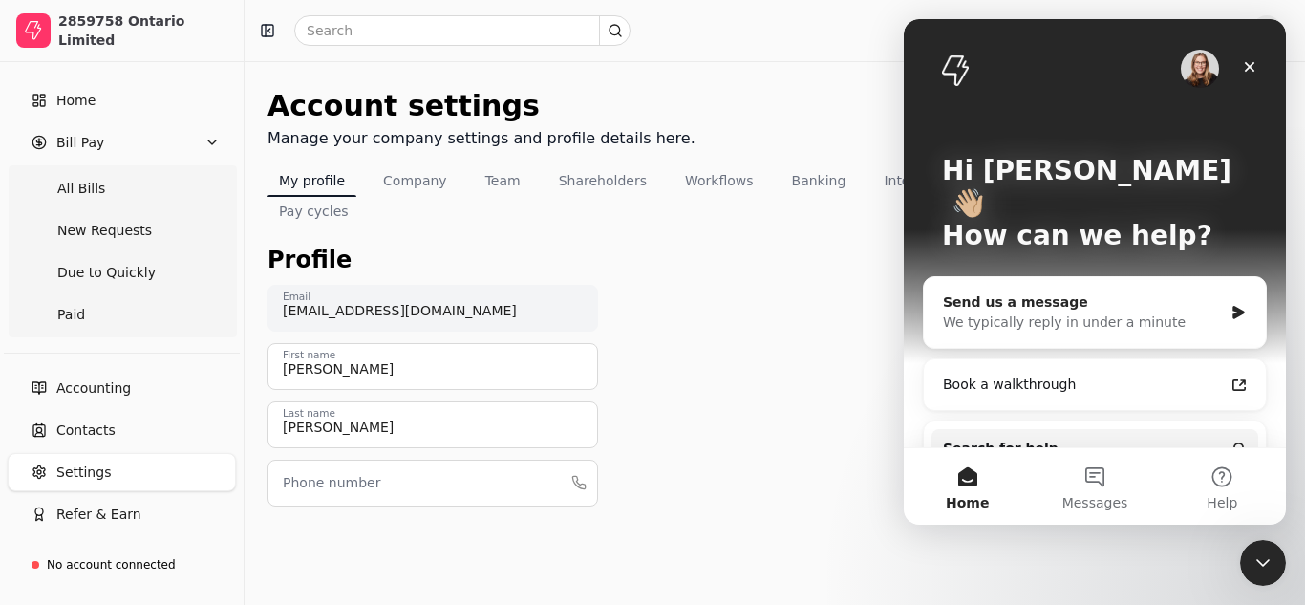
click at [1180, 312] on div "We typically reply in under a minute" at bounding box center [1083, 322] width 280 height 20
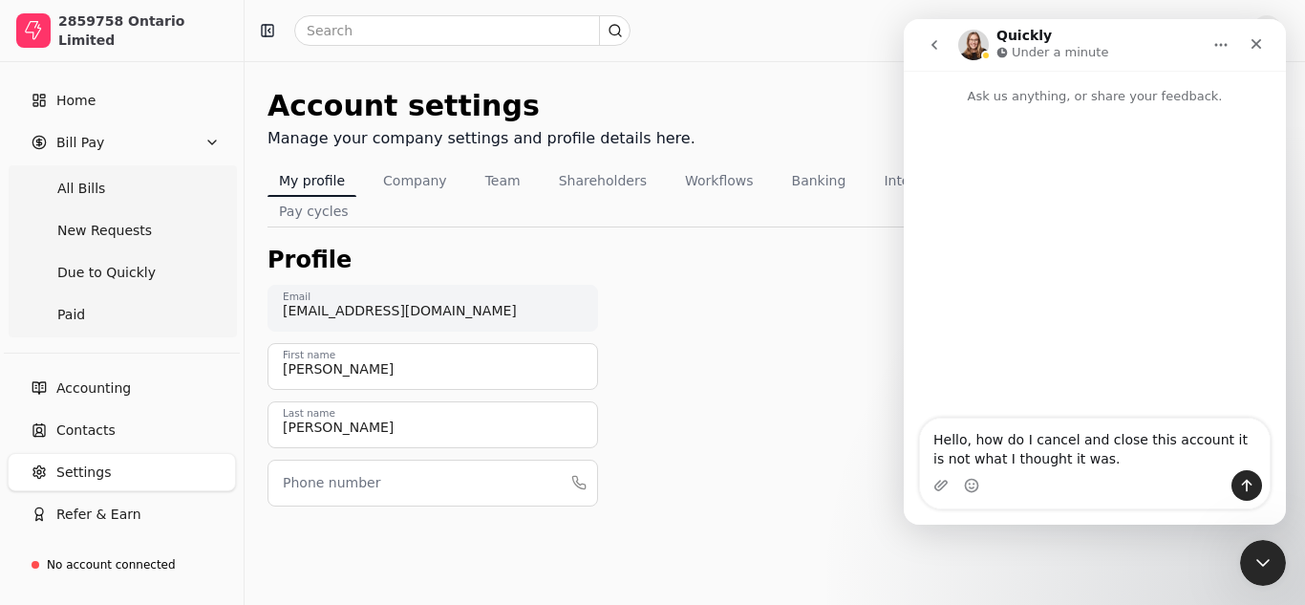
type textarea "Hello, how do I cancel and close this account it is not what I thought it was."
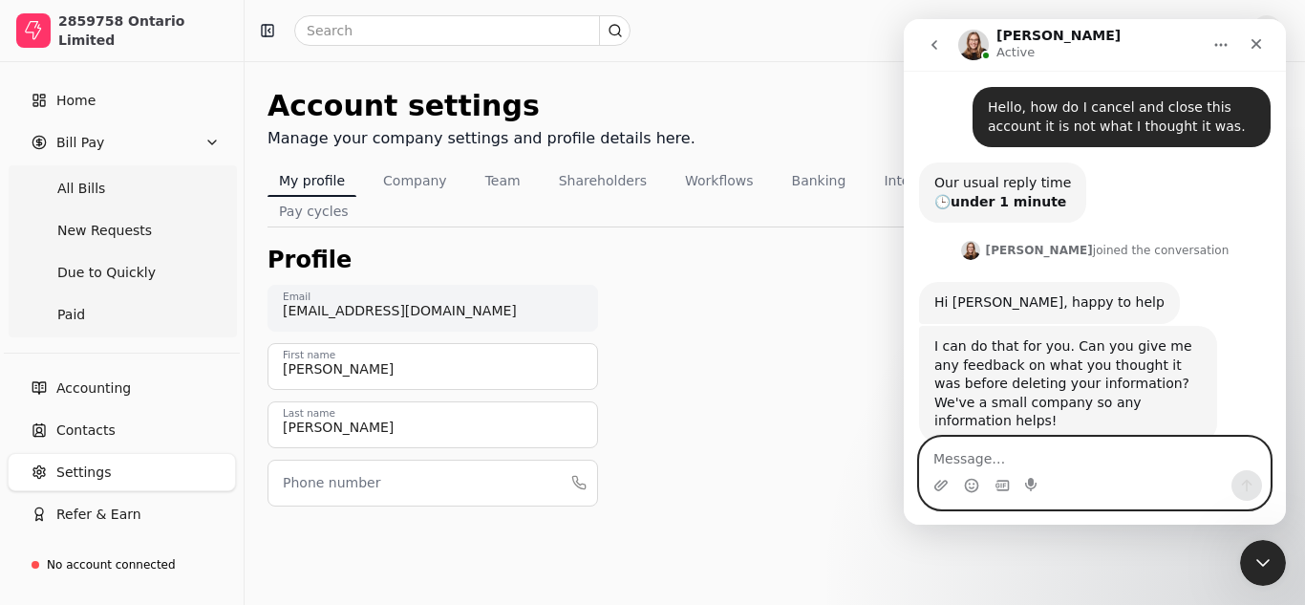
scroll to position [68, 0]
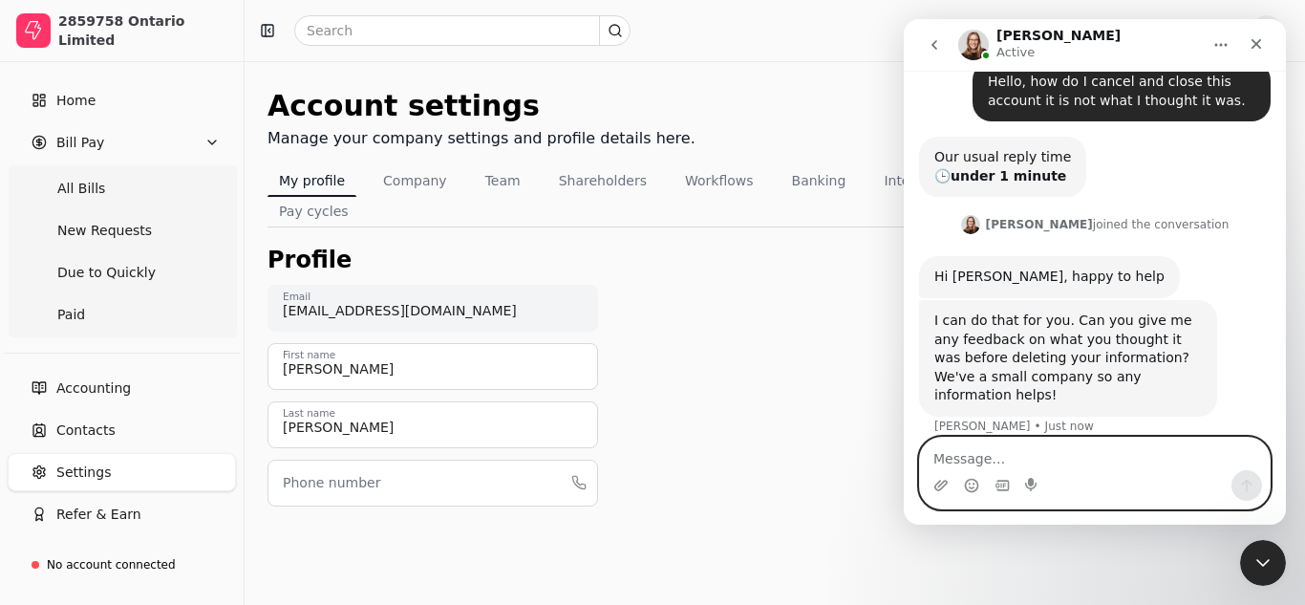
click at [1098, 452] on textarea "Message…" at bounding box center [1095, 454] width 350 height 32
type textarea "f"
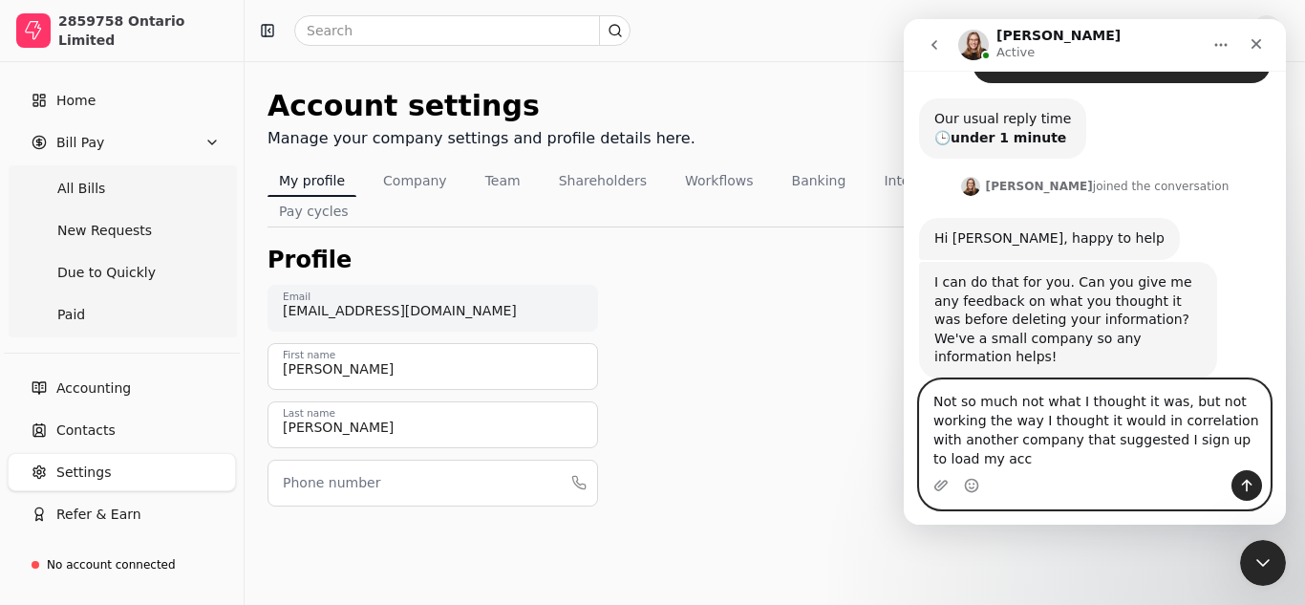
scroll to position [125, 0]
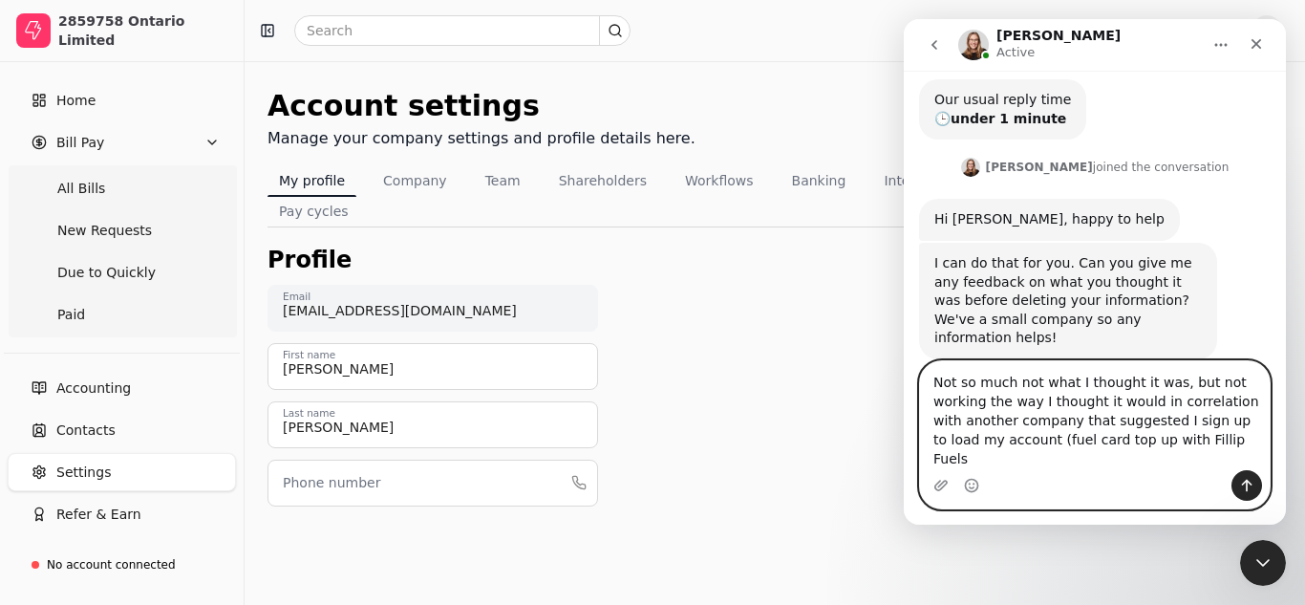
type textarea "Not so much not what I thought it was, but not working the way I thought it wou…"
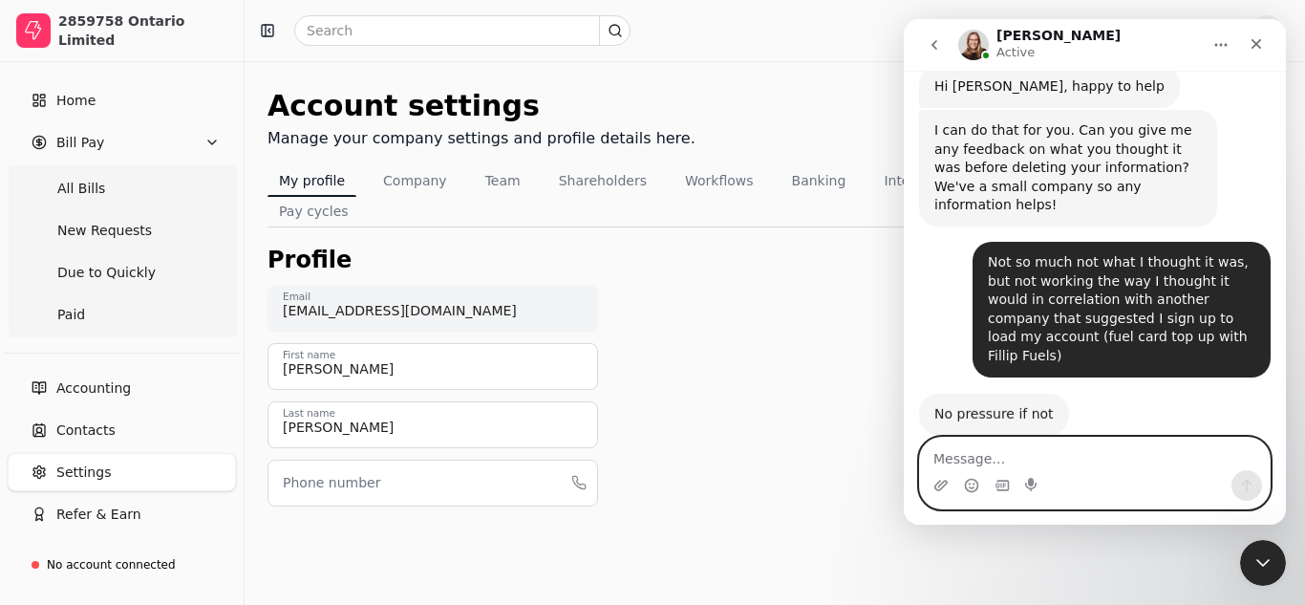
scroll to position [257, 0]
click at [1028, 446] on textarea "Message…" at bounding box center [1095, 454] width 350 height 32
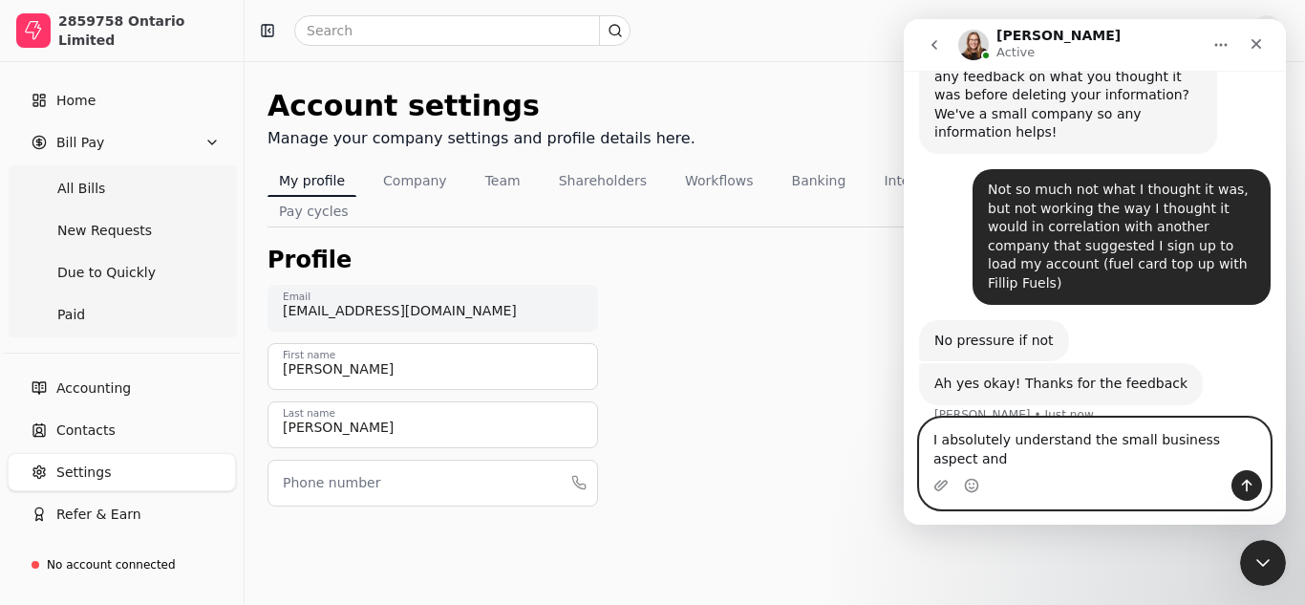
scroll to position [375, 0]
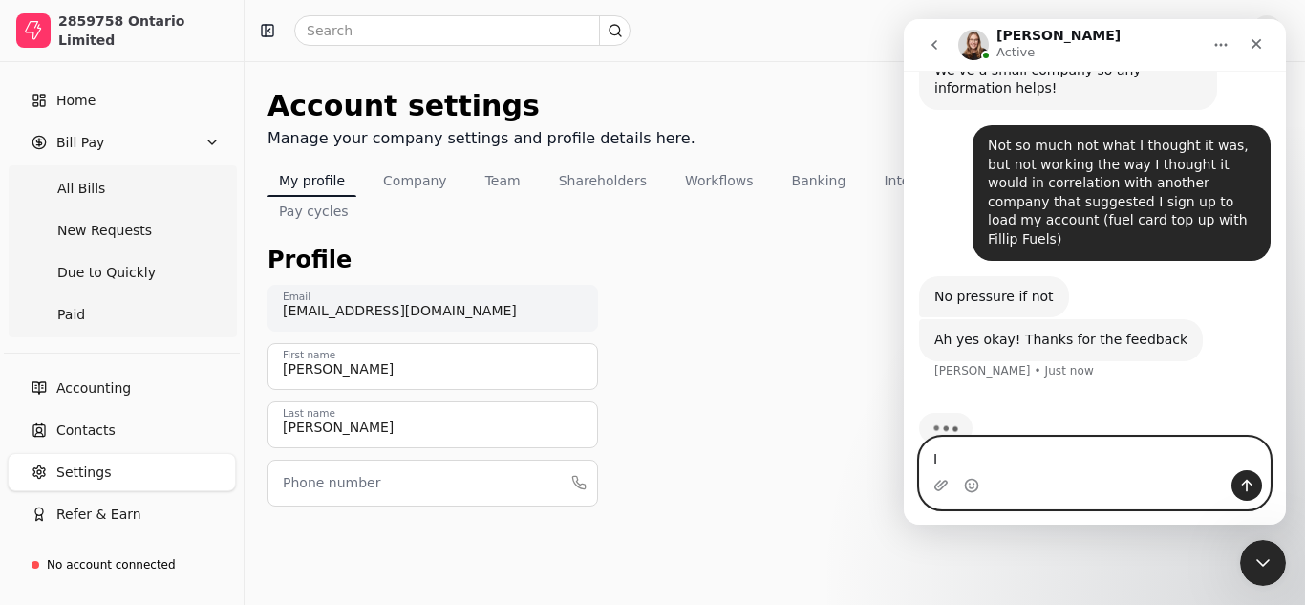
type textarea "I"
type textarea "Nothing on your companys end thats for sure"
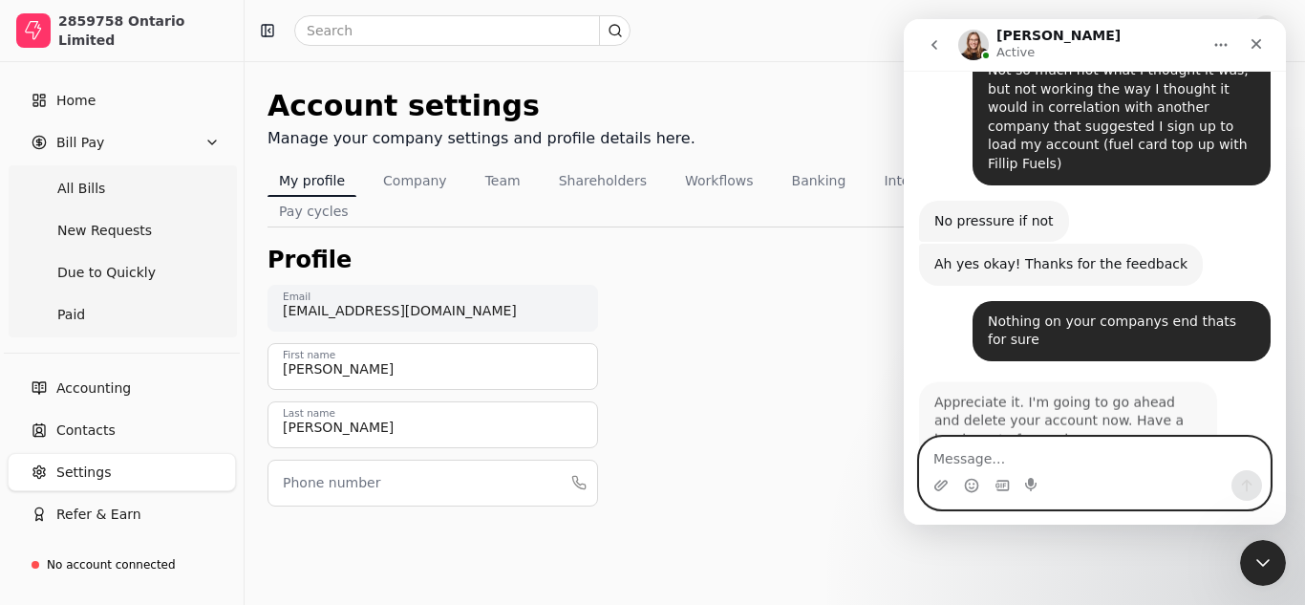
scroll to position [470, 0]
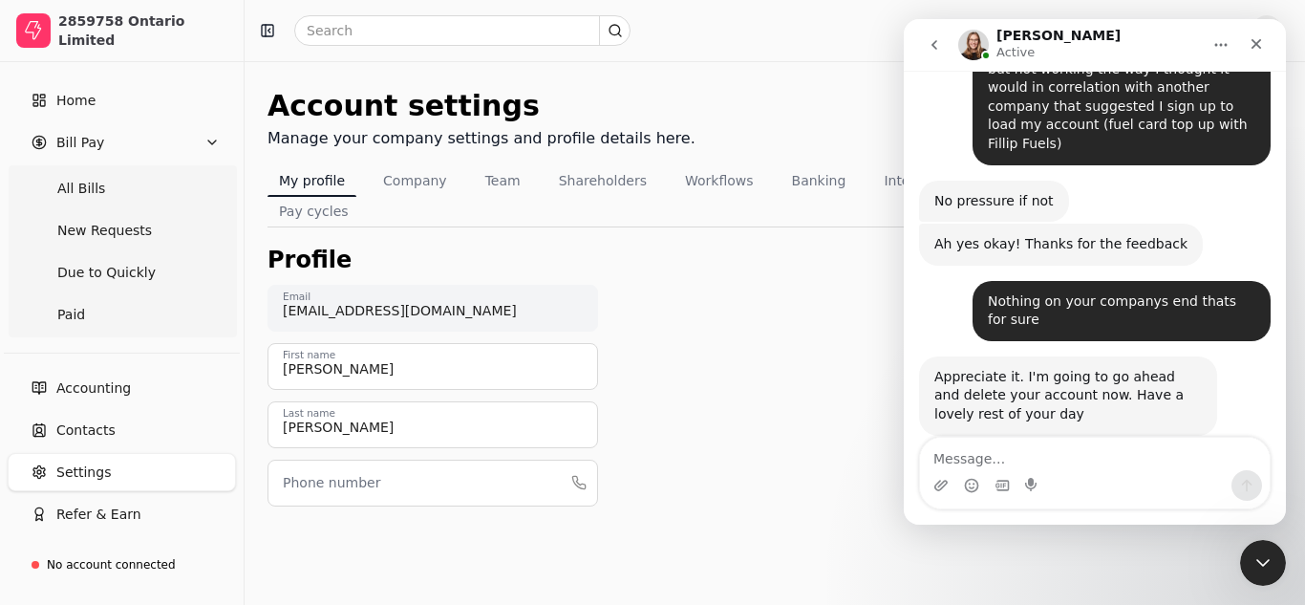
click at [1090, 475] on div "Intercom messenger" at bounding box center [1095, 485] width 350 height 31
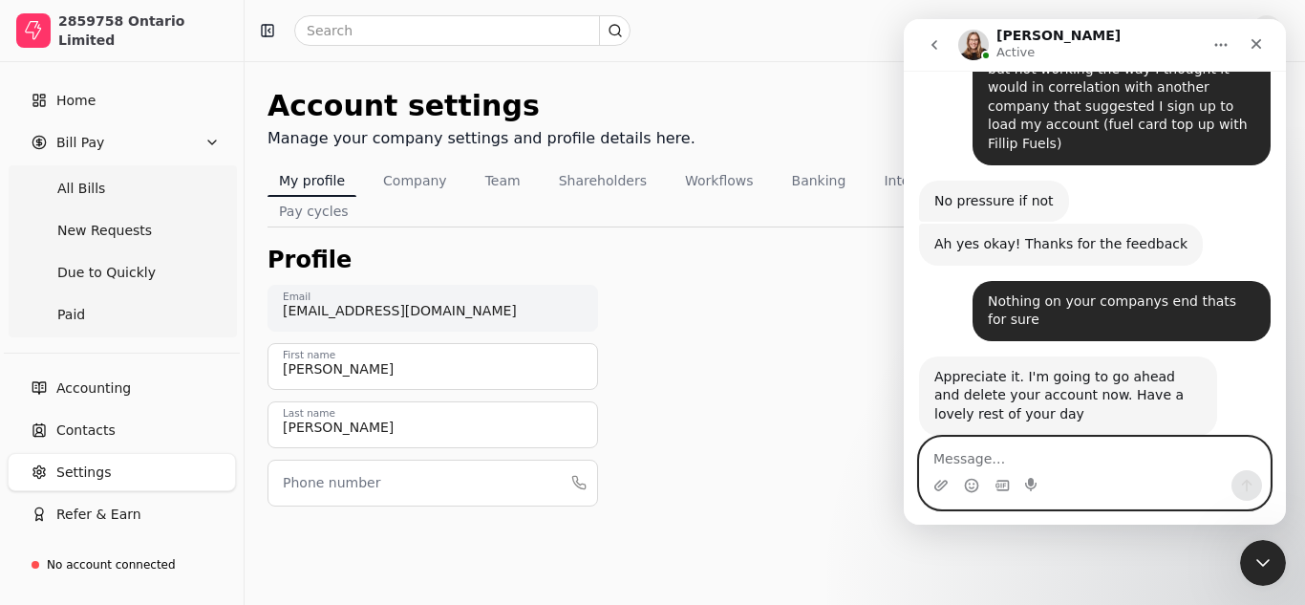
click at [1152, 459] on textarea "Message…" at bounding box center [1095, 454] width 350 height 32
type textarea "Thank you!"
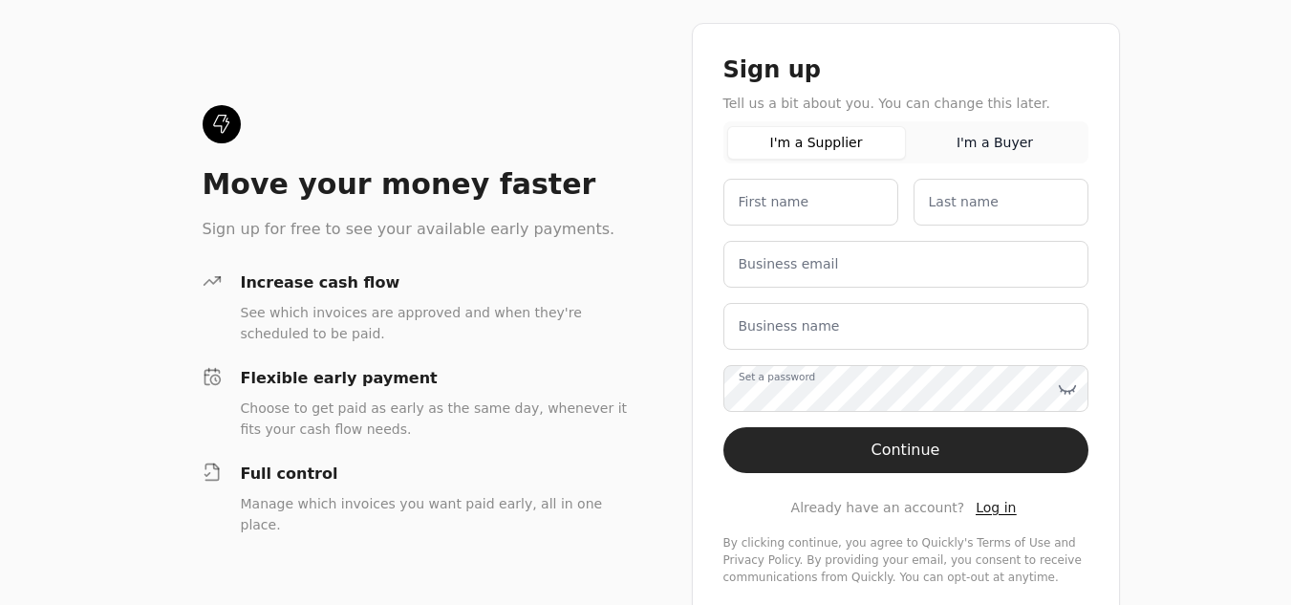
click at [977, 508] on span "Log in" at bounding box center [996, 507] width 40 height 15
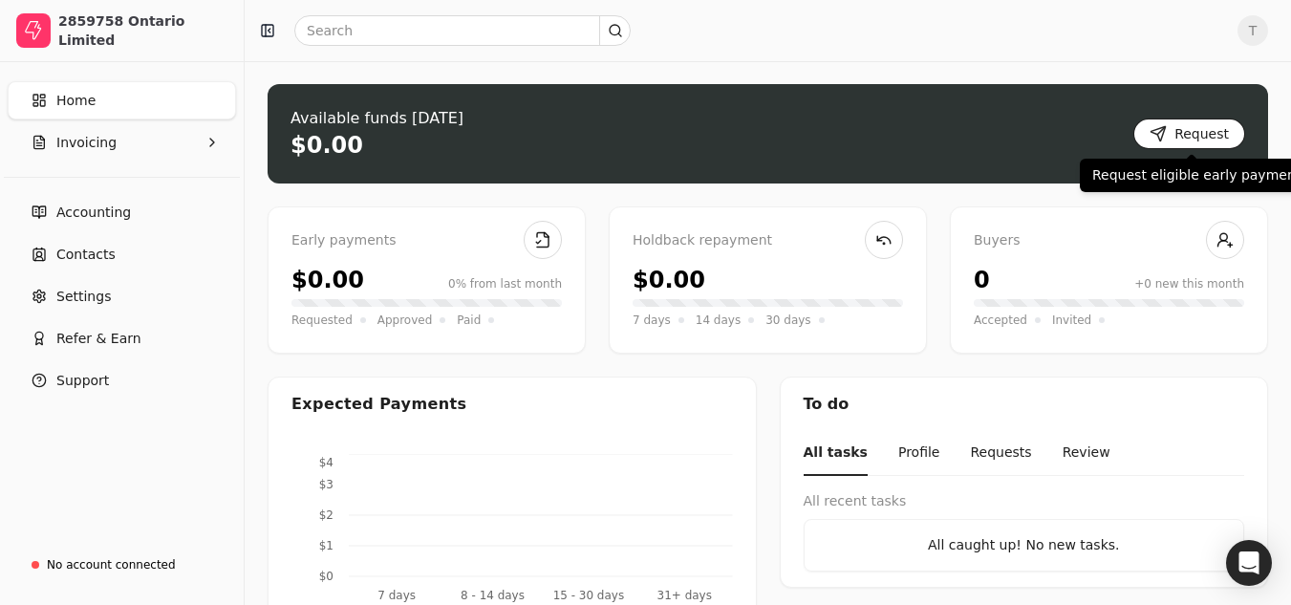
click at [1174, 135] on button "Request" at bounding box center [1189, 133] width 112 height 31
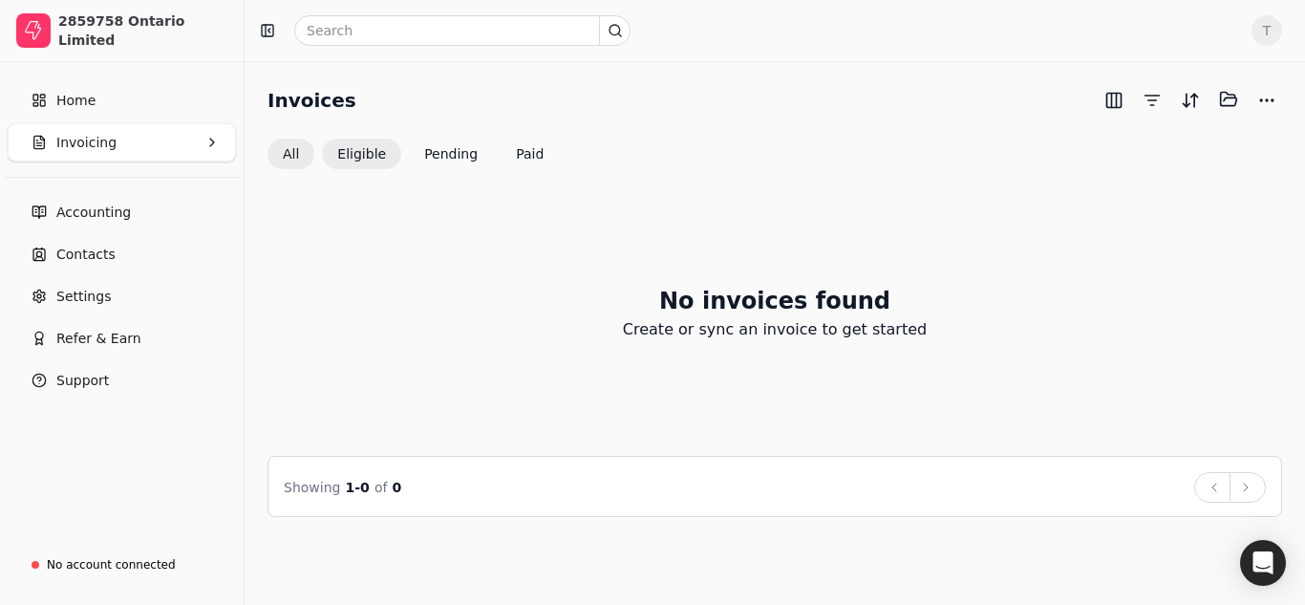
click at [300, 146] on button "All" at bounding box center [291, 154] width 47 height 31
click at [376, 159] on button "Eligible" at bounding box center [361, 153] width 79 height 31
click at [477, 152] on button "Pending" at bounding box center [451, 154] width 84 height 31
click at [517, 144] on button "Paid" at bounding box center [530, 153] width 58 height 31
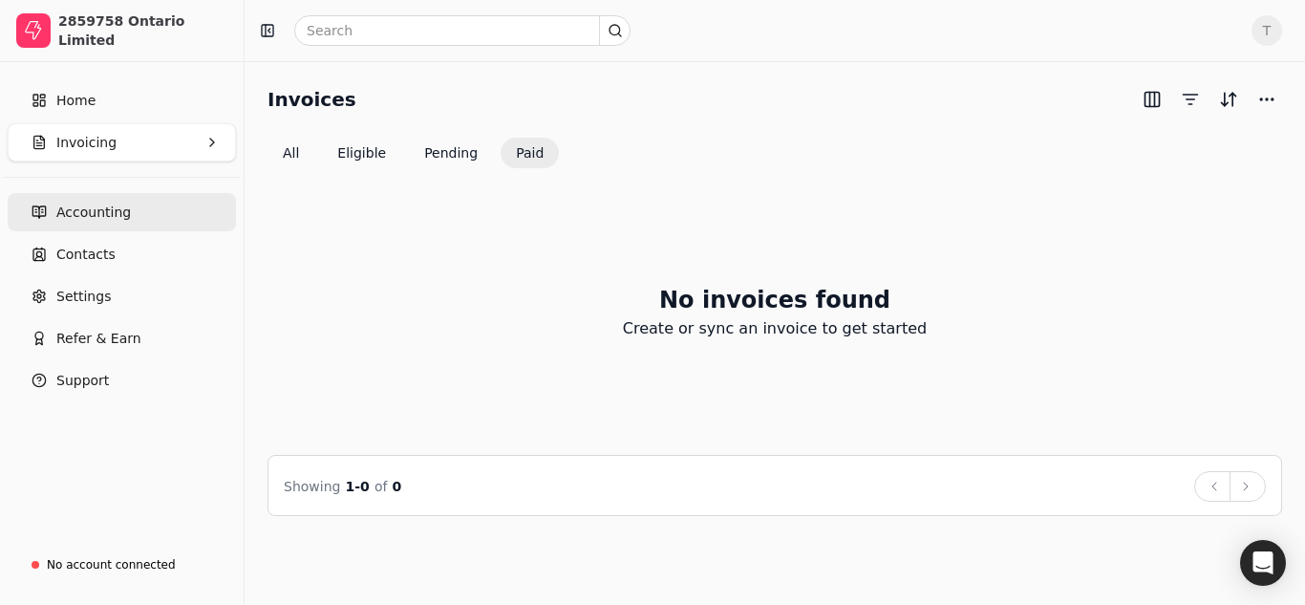
click at [133, 209] on link "Accounting" at bounding box center [122, 212] width 228 height 38
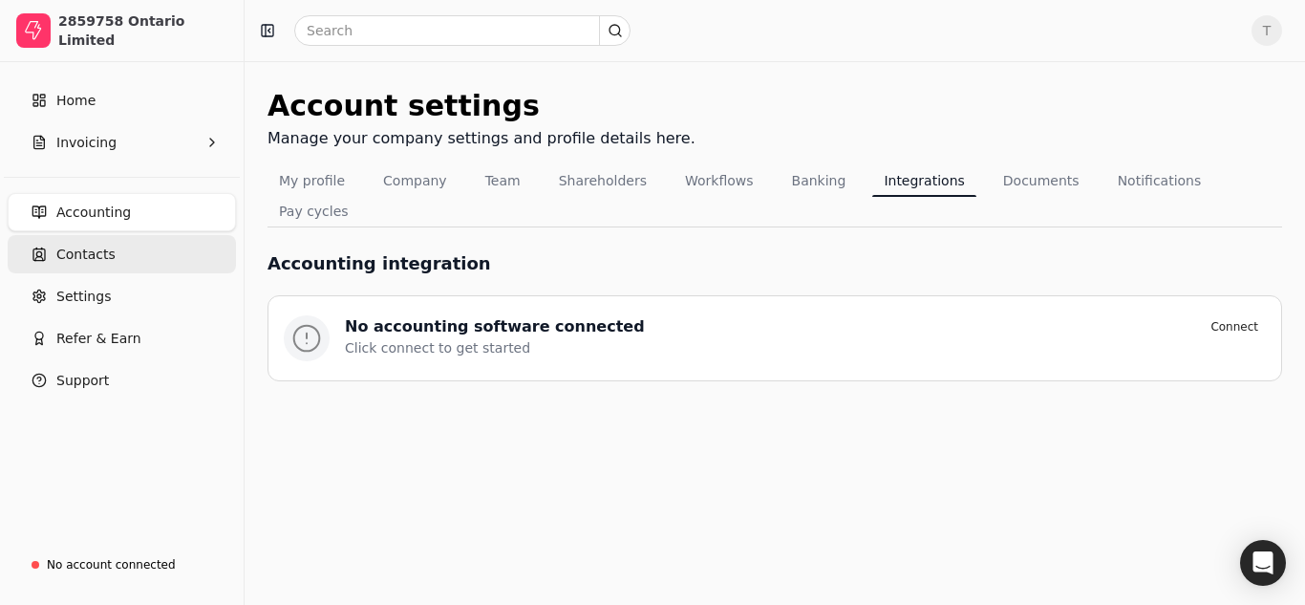
click at [124, 247] on link "Contacts" at bounding box center [122, 254] width 228 height 38
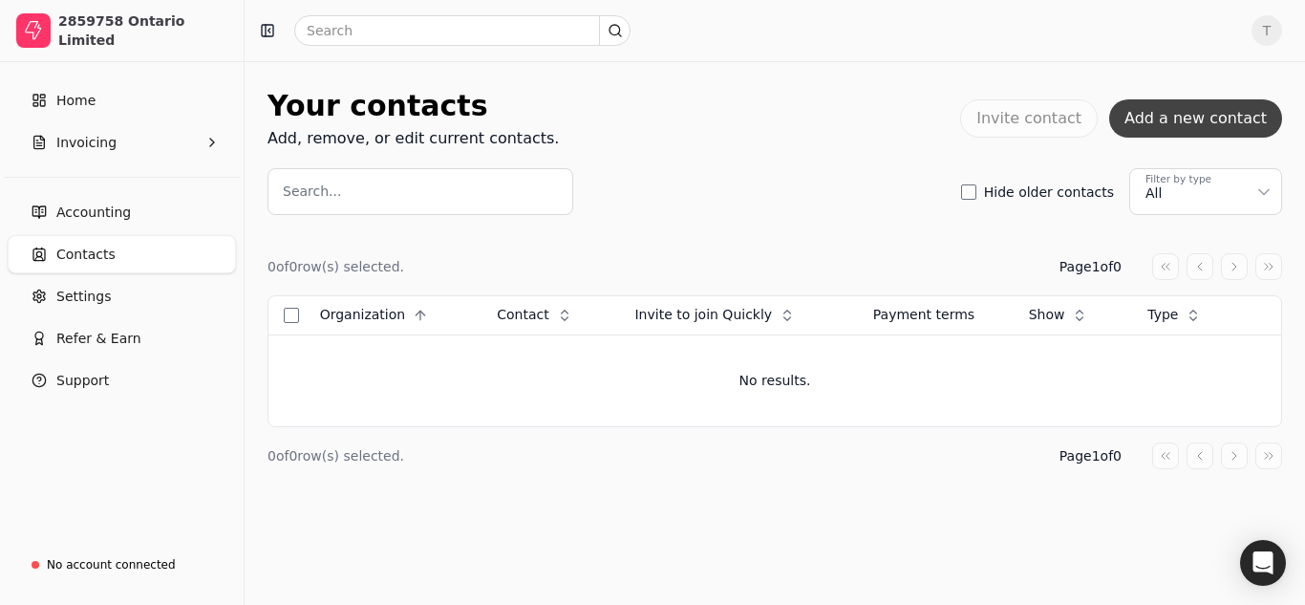
click at [1160, 125] on button "Add a new contact" at bounding box center [1195, 118] width 173 height 38
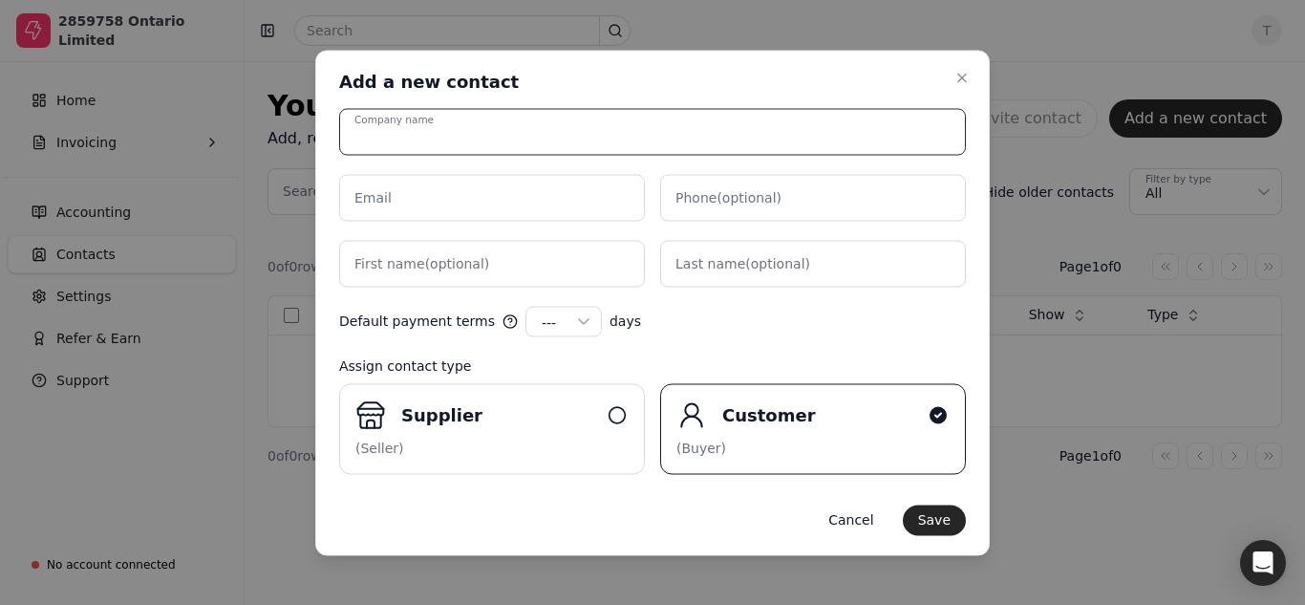
click at [452, 132] on input "Company name" at bounding box center [652, 131] width 627 height 47
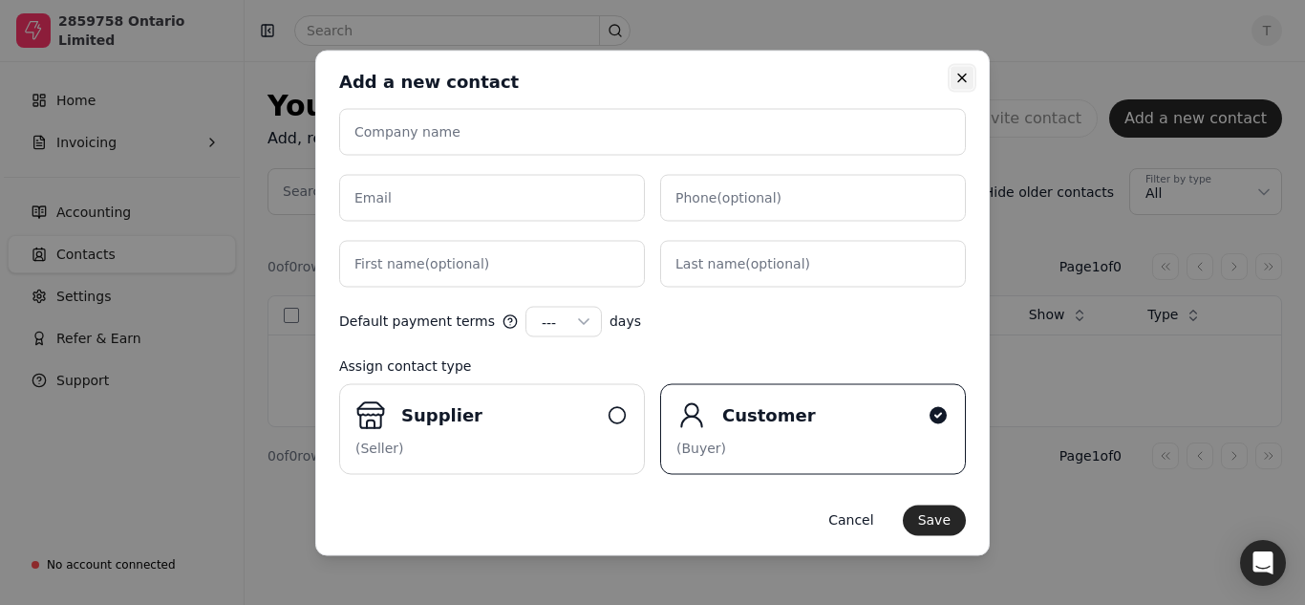
click at [960, 78] on icon "button" at bounding box center [962, 77] width 15 height 15
